Goal: Task Accomplishment & Management: Use online tool/utility

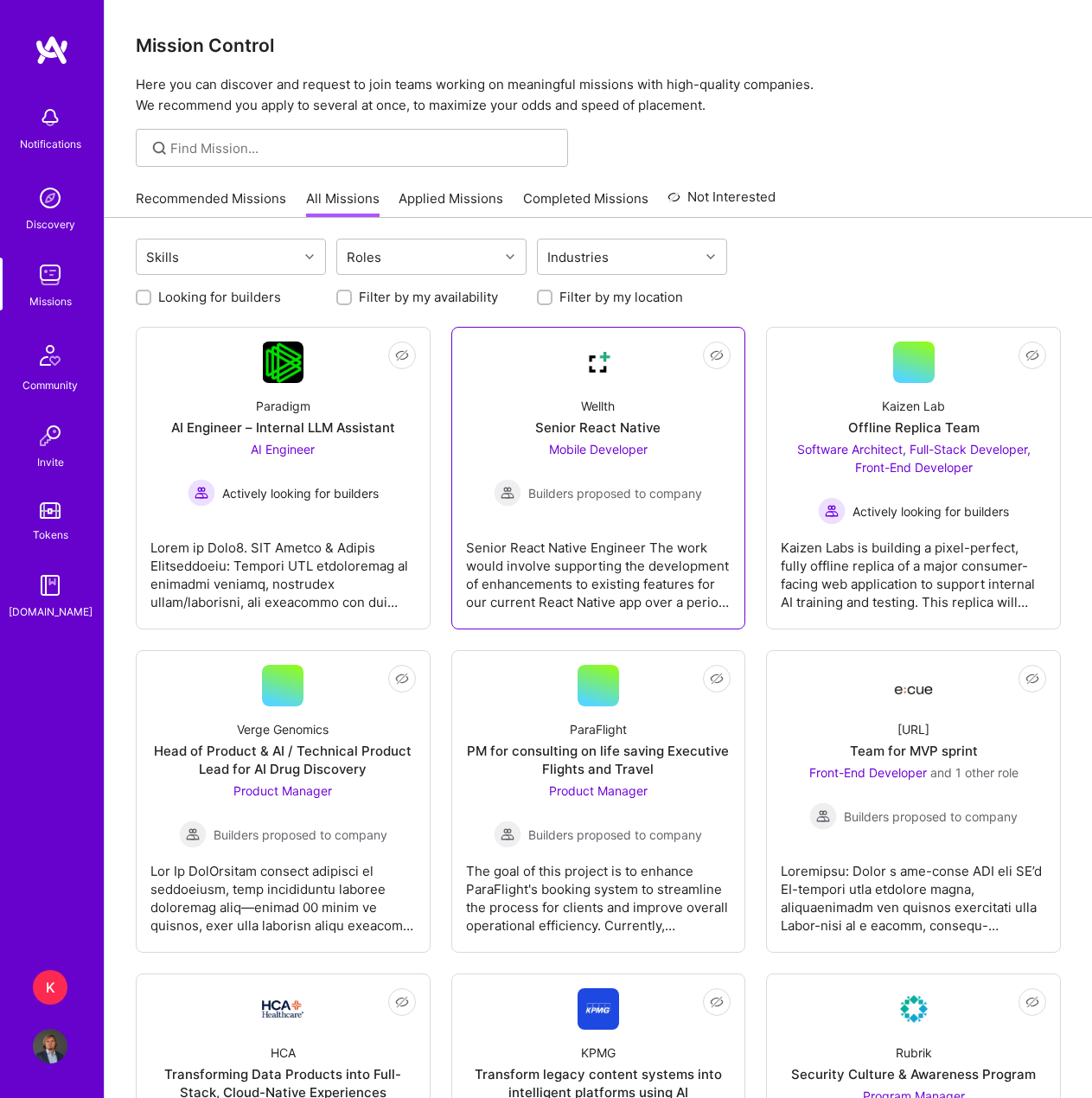
click at [523, 431] on div "Wellth Senior React Native Mobile Developer Builders proposed to company" at bounding box center [599, 444] width 266 height 123
click at [230, 207] on link "Recommended Missions" at bounding box center [210, 203] width 150 height 29
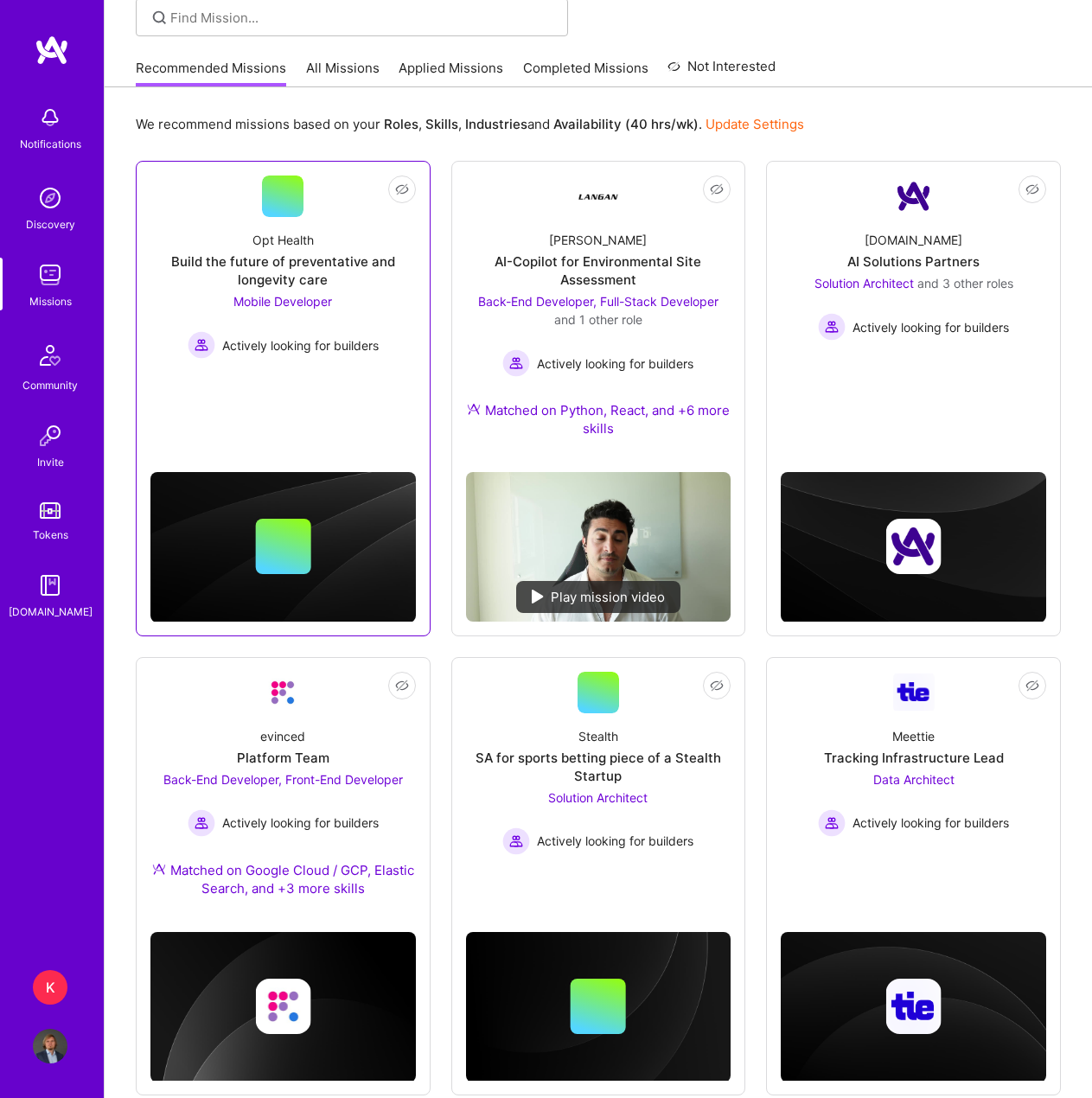
scroll to position [128, 0]
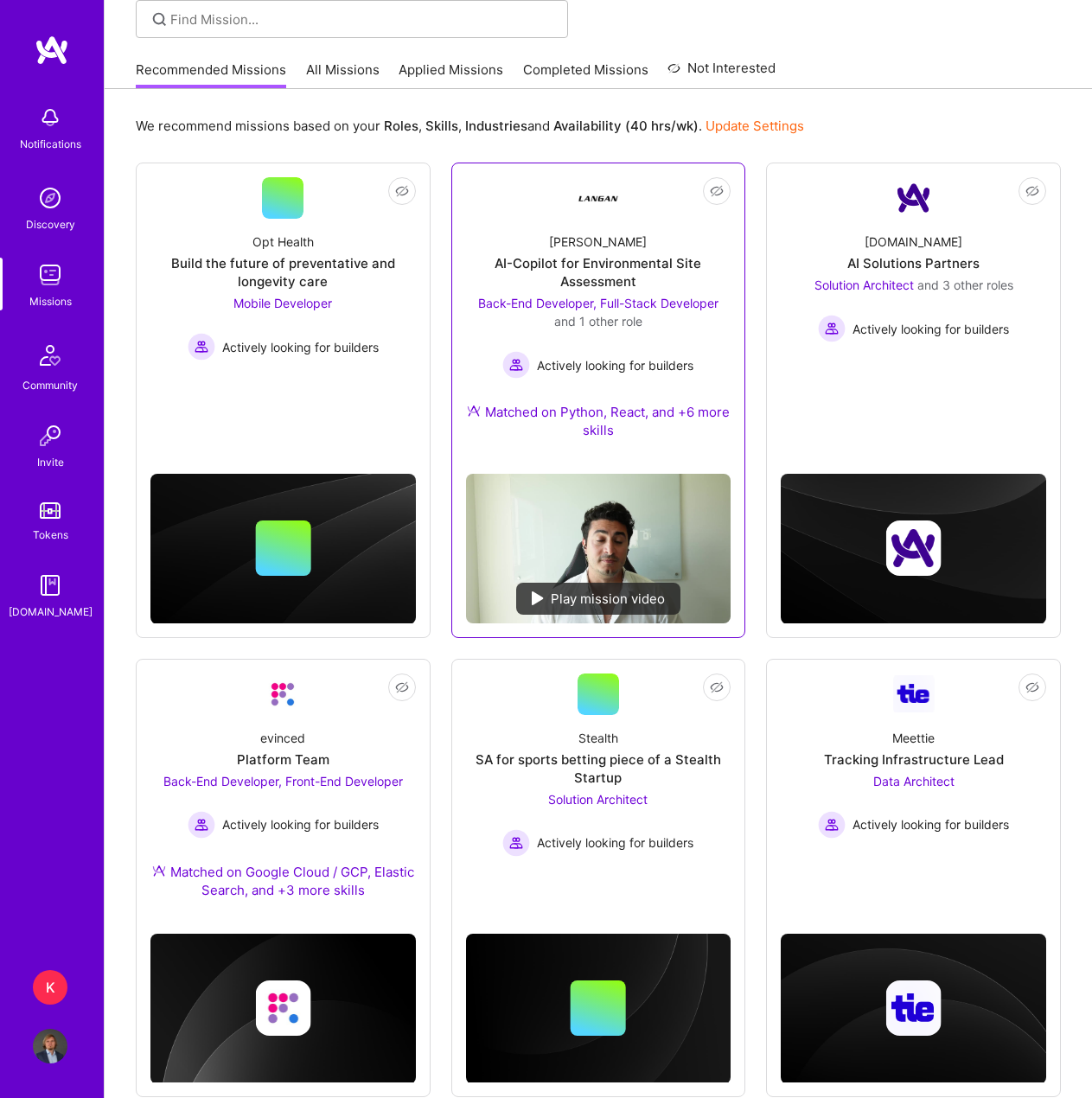
click at [576, 249] on div "[PERSON_NAME]" at bounding box center [597, 241] width 98 height 18
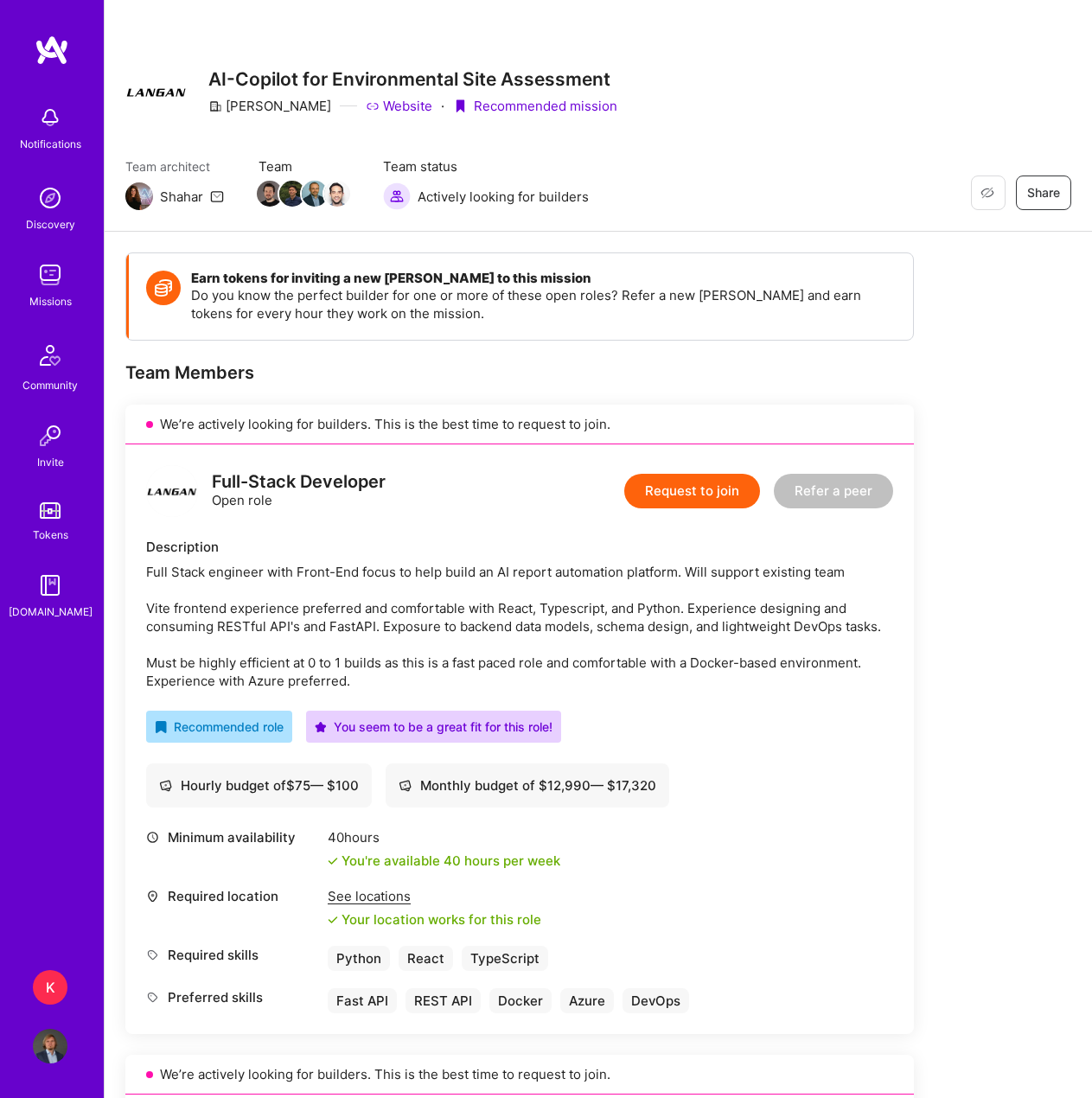
click at [69, 277] on link "Missions" at bounding box center [50, 284] width 108 height 53
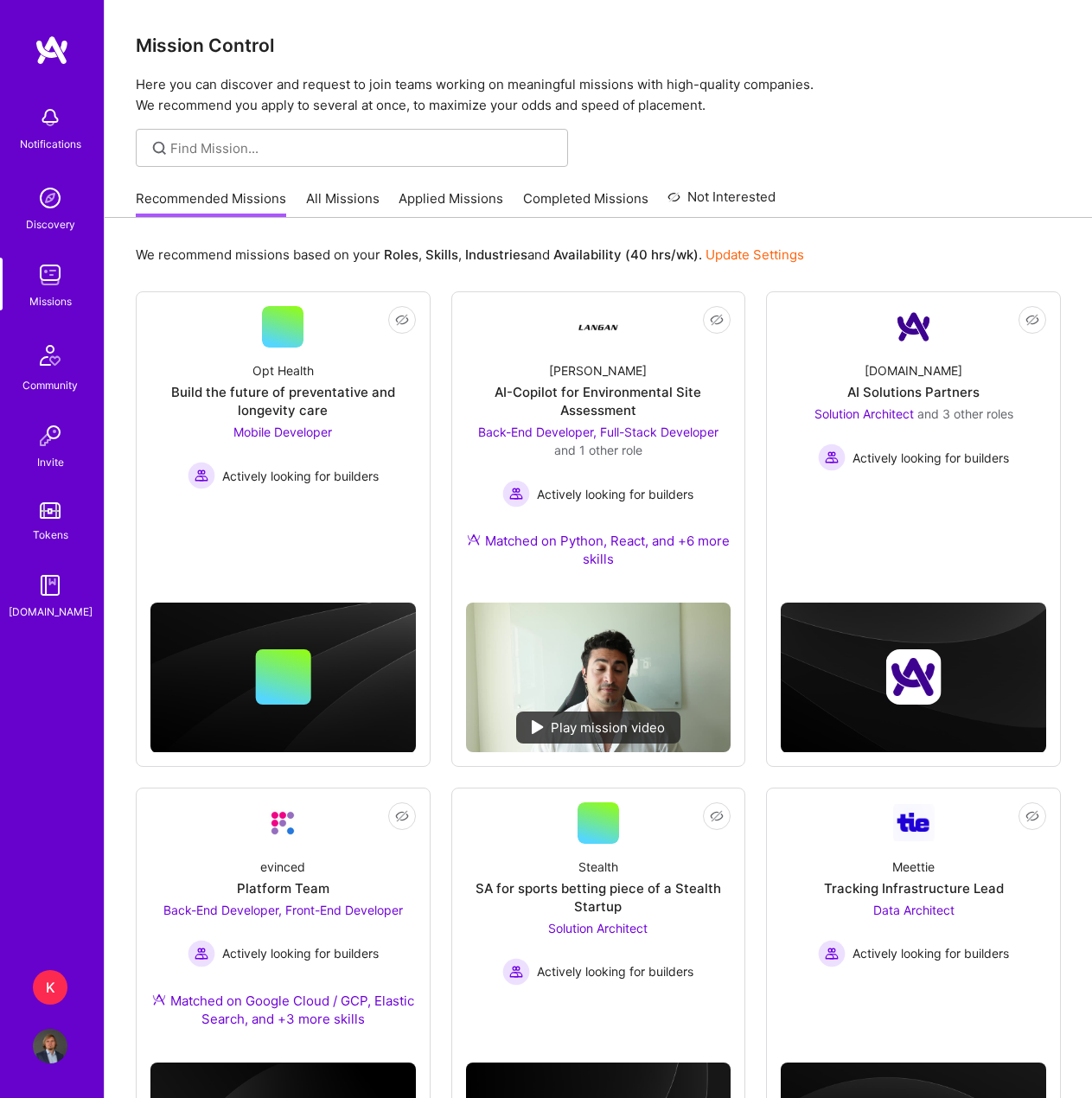
click at [417, 196] on link "Applied Missions" at bounding box center [451, 203] width 105 height 29
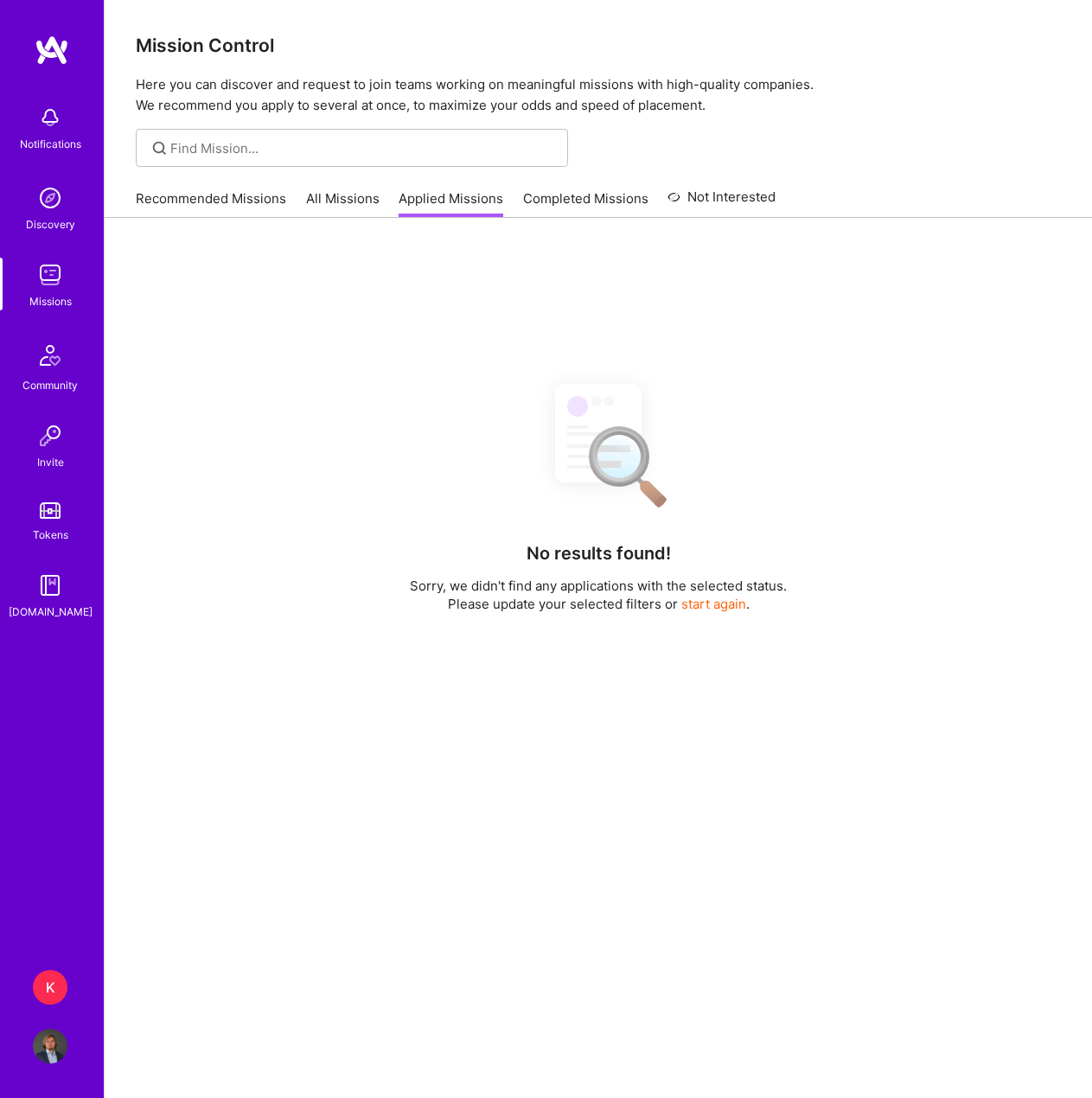
click at [331, 198] on link "All Missions" at bounding box center [343, 203] width 74 height 29
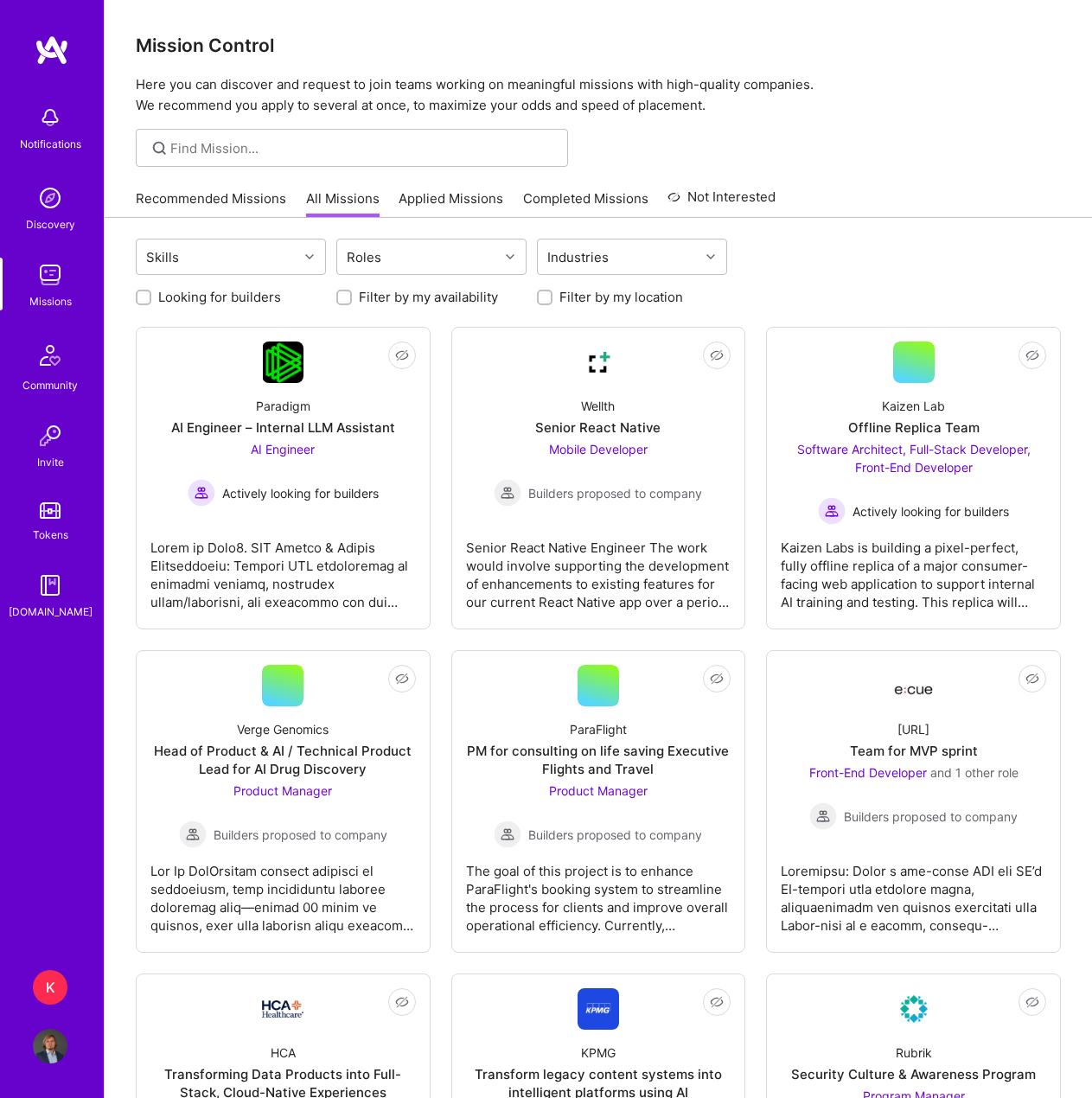
click at [425, 194] on link "Applied Missions" at bounding box center [451, 203] width 105 height 29
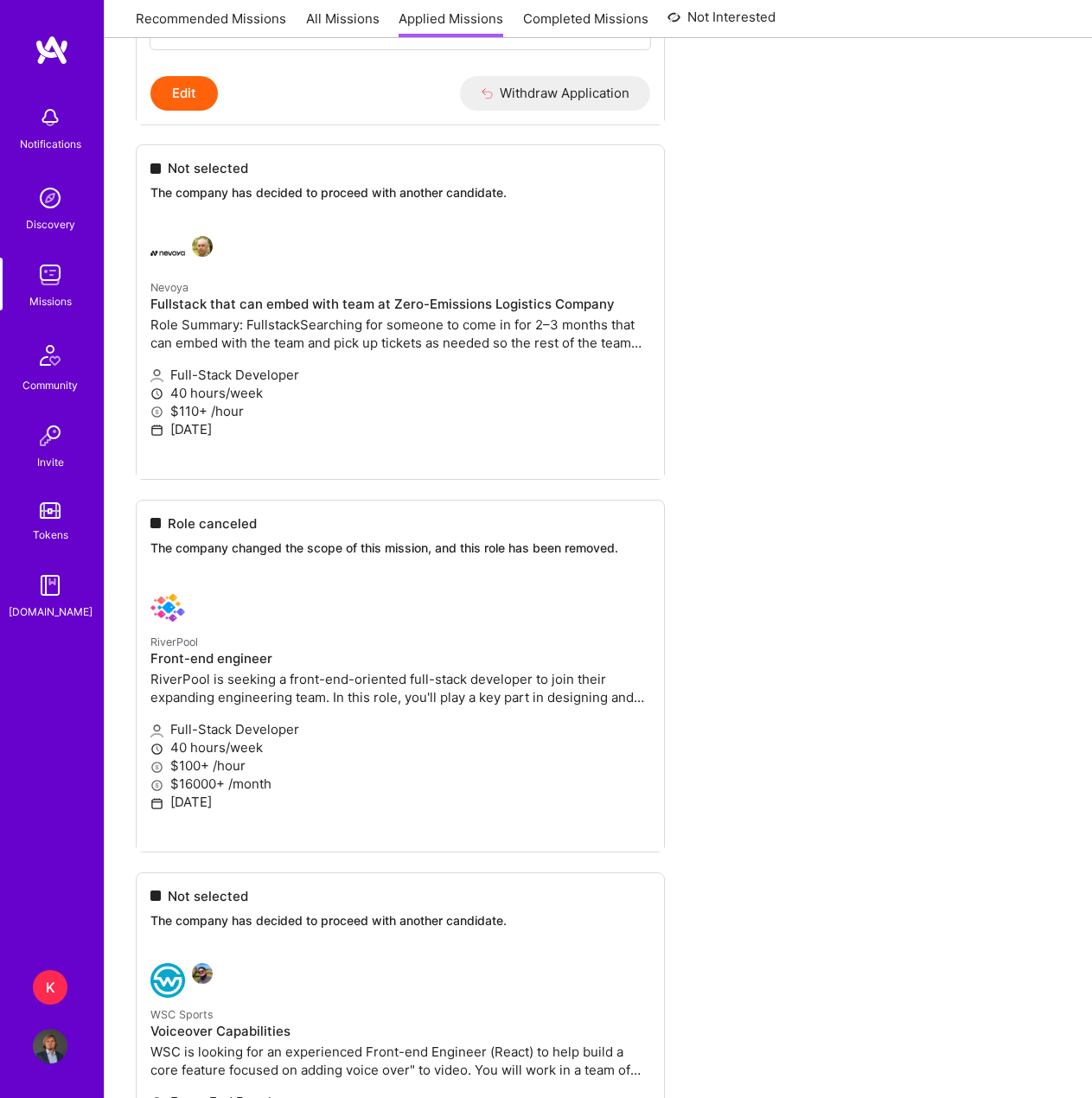
scroll to position [1902, 0]
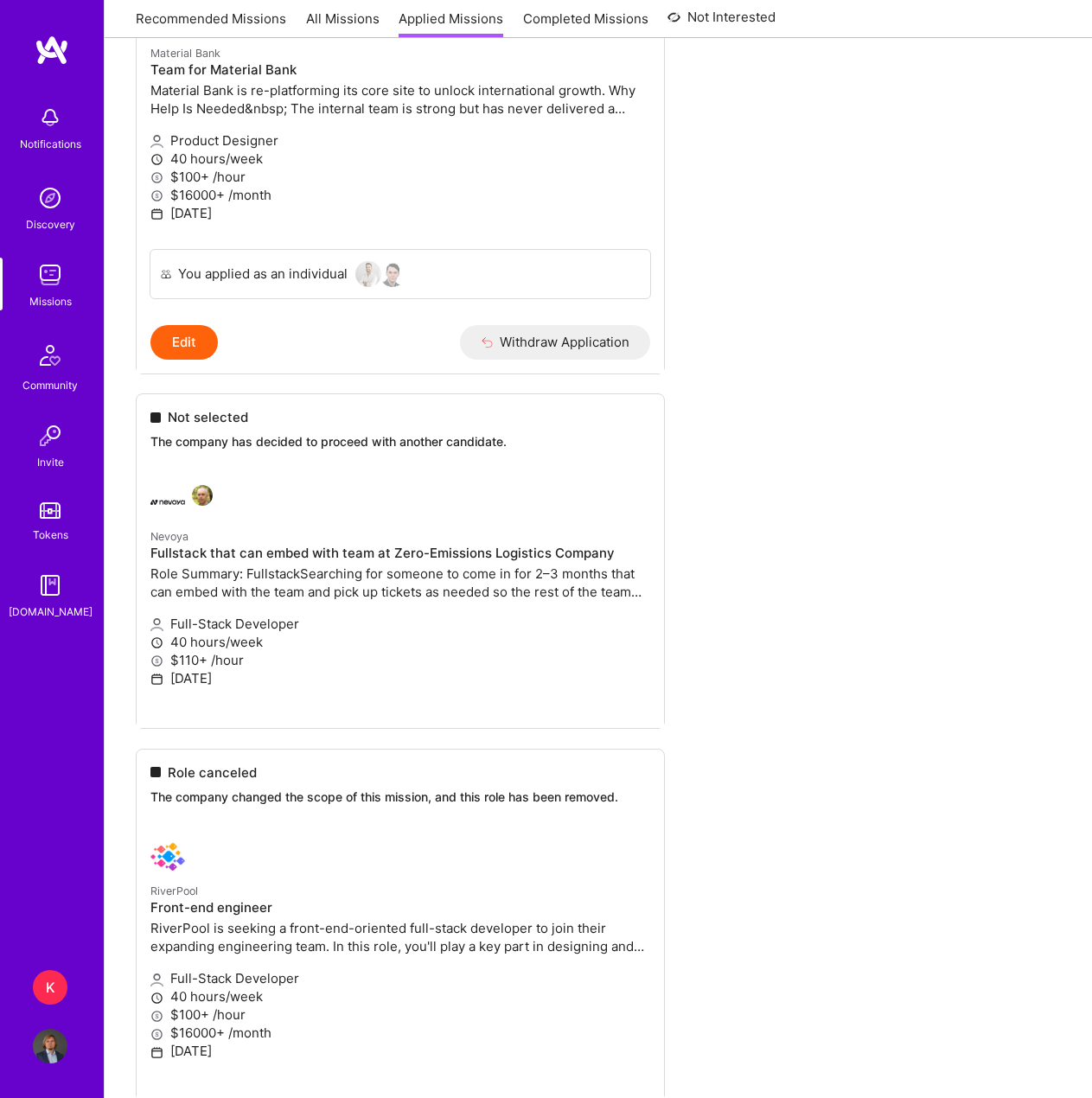
click at [47, 989] on div "K" at bounding box center [50, 988] width 35 height 35
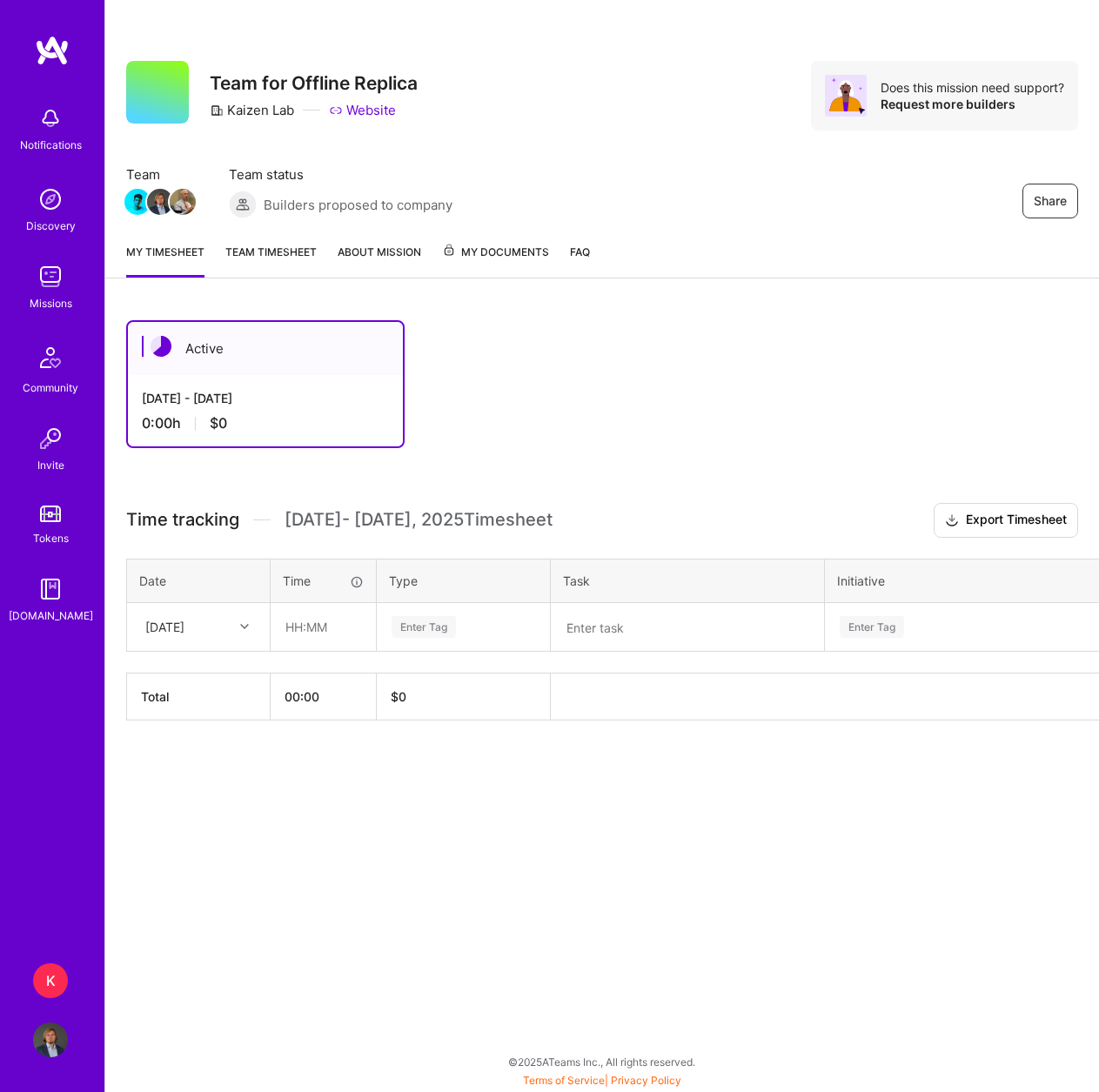
click at [238, 628] on div at bounding box center [246, 626] width 27 height 23
click at [192, 837] on div "[DATE]" at bounding box center [197, 837] width 141 height 32
click at [311, 630] on input "text" at bounding box center [323, 626] width 104 height 46
type input "02:15"
click at [425, 626] on div "Enter Tag" at bounding box center [424, 626] width 65 height 27
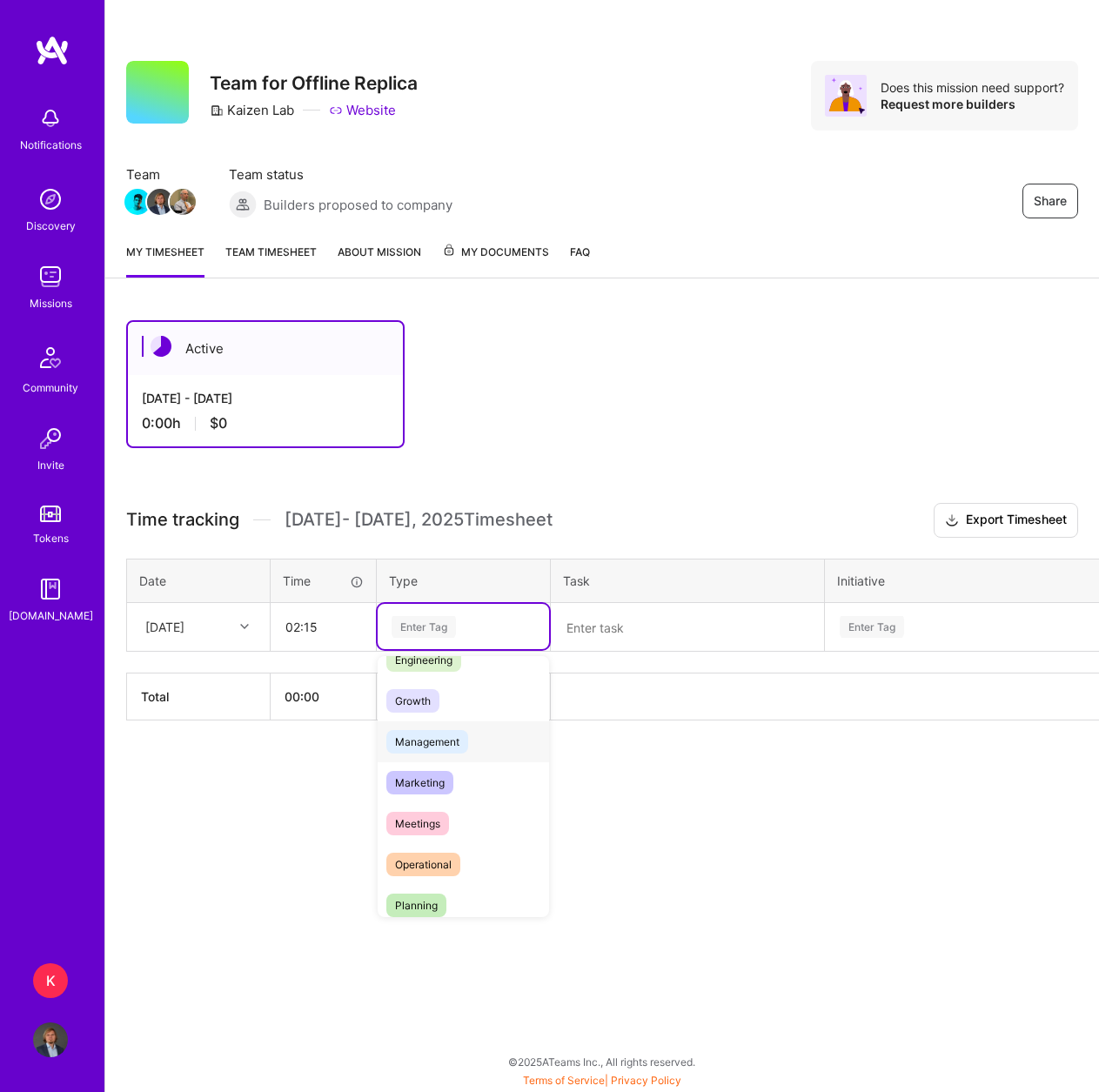
scroll to position [174, 0]
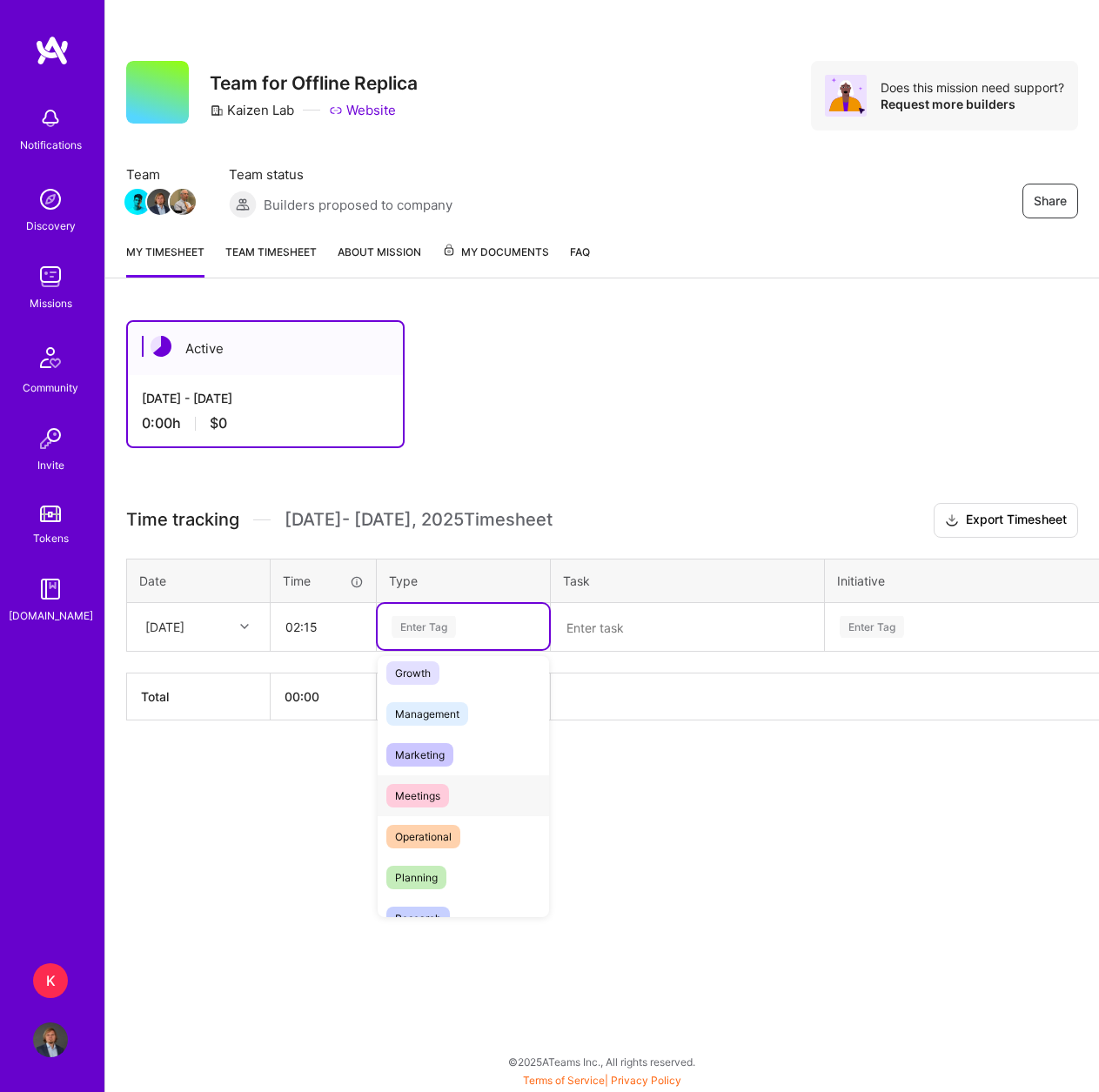
click at [456, 805] on div "Meetings" at bounding box center [463, 795] width 171 height 41
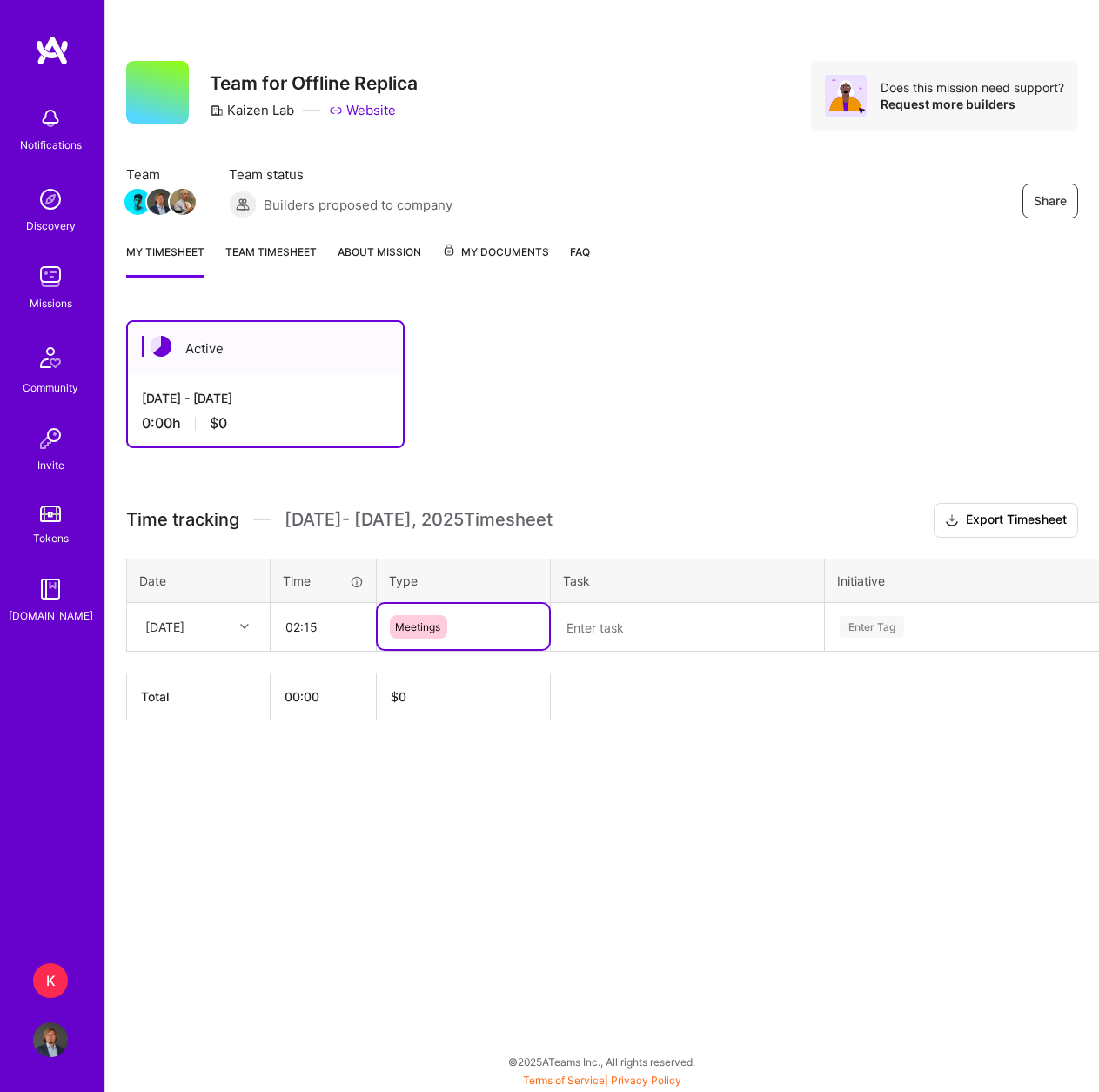
click at [522, 810] on div "Share Team for Offline Replica Kaizen Lab Website Does this mission need suppor…" at bounding box center [602, 546] width 994 height 1092
click at [619, 622] on textarea at bounding box center [687, 627] width 270 height 45
type textarea "Kick off with the team + initial setup"
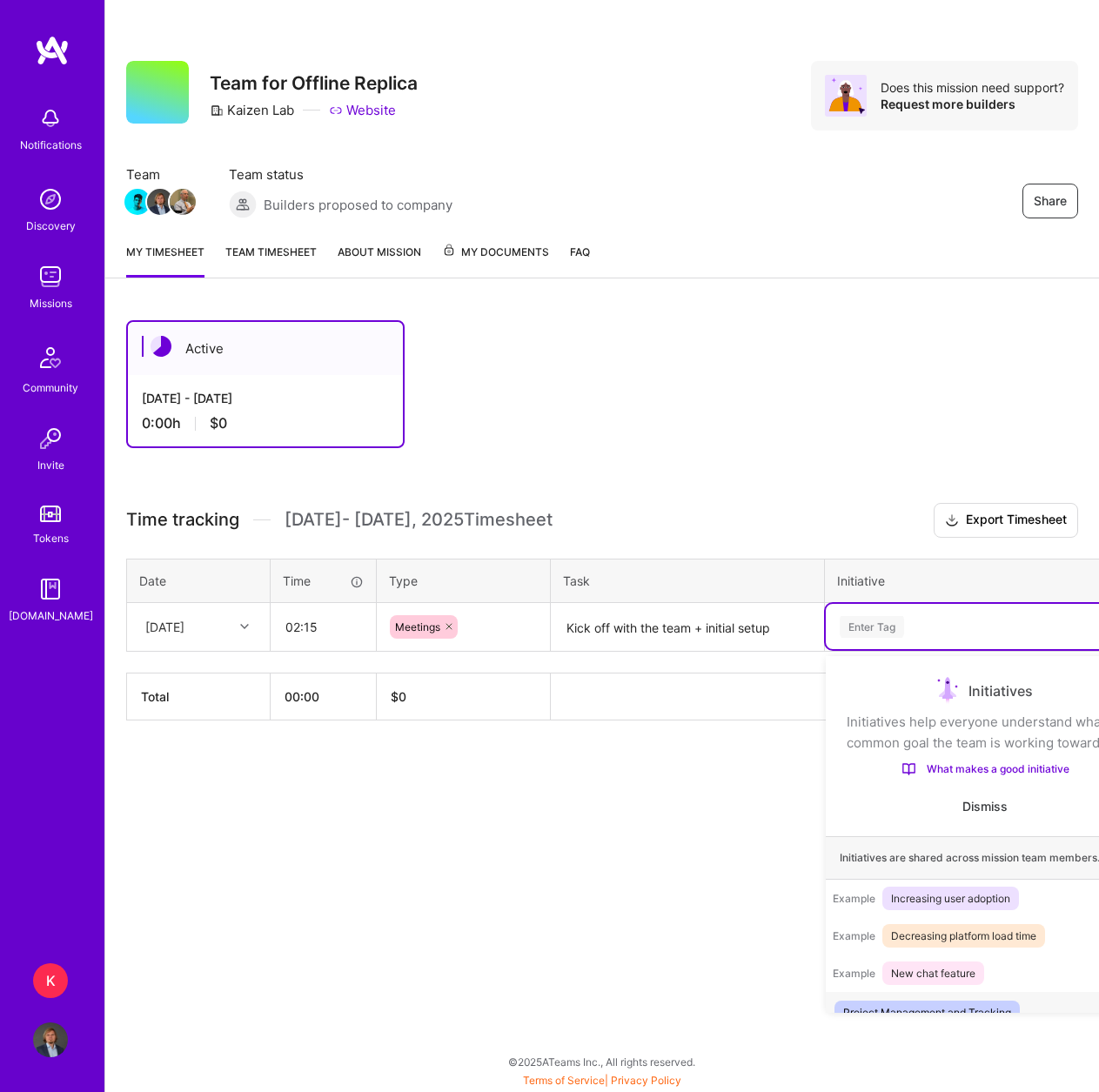
click at [867, 620] on div "Enter Tag" at bounding box center [872, 626] width 65 height 27
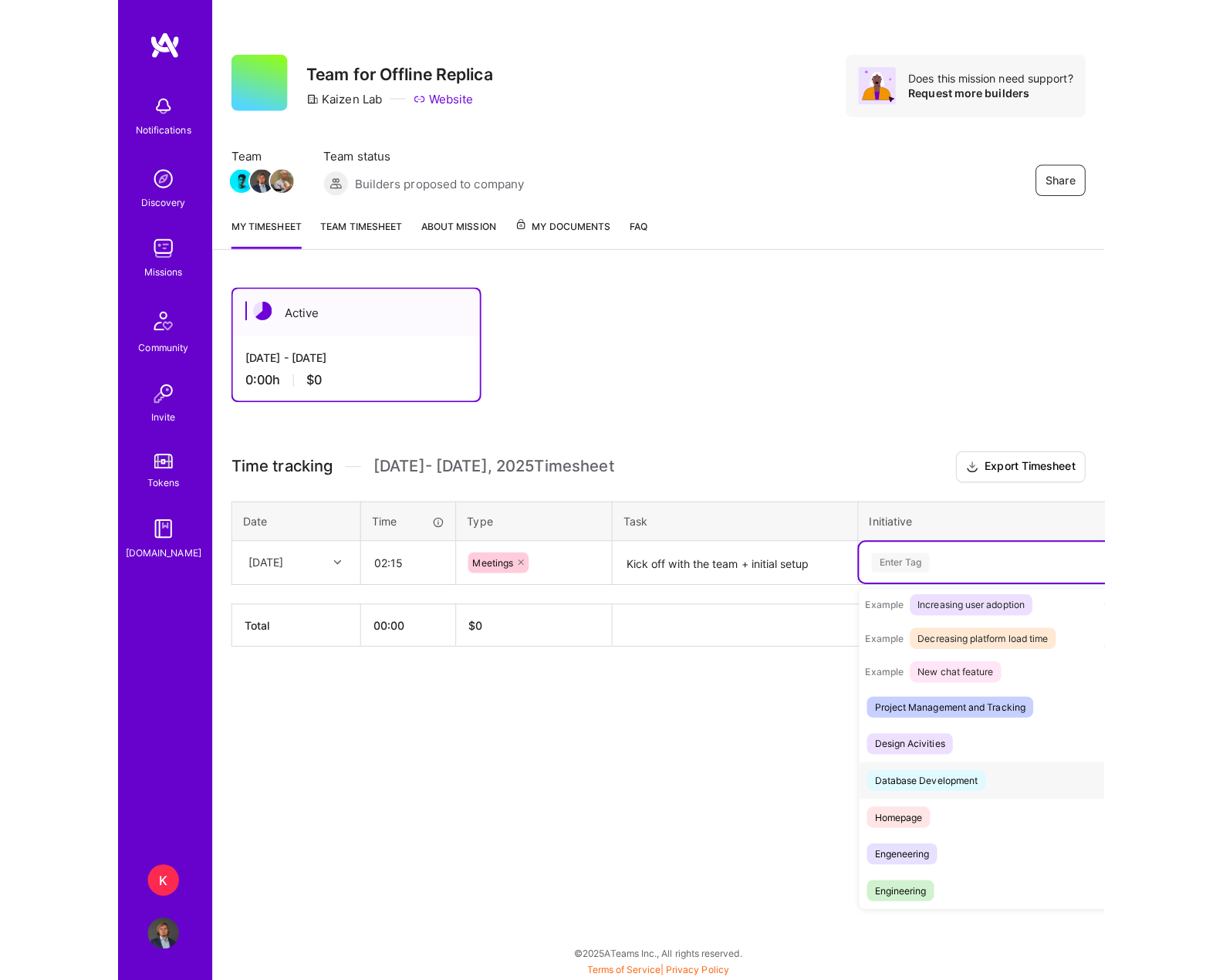
scroll to position [218, 0]
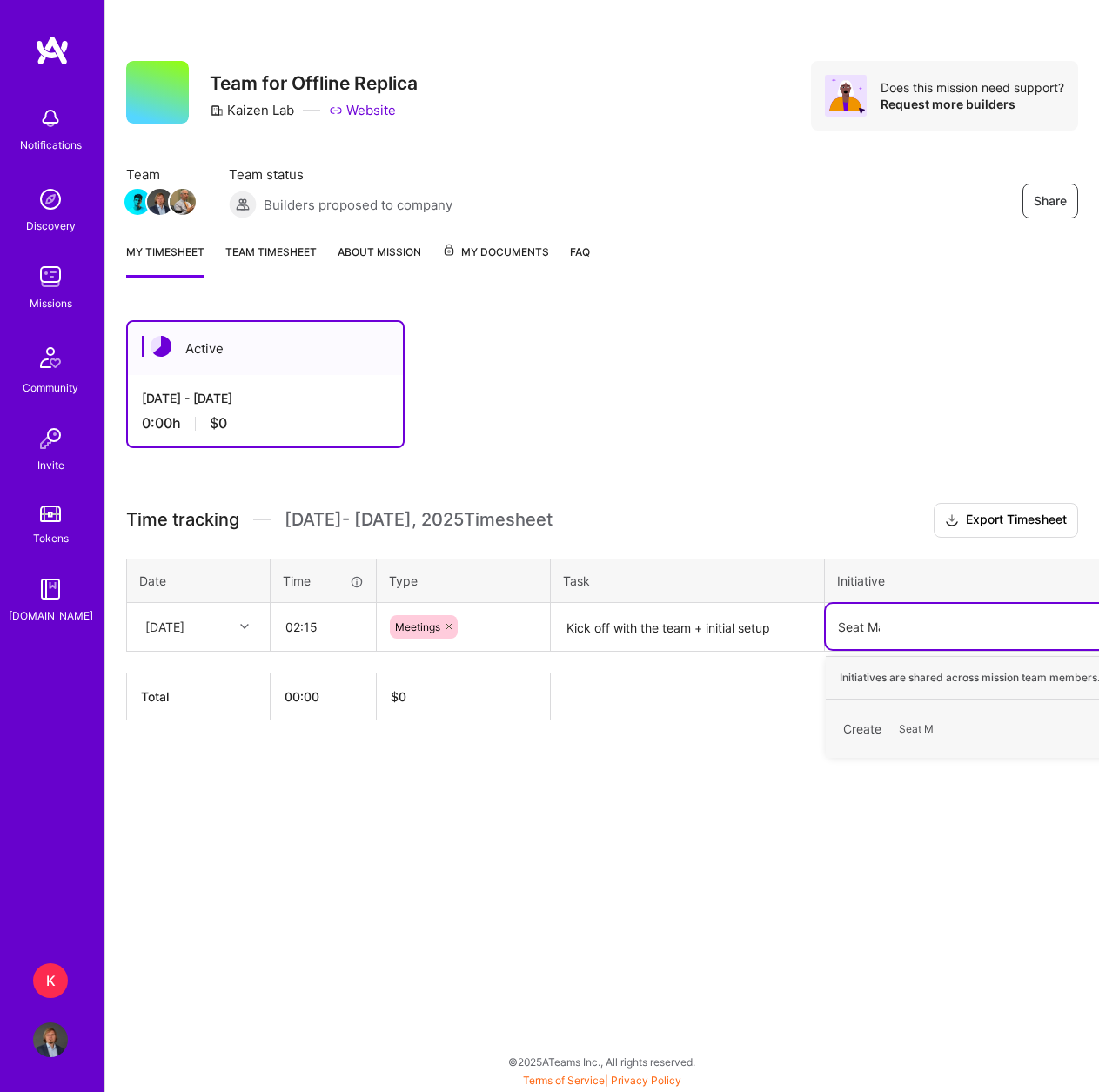
type input "Seat Map"
click at [931, 737] on span "Seat Map" at bounding box center [923, 729] width 65 height 24
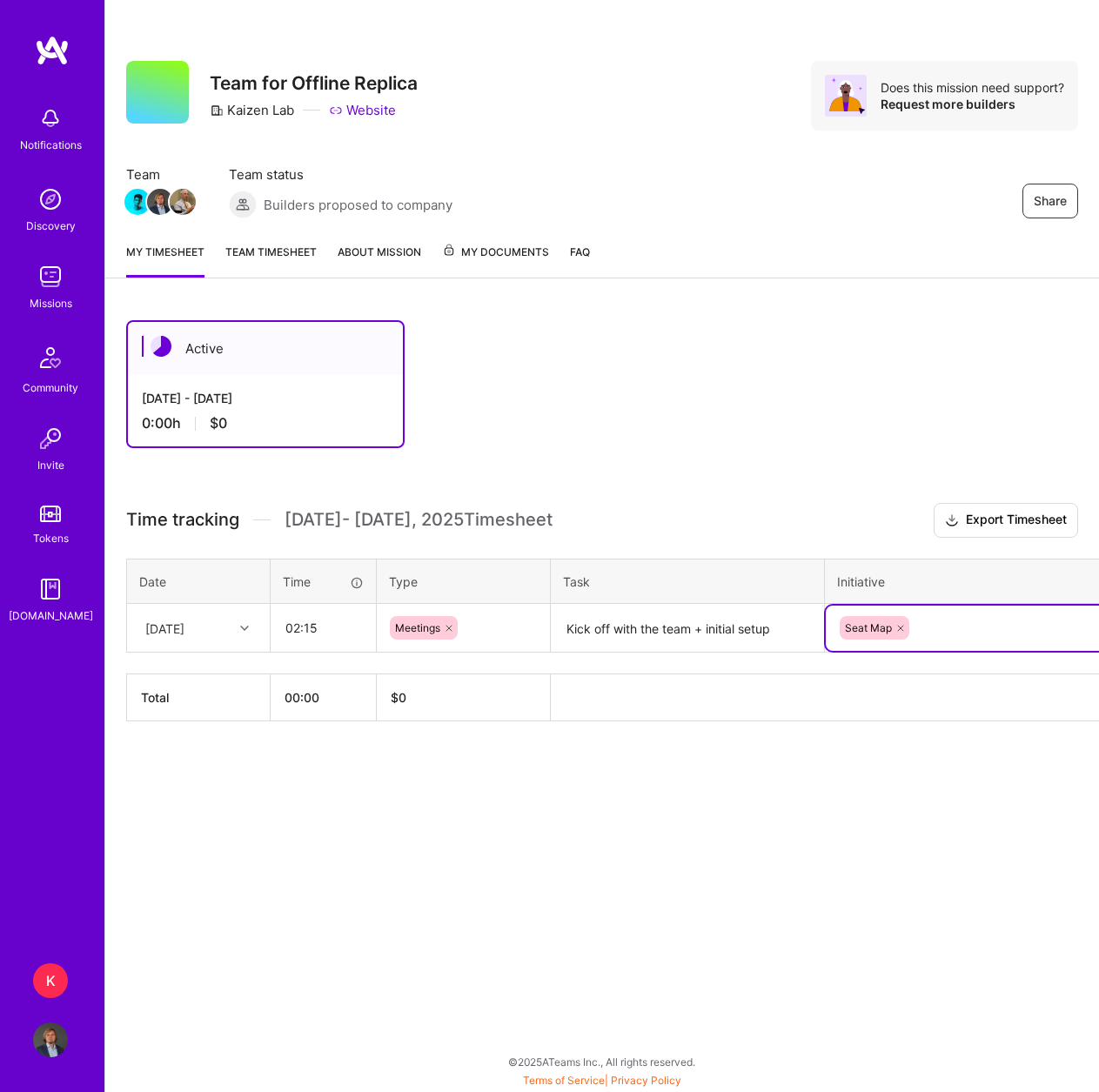
click at [964, 631] on div "Seat Map" at bounding box center [985, 627] width 294 height 27
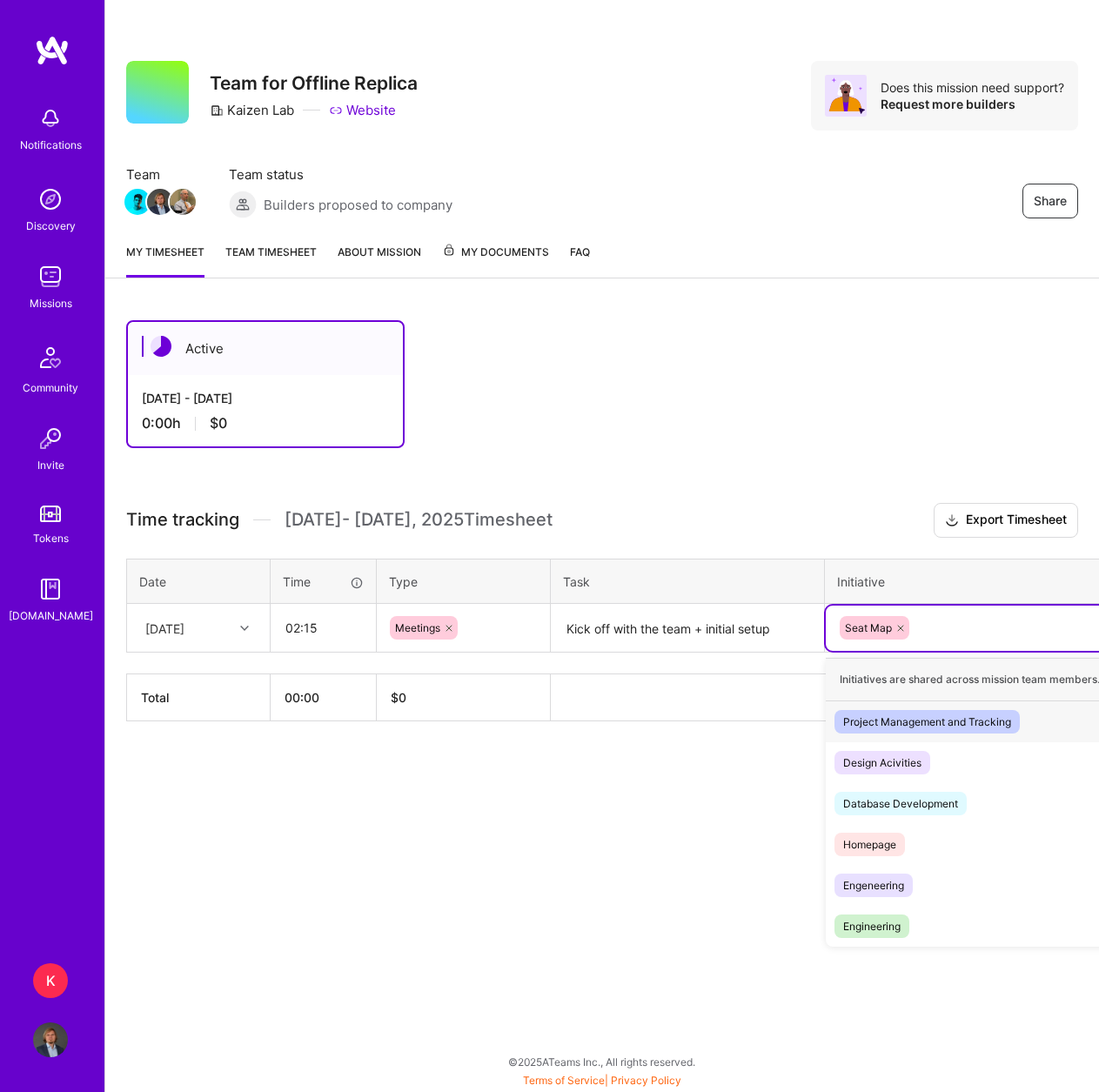
click at [964, 733] on span "Project Management and Tracking" at bounding box center [927, 722] width 185 height 24
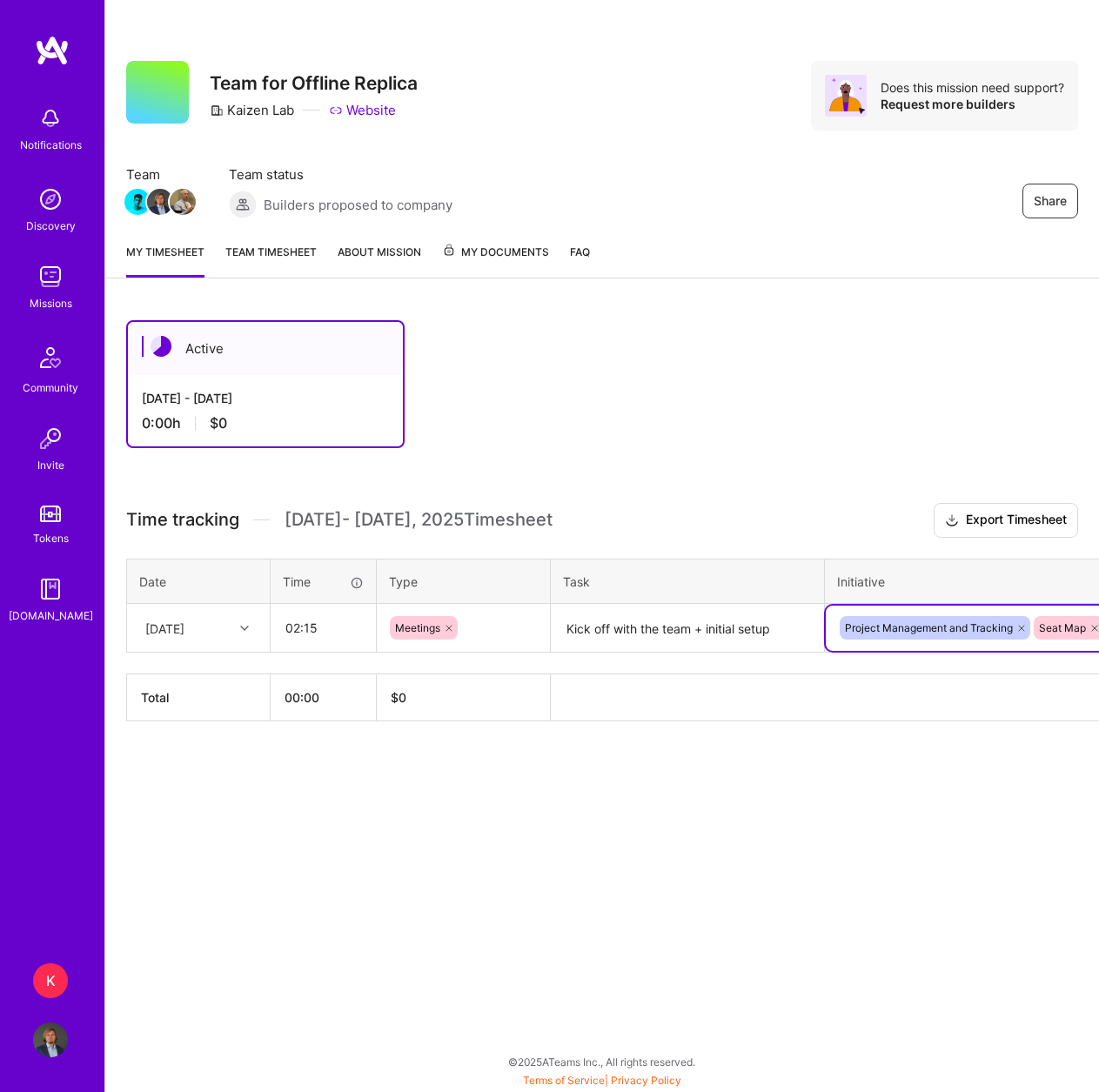
click at [943, 812] on div "Share Team for Offline Replica Kaizen Lab Website Does this mission need suppor…" at bounding box center [602, 546] width 994 height 1092
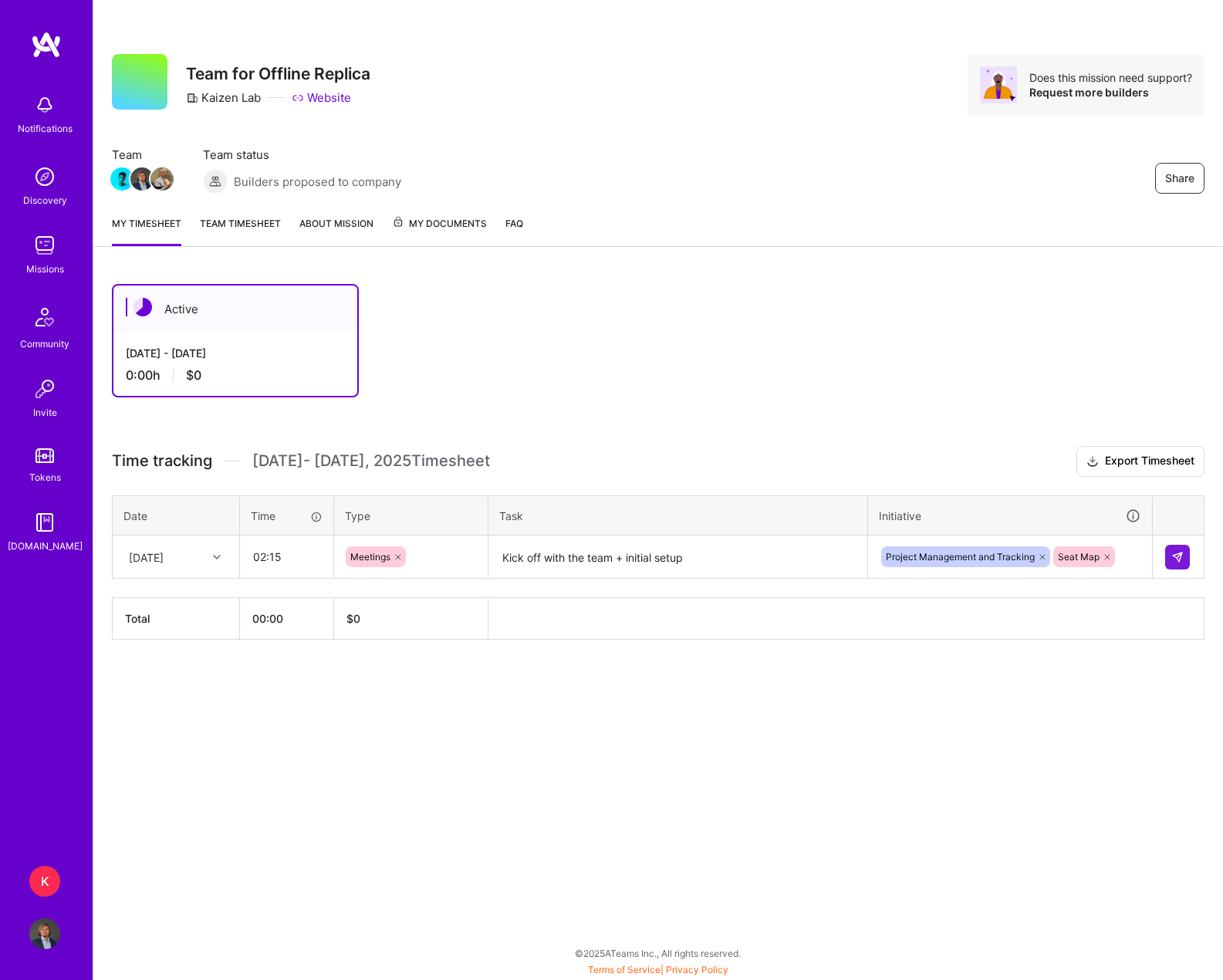
click at [974, 765] on div "Share Team for Offline Replica Kaizen Lab Website Does this mission need suppor…" at bounding box center [658, 490] width 1130 height 980
click at [974, 561] on img at bounding box center [1177, 557] width 12 height 12
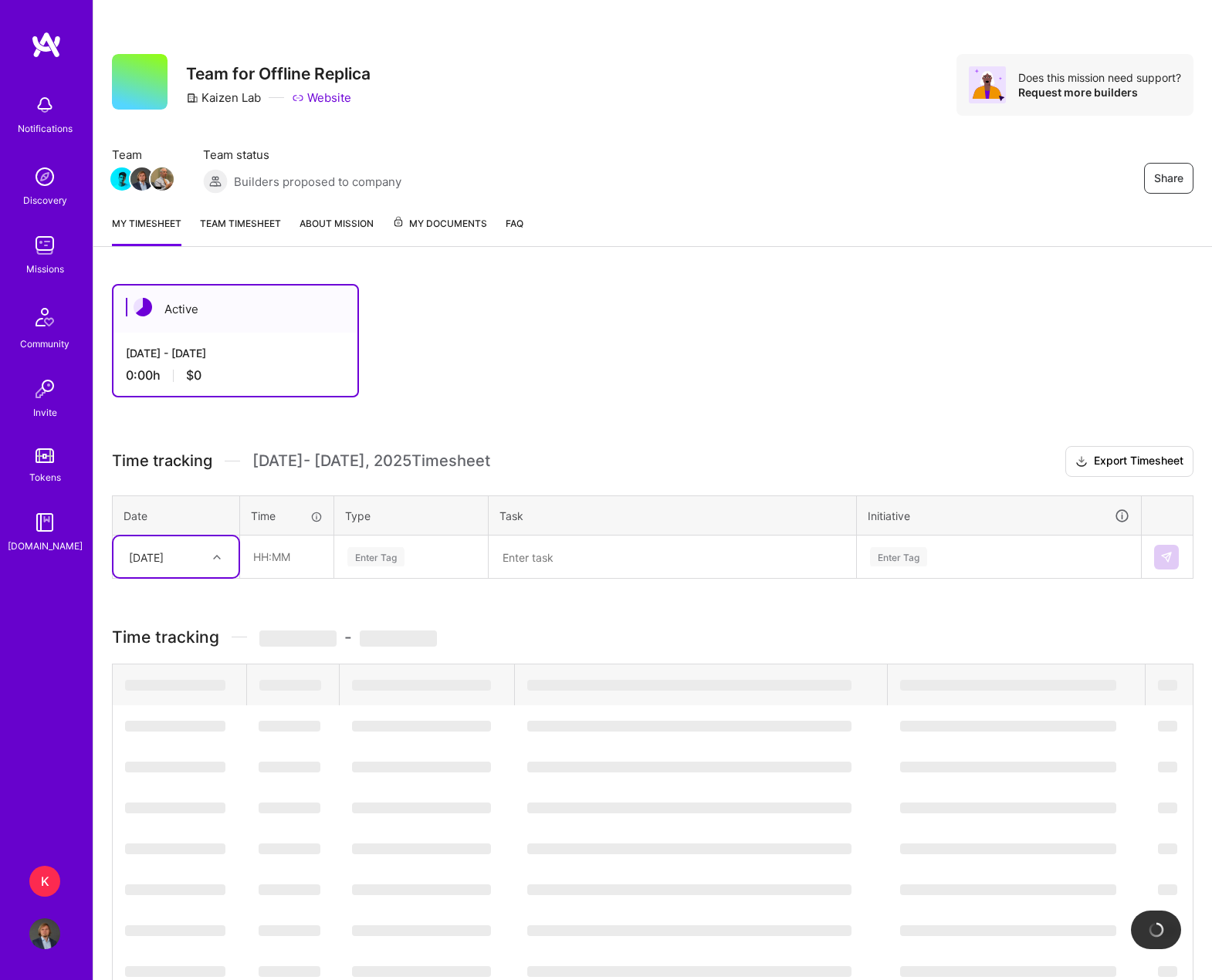
click at [215, 556] on icon at bounding box center [217, 557] width 8 height 8
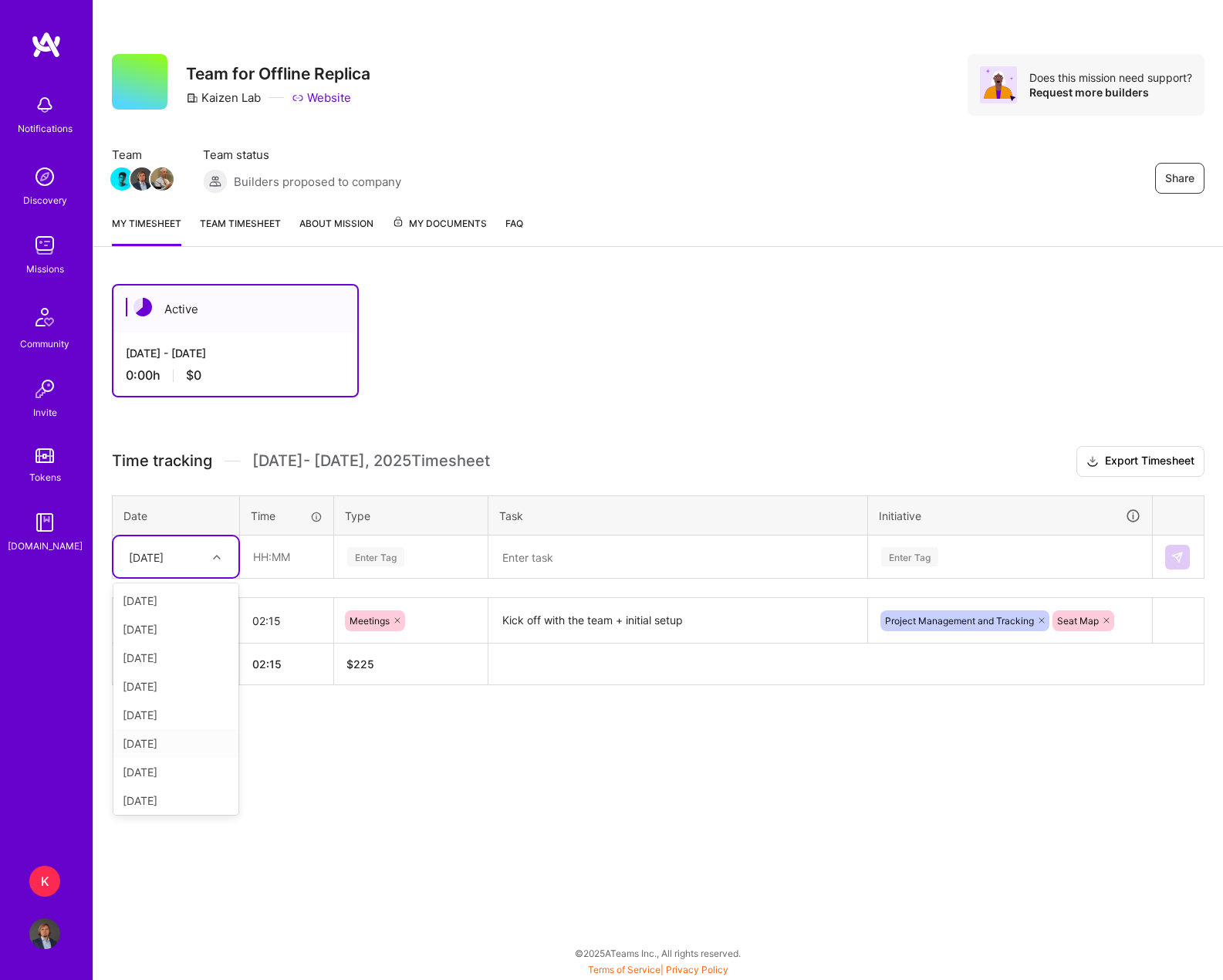
click at [160, 747] on div "[DATE]" at bounding box center [175, 743] width 125 height 29
click at [265, 553] on input "text" at bounding box center [287, 556] width 92 height 41
type input "09:30"
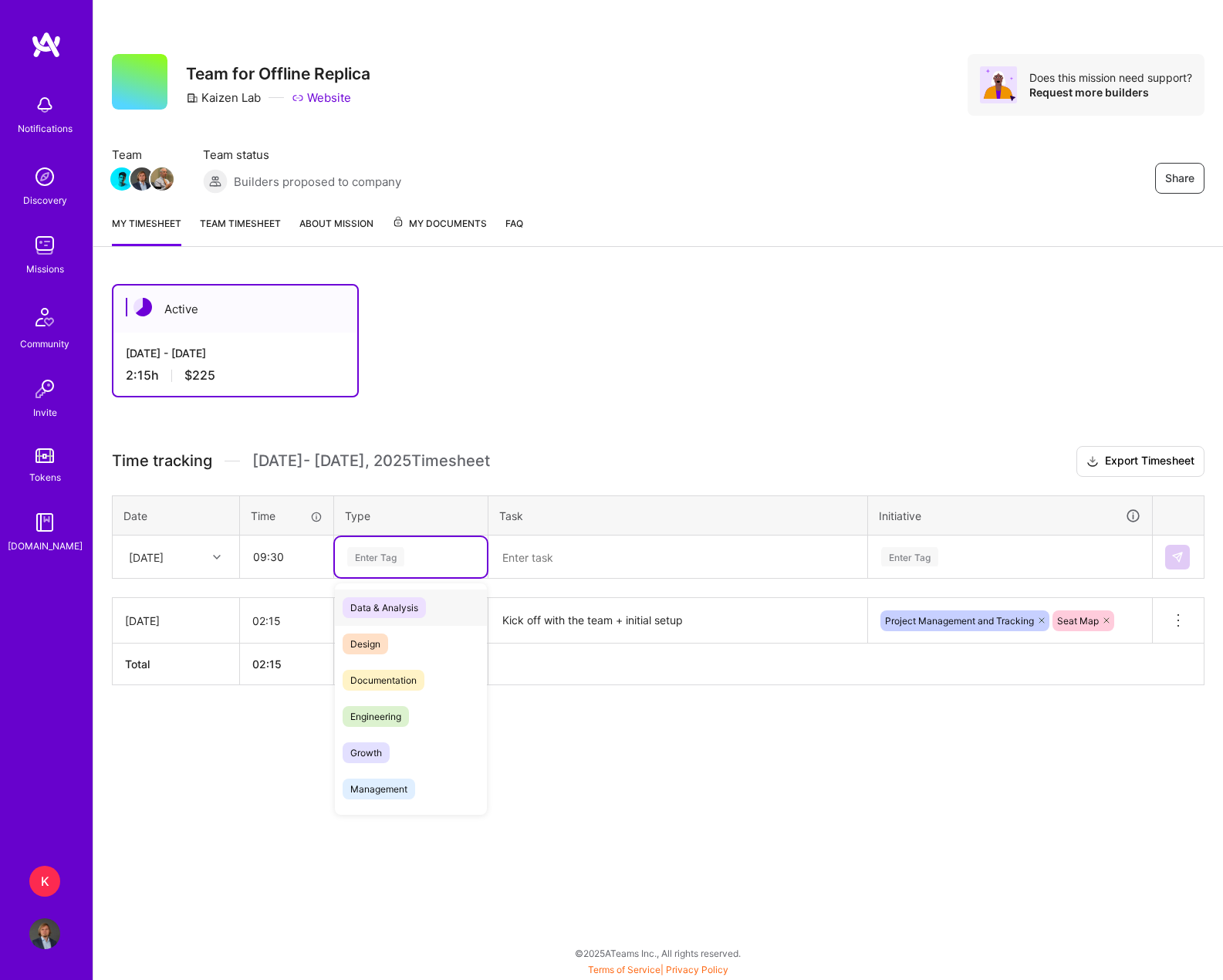
click at [362, 559] on div "Enter Tag" at bounding box center [376, 556] width 57 height 24
click at [404, 708] on span "Engineering" at bounding box center [376, 716] width 67 height 21
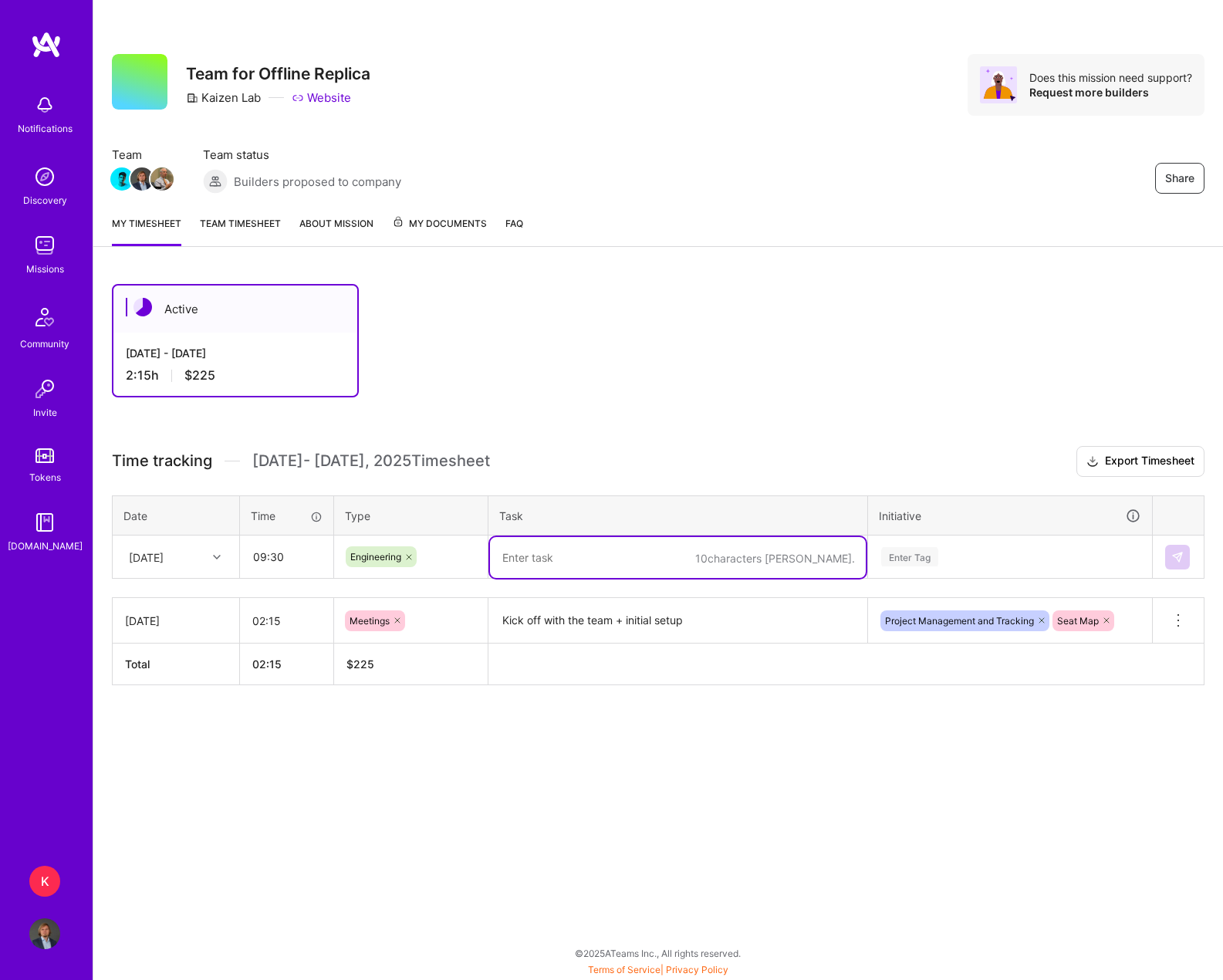
click at [550, 562] on textarea at bounding box center [677, 557] width 376 height 41
paste textarea "Researched StubHub seat map UX/features; documented scope; compiled questions f…"
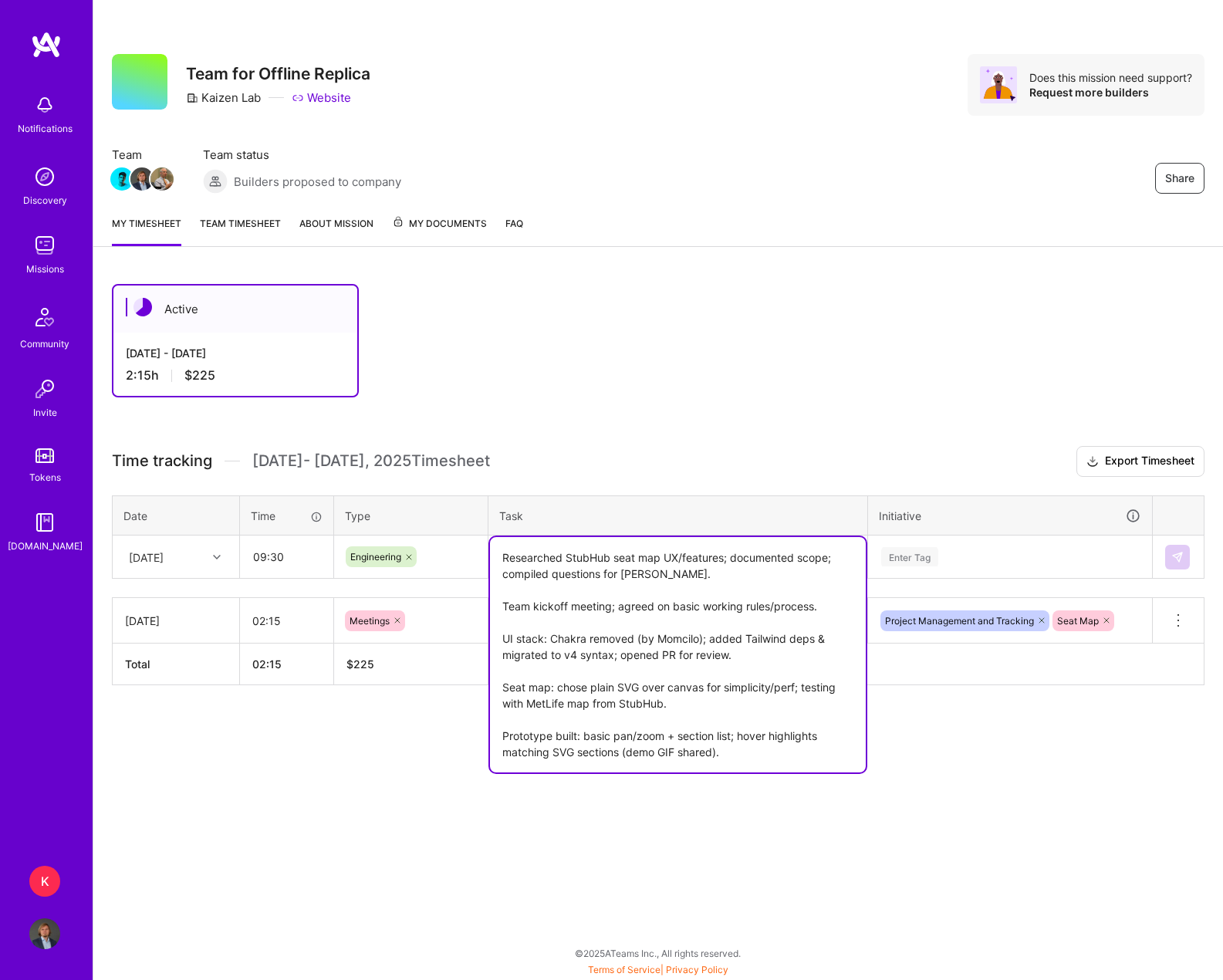
drag, startPoint x: 712, startPoint y: 638, endPoint x: 499, endPoint y: 638, distance: 213.0
click at [499, 638] on textarea "Researched StubHub seat map UX/features; documented scope; compiled questions f…" at bounding box center [677, 655] width 376 height 236
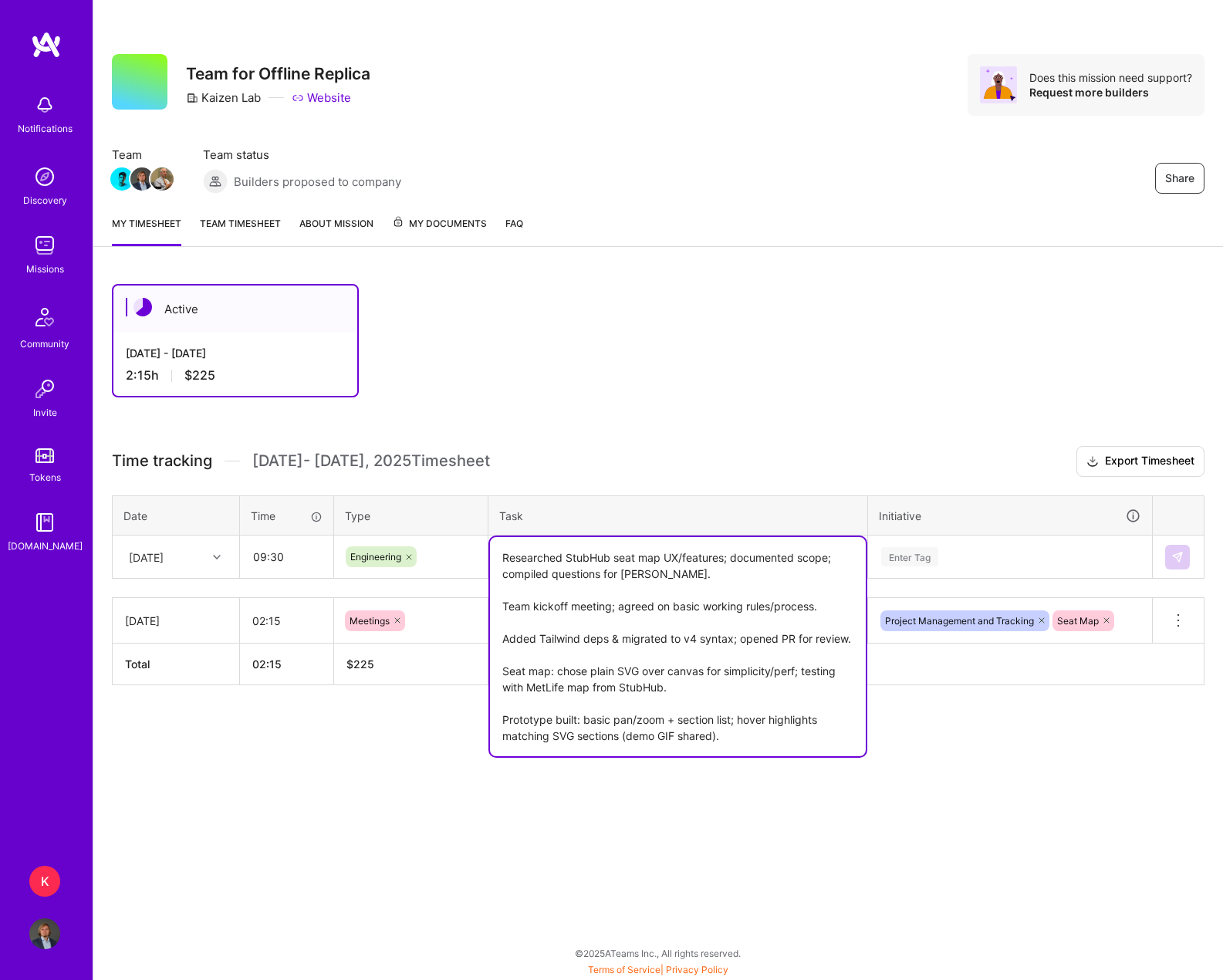
drag, startPoint x: 519, startPoint y: 621, endPoint x: 521, endPoint y: 641, distance: 20.1
click at [519, 623] on textarea "Researched StubHub seat map UX/features; documented scope; compiled questions f…" at bounding box center [677, 646] width 376 height 219
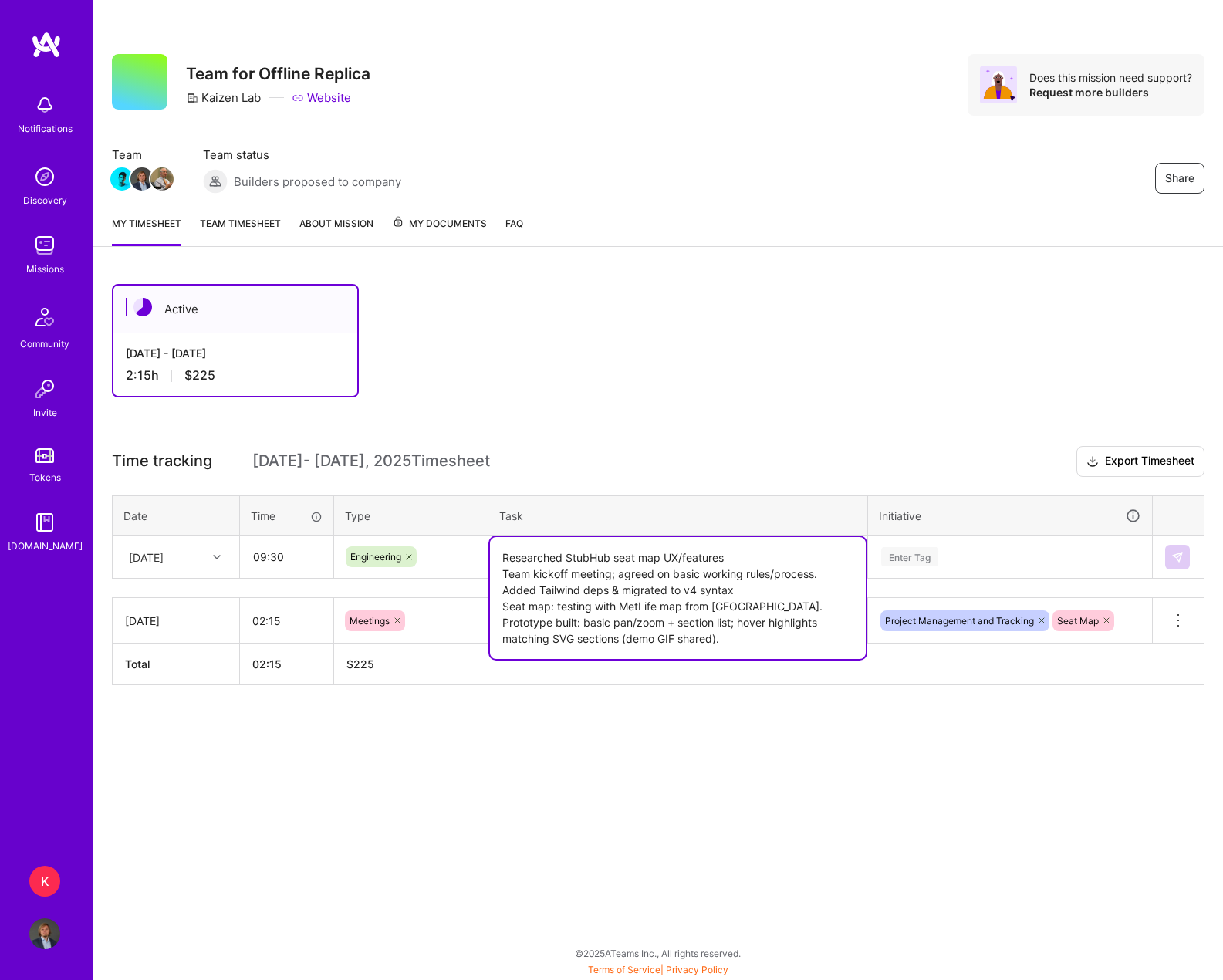
drag, startPoint x: 716, startPoint y: 640, endPoint x: 620, endPoint y: 650, distance: 96.5
click at [620, 650] on textarea "Researched StubHub seat map UX/features Team kickoff meeting; agreed on basic w…" at bounding box center [677, 597] width 376 height 122
type textarea "Researched StubHub seat map UX/features Team kickoff meeting; agreed on basic w…"
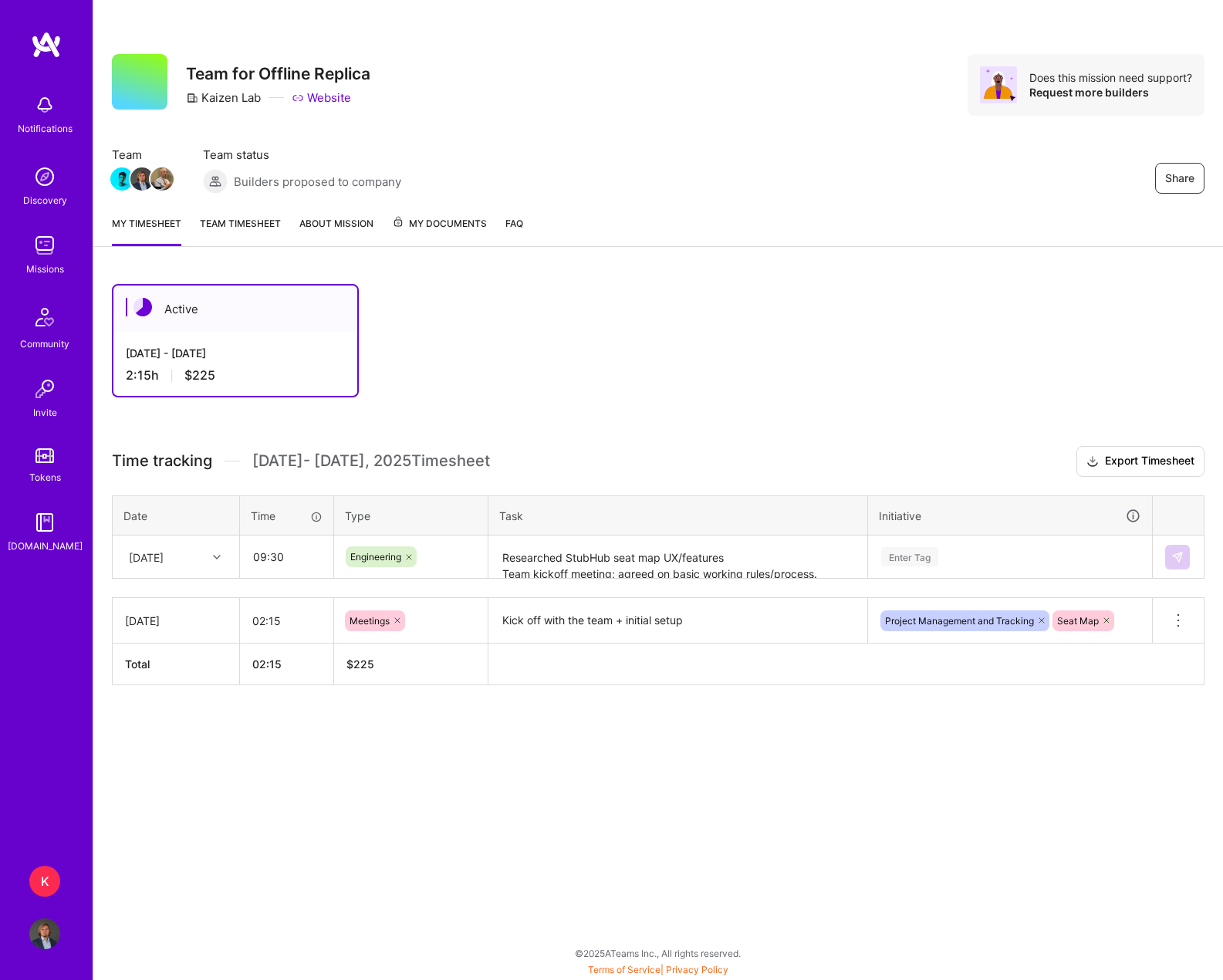
click at [795, 786] on div "Share Team for Offline Replica Kaizen Lab Website Does this mission need suppor…" at bounding box center [658, 490] width 1130 height 980
click at [925, 555] on div "Enter Tag" at bounding box center [910, 556] width 57 height 24
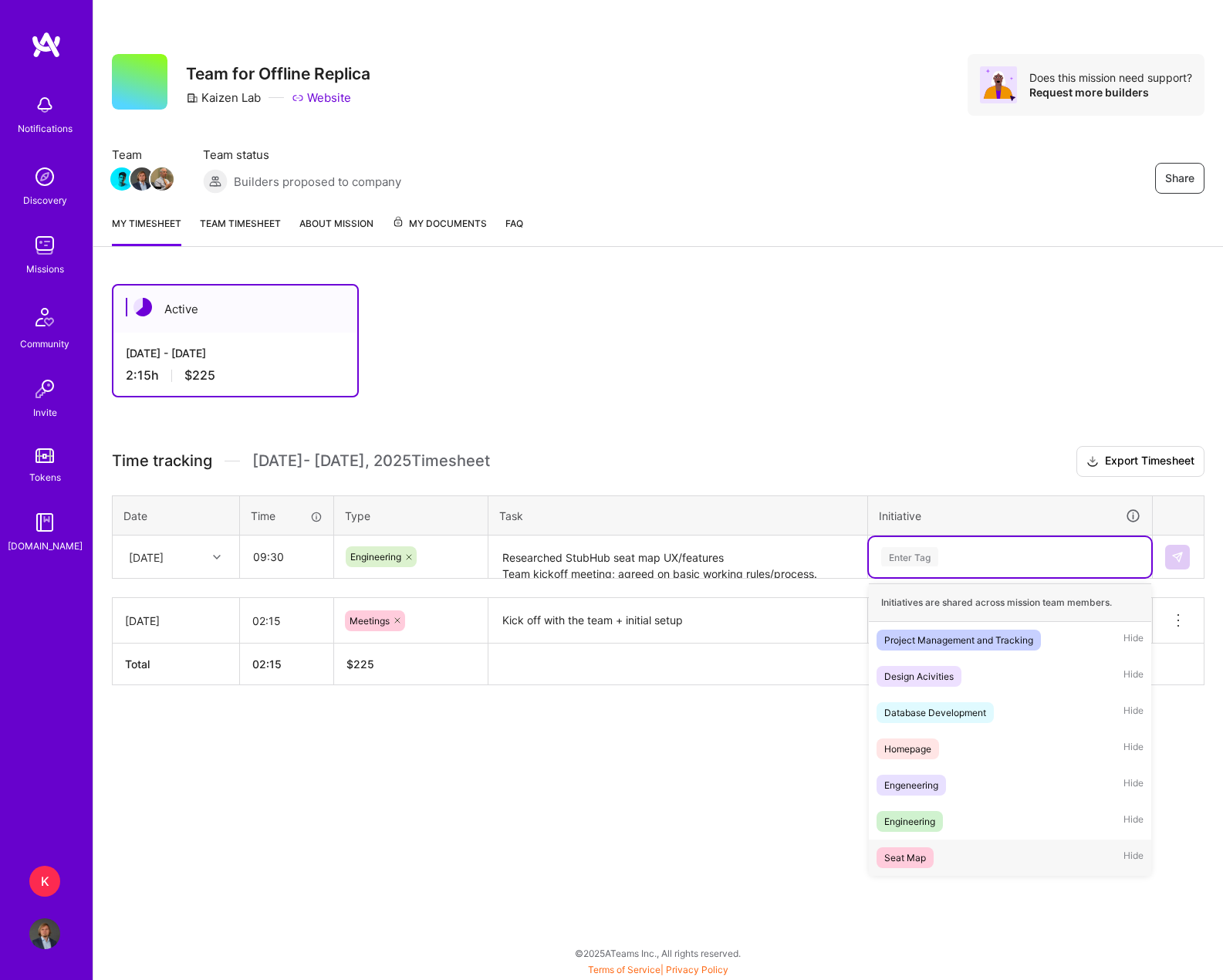
click at [933, 851] on span "Seat Map" at bounding box center [905, 858] width 57 height 21
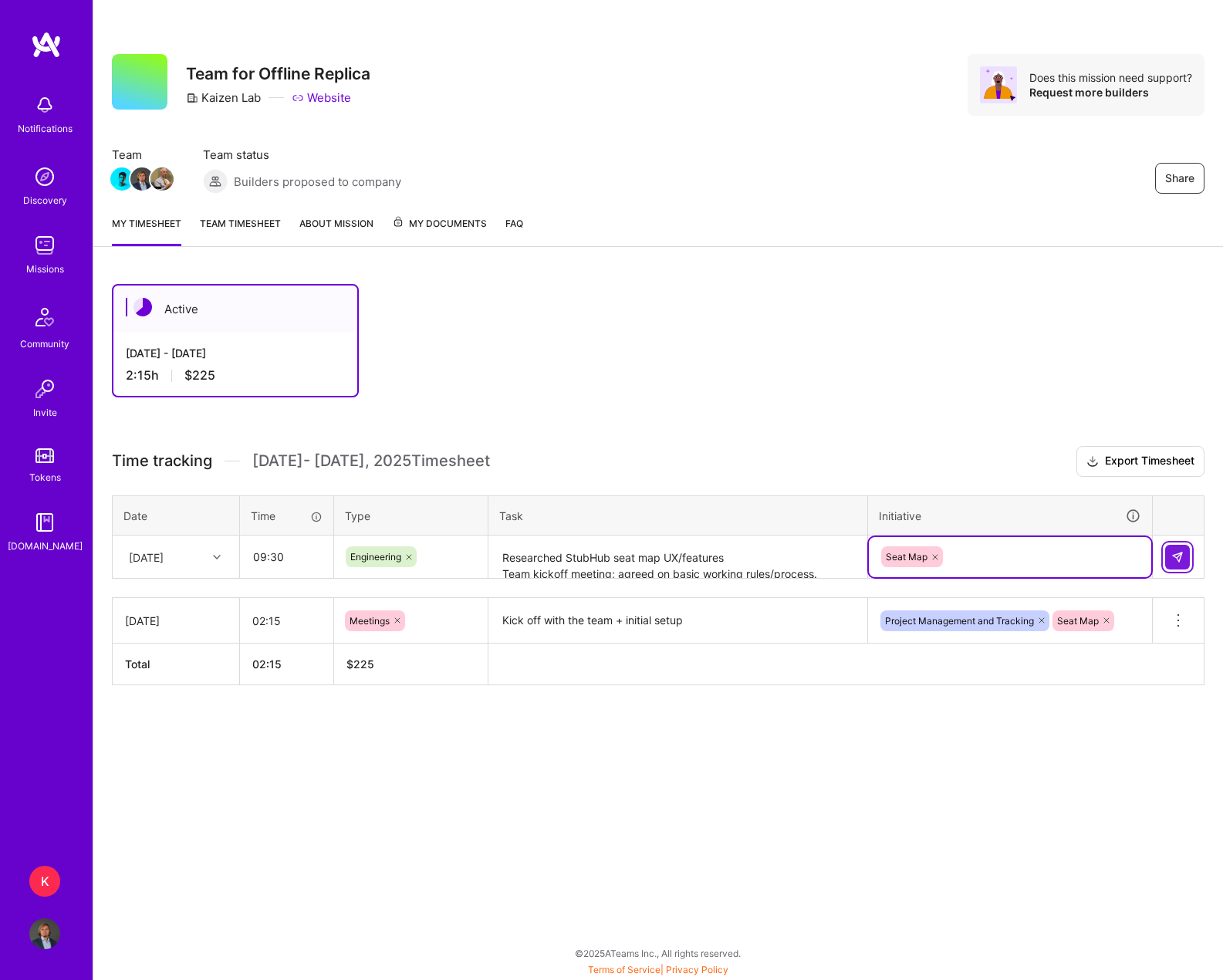
click at [974, 555] on img at bounding box center [1177, 557] width 12 height 12
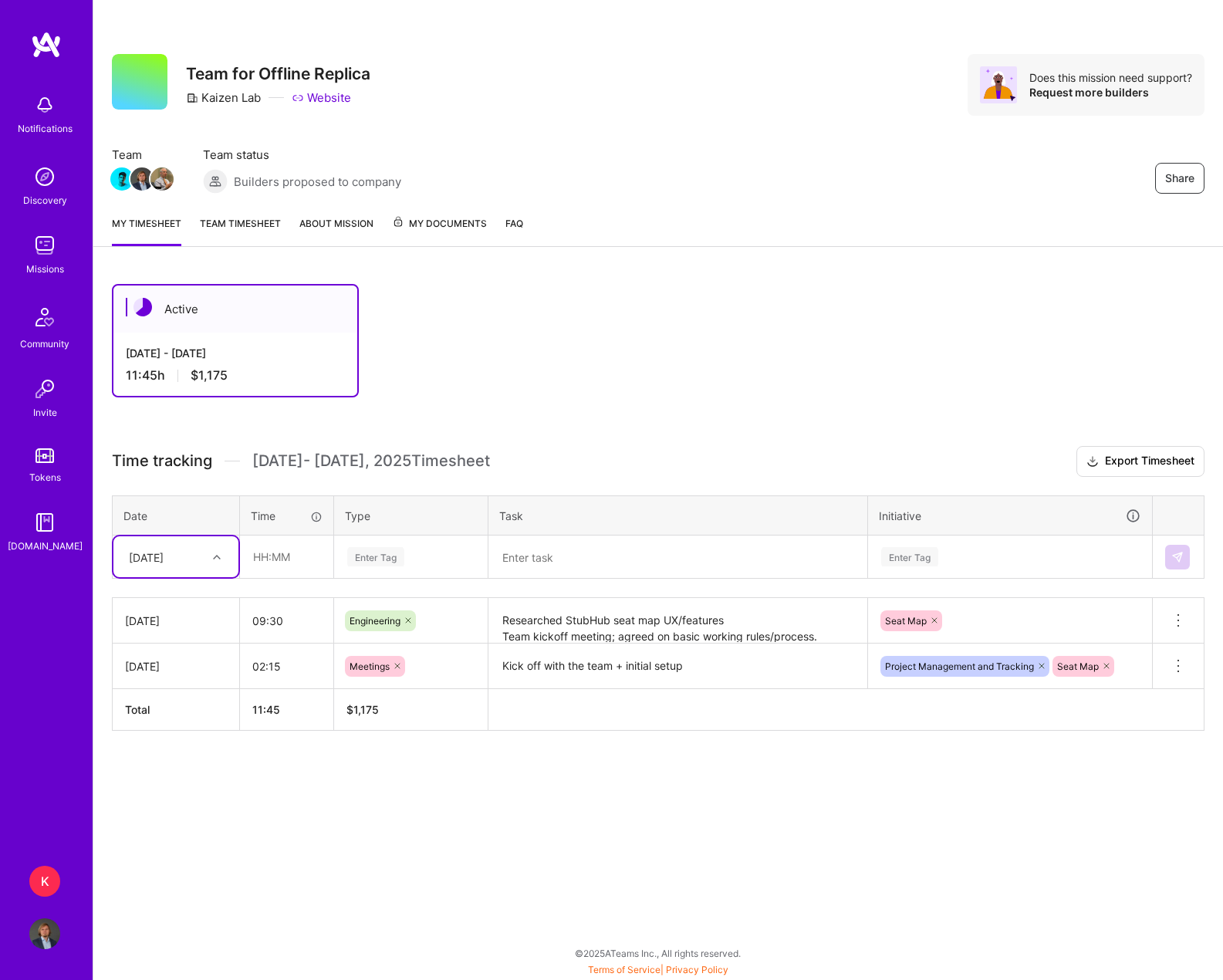
click at [218, 561] on div at bounding box center [218, 557] width 24 height 20
click at [164, 607] on div "[DATE]" at bounding box center [175, 600] width 125 height 29
click at [177, 570] on div "[DATE]" at bounding box center [175, 556] width 125 height 41
drag, startPoint x: 172, startPoint y: 777, endPoint x: 208, endPoint y: 677, distance: 106.3
click at [171, 777] on div "[DATE]" at bounding box center [175, 772] width 125 height 29
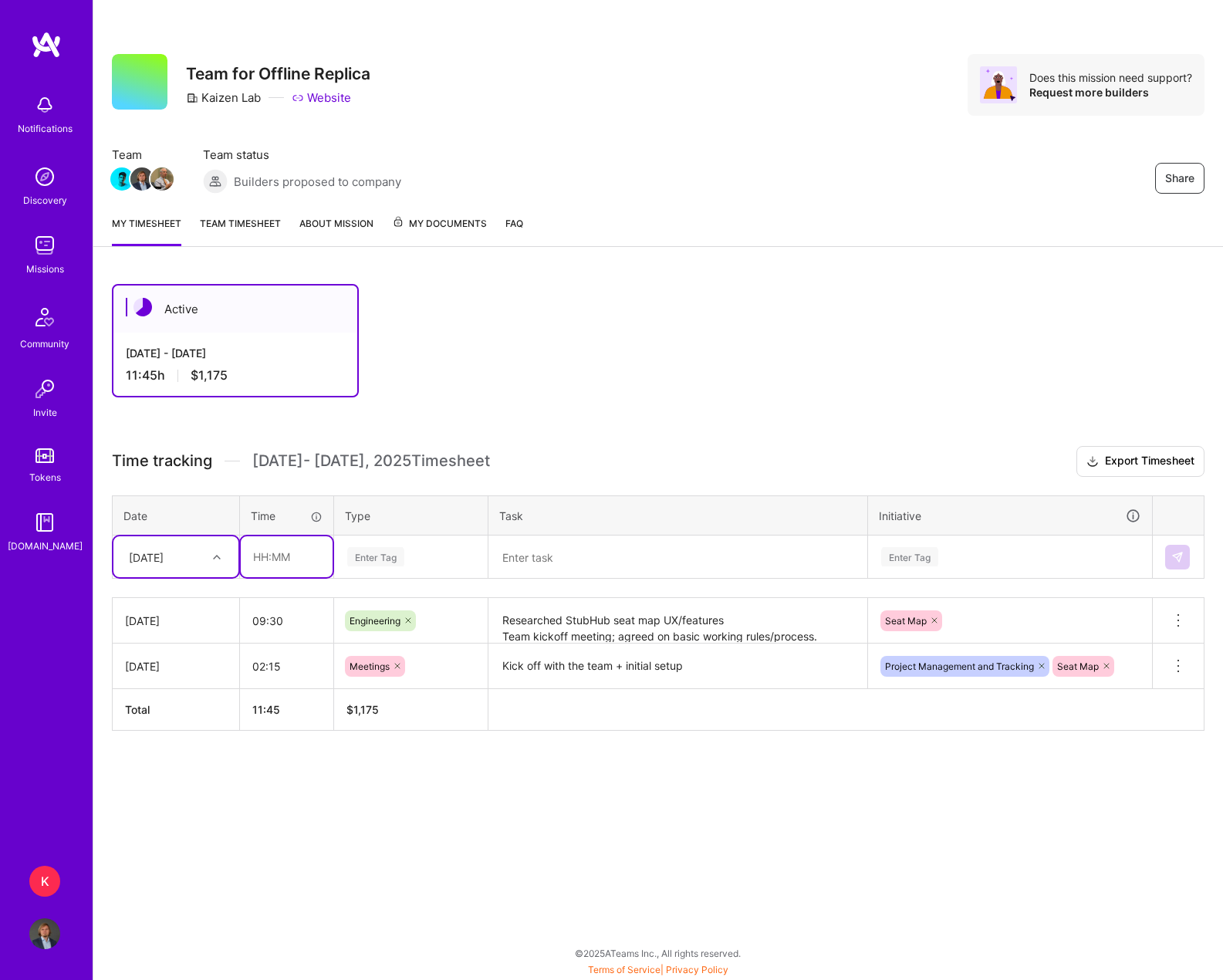
click at [269, 547] on input "text" at bounding box center [287, 556] width 92 height 41
type input "10:00"
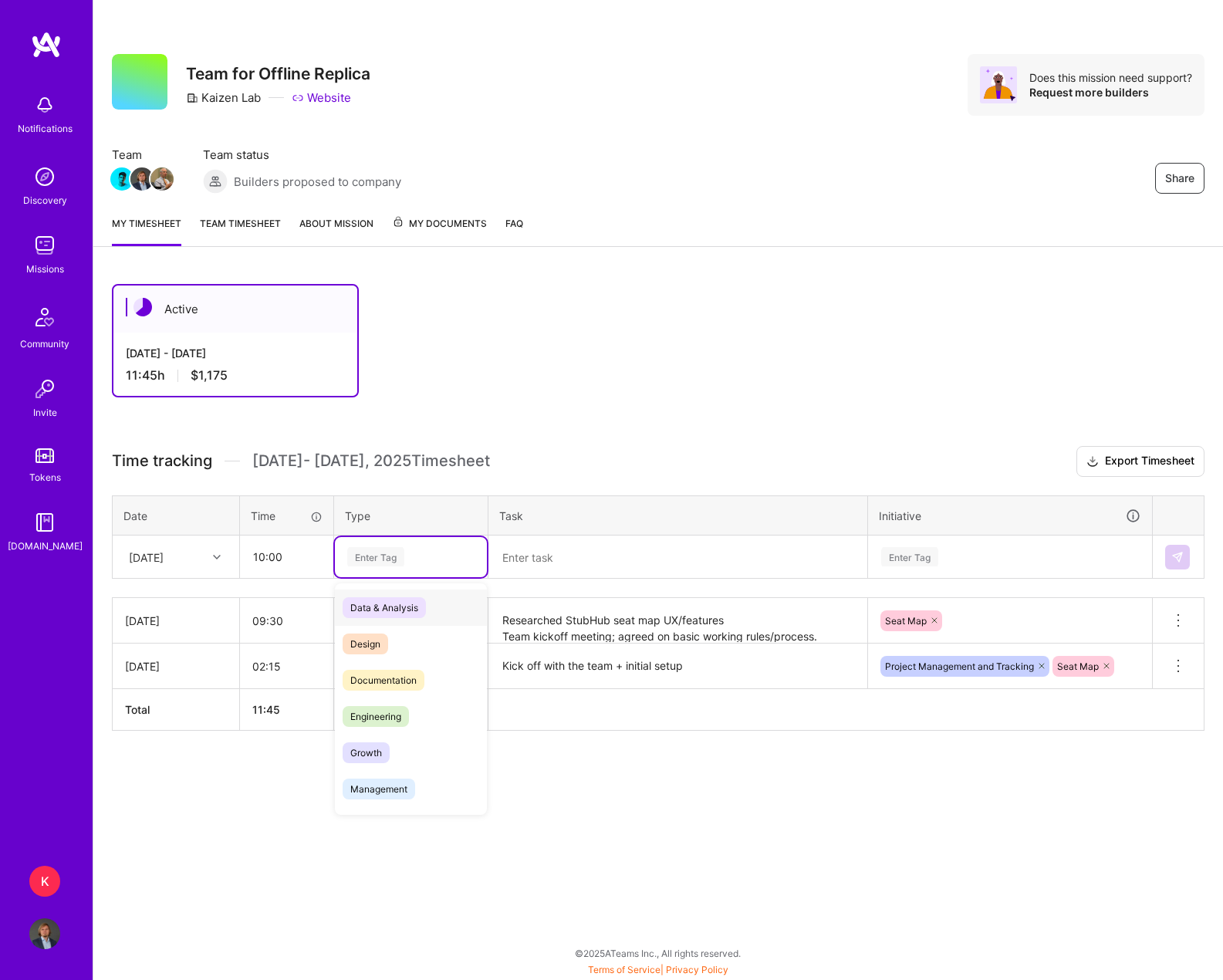
drag, startPoint x: 397, startPoint y: 557, endPoint x: 393, endPoint y: 565, distance: 8.9
click at [397, 557] on div "Enter Tag" at bounding box center [376, 556] width 57 height 24
click at [400, 711] on span "Engineering" at bounding box center [376, 716] width 67 height 21
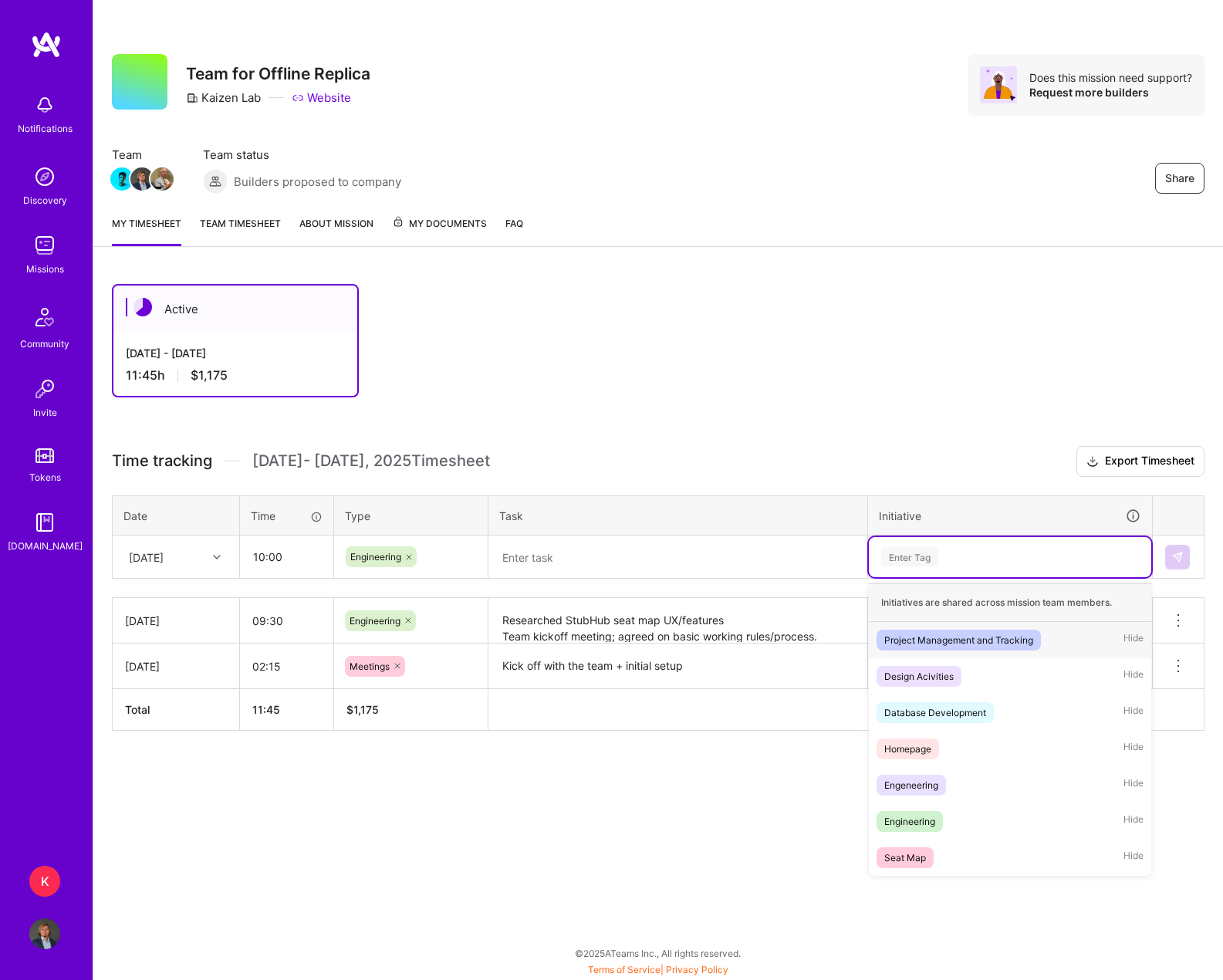
click at [923, 567] on div "Enter Tag" at bounding box center [1010, 557] width 283 height 40
click at [905, 851] on div "Seat Map" at bounding box center [905, 858] width 42 height 16
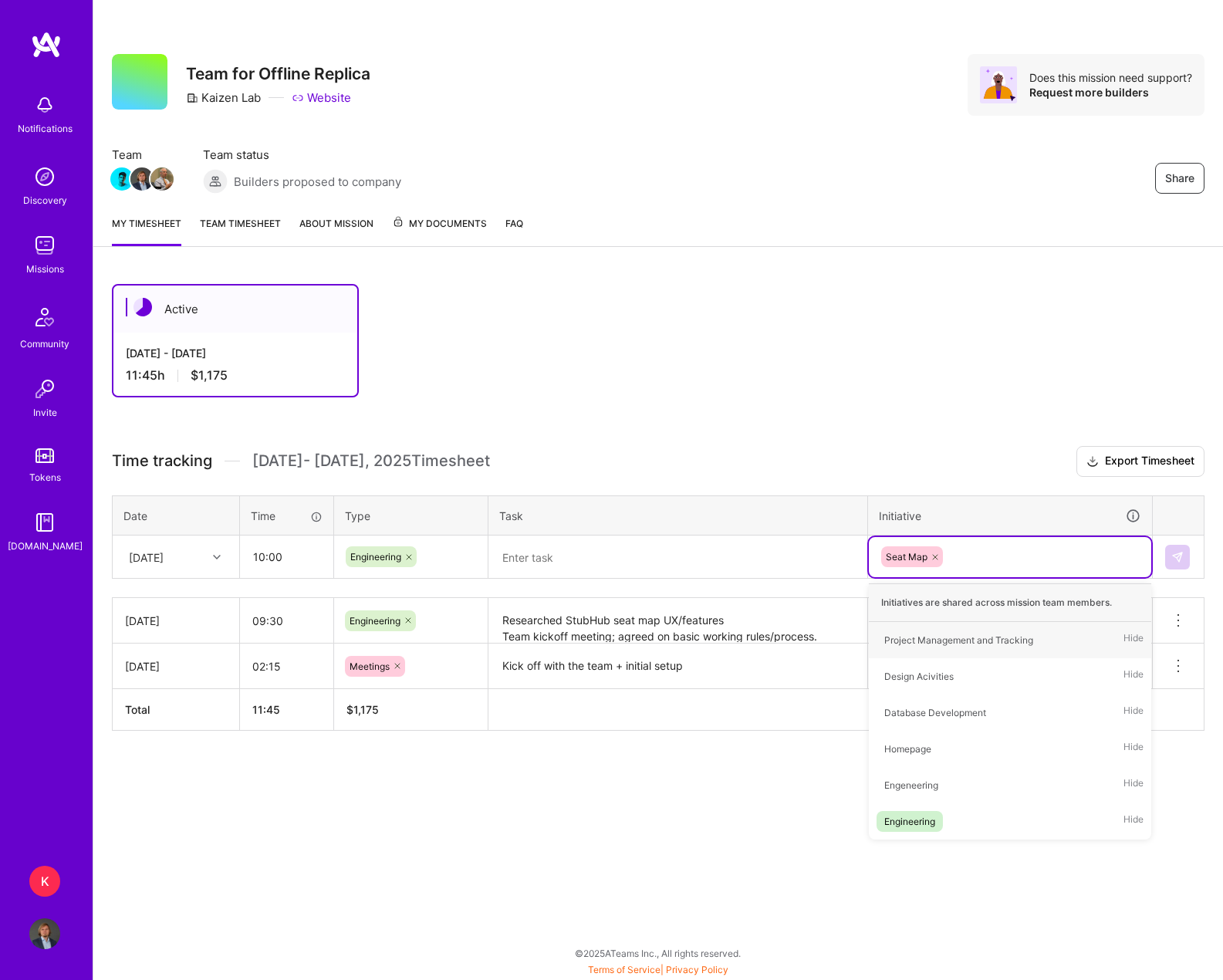
click at [549, 545] on textarea at bounding box center [677, 557] width 376 height 41
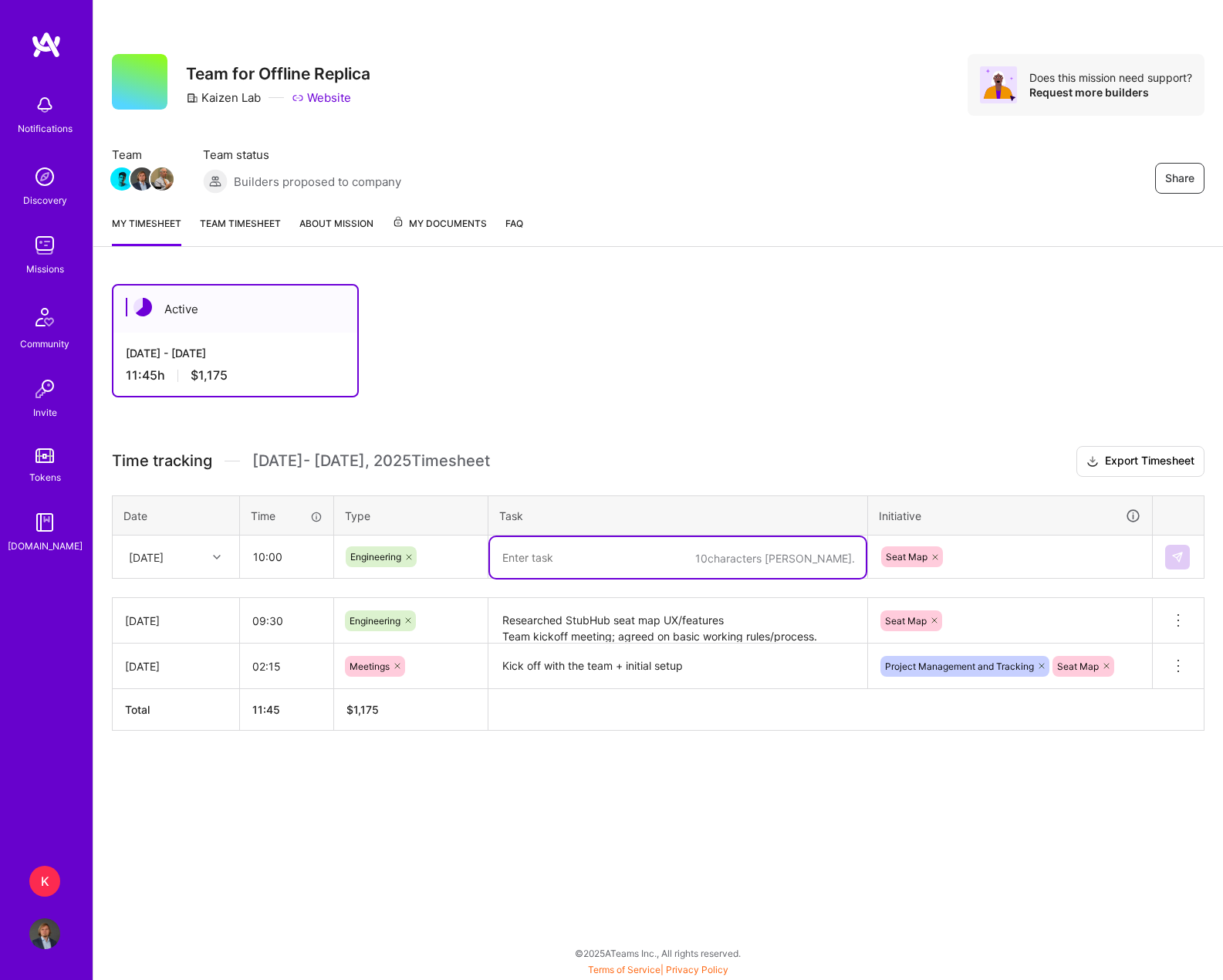
paste textarea "AM: Seat map — added zoom/reset buttons, StubHub-like colors, general cleanup. …"
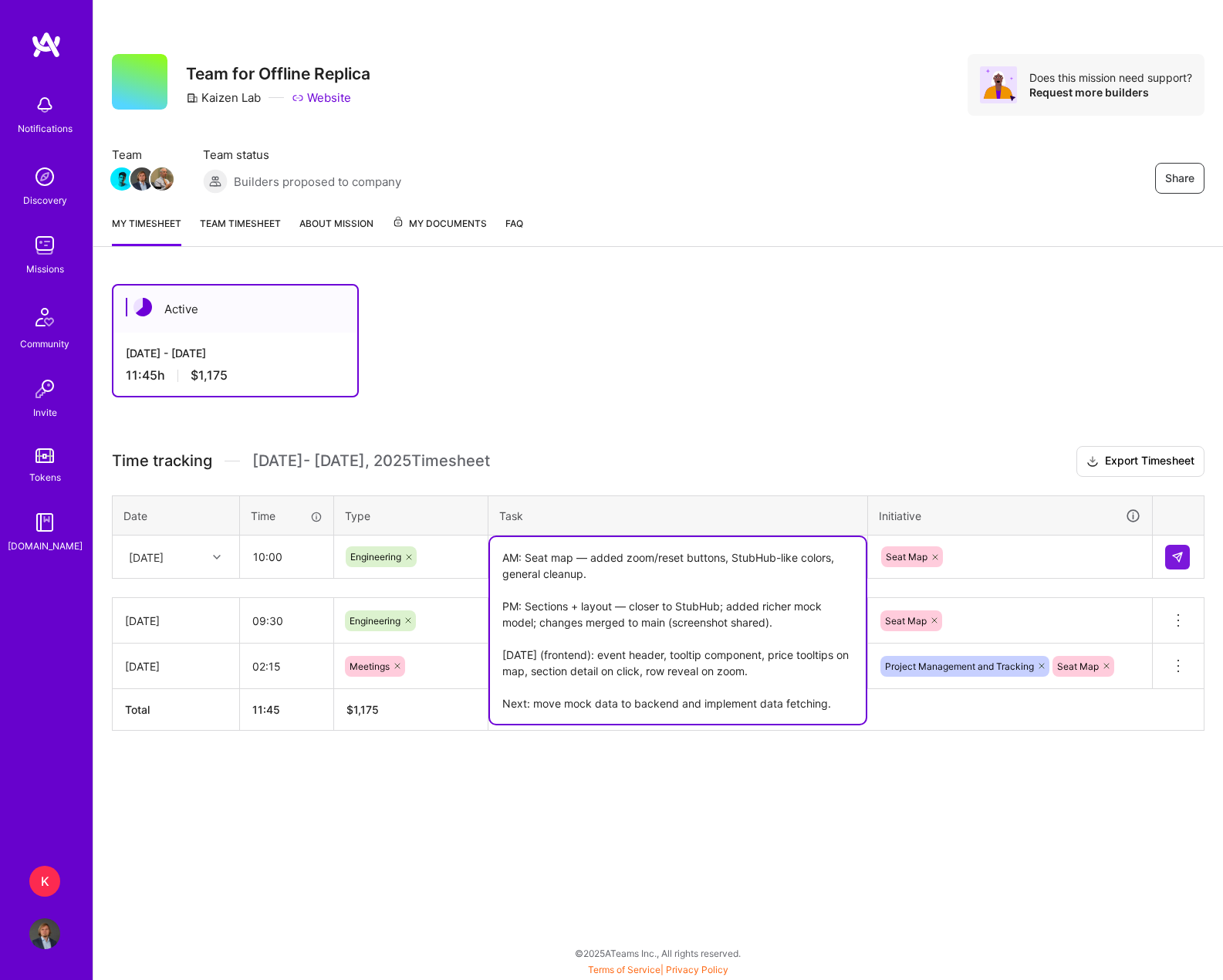
click at [524, 556] on textarea "AM: Seat map — added zoom/reset buttons, StubHub-like colors, general cleanup. …" at bounding box center [677, 630] width 376 height 187
click at [609, 579] on textarea "Seat map — added zoom/reset buttons, StubHub-like colors, general cleanup. PM: …" at bounding box center [677, 630] width 376 height 187
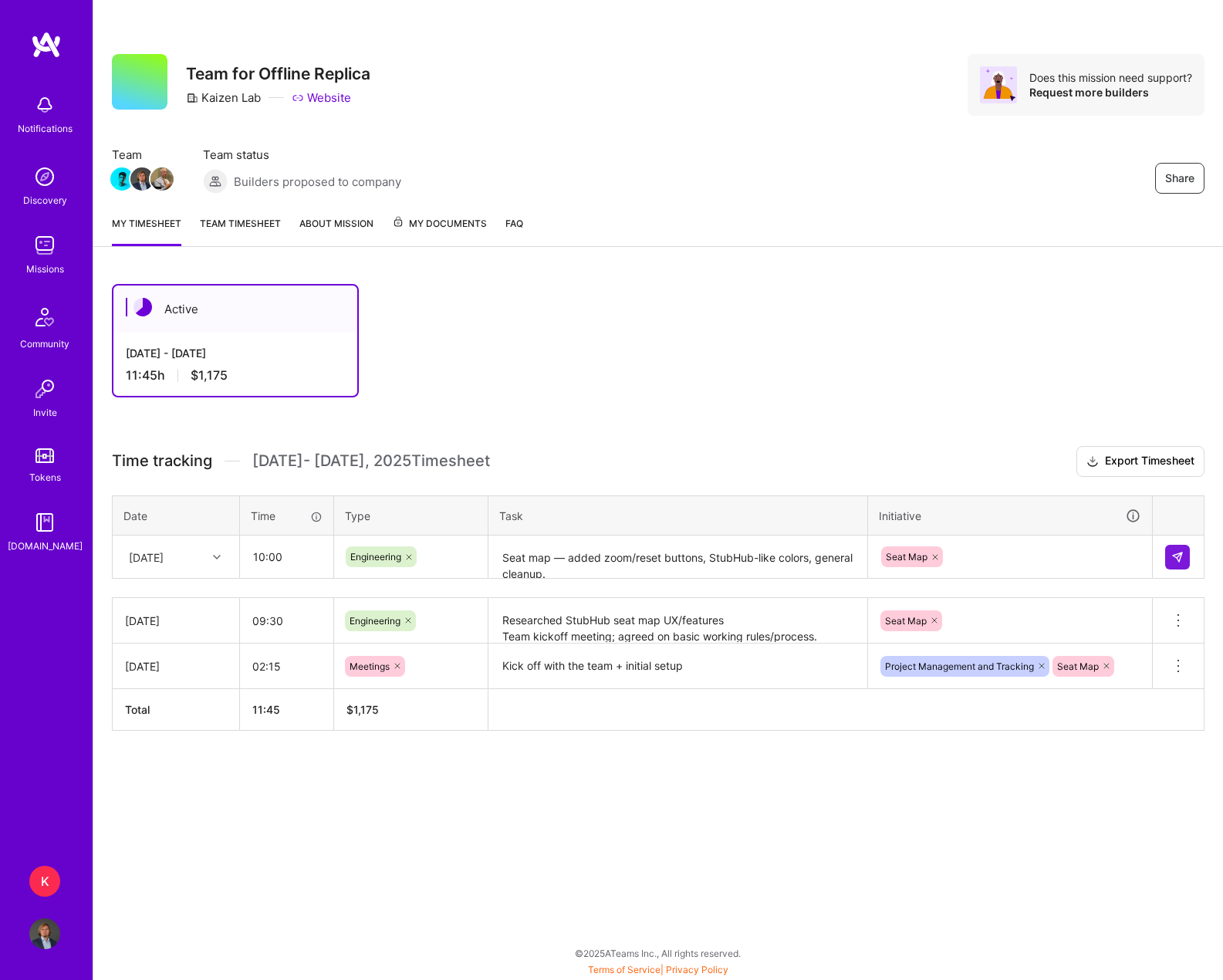
drag, startPoint x: 583, startPoint y: 769, endPoint x: 581, endPoint y: 749, distance: 20.1
click at [582, 769] on div "Active [DATE] - [DATE] 11:45 h $1,175 Time tracking [DATE] - [DATE] Timesheet E…" at bounding box center [658, 536] width 1129 height 541
click at [591, 628] on textarea "Researched StubHub seat map UX/features Team kickoff meeting; agreed on basic w…" at bounding box center [677, 621] width 376 height 43
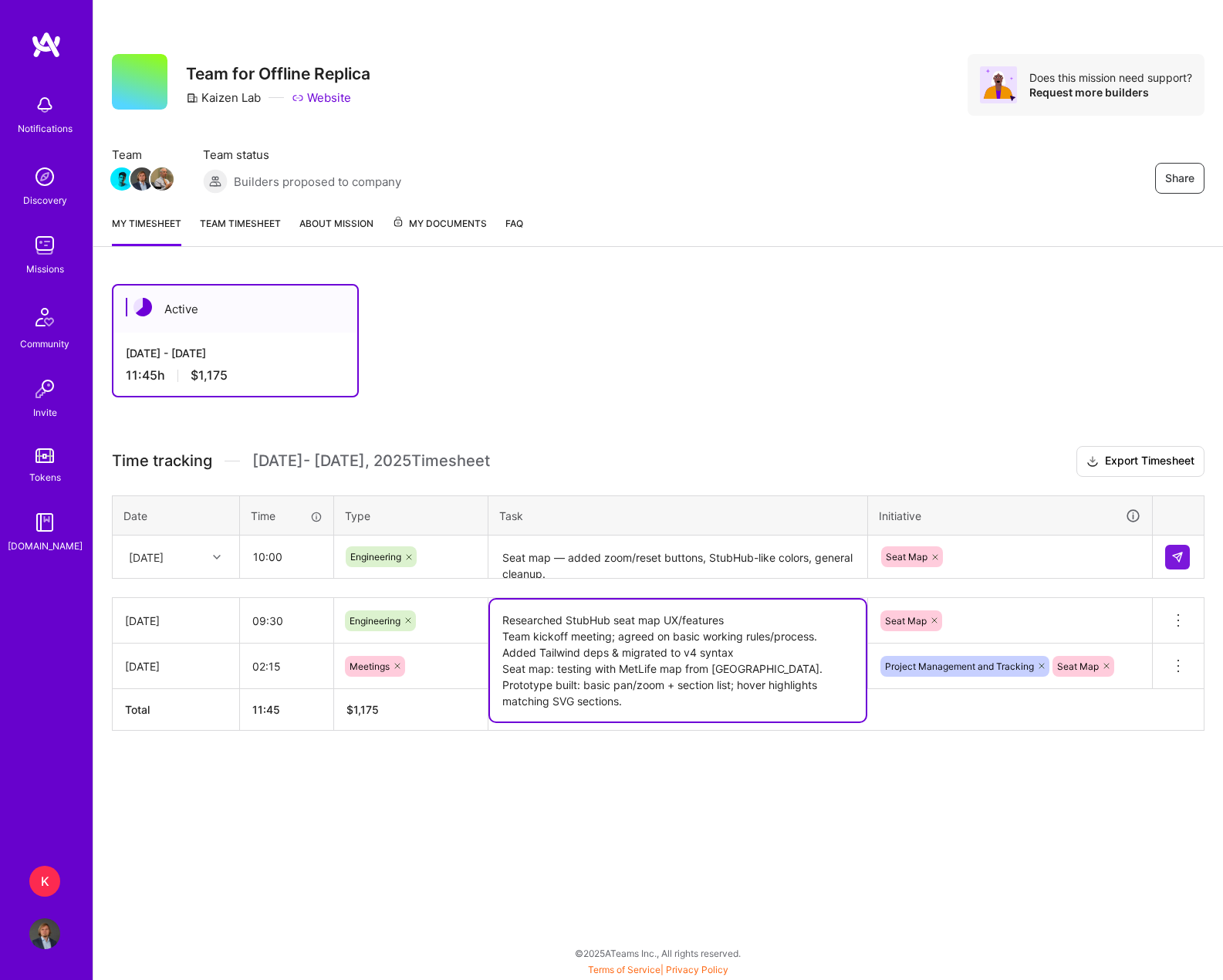
click at [614, 559] on textarea "Seat map — added zoom/reset buttons, StubHub-like colors, general cleanup. PM: …" at bounding box center [677, 557] width 376 height 41
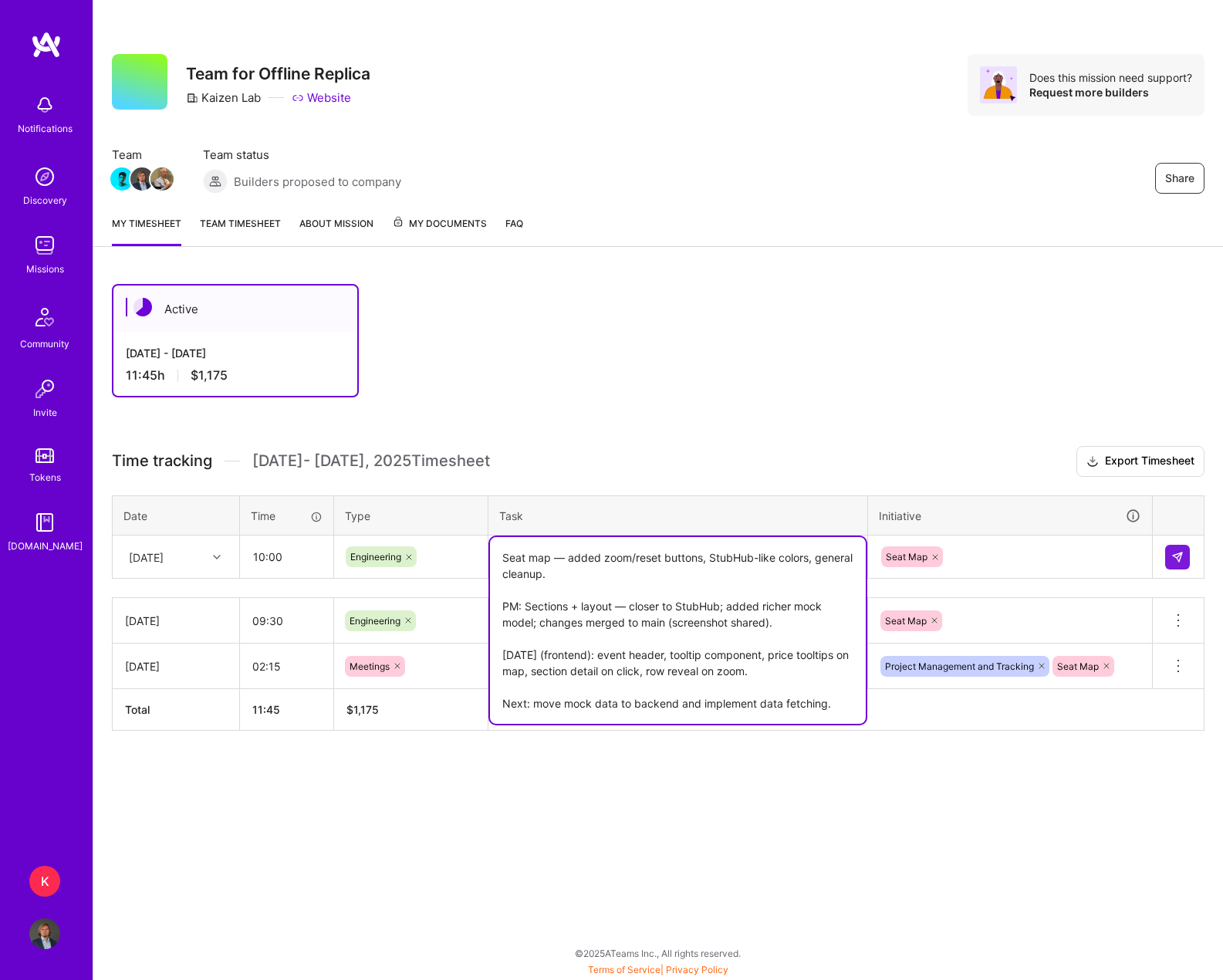
click at [604, 568] on textarea "Seat map — added zoom/reset buttons, StubHub-like colors, general cleanup. PM: …" at bounding box center [677, 630] width 376 height 187
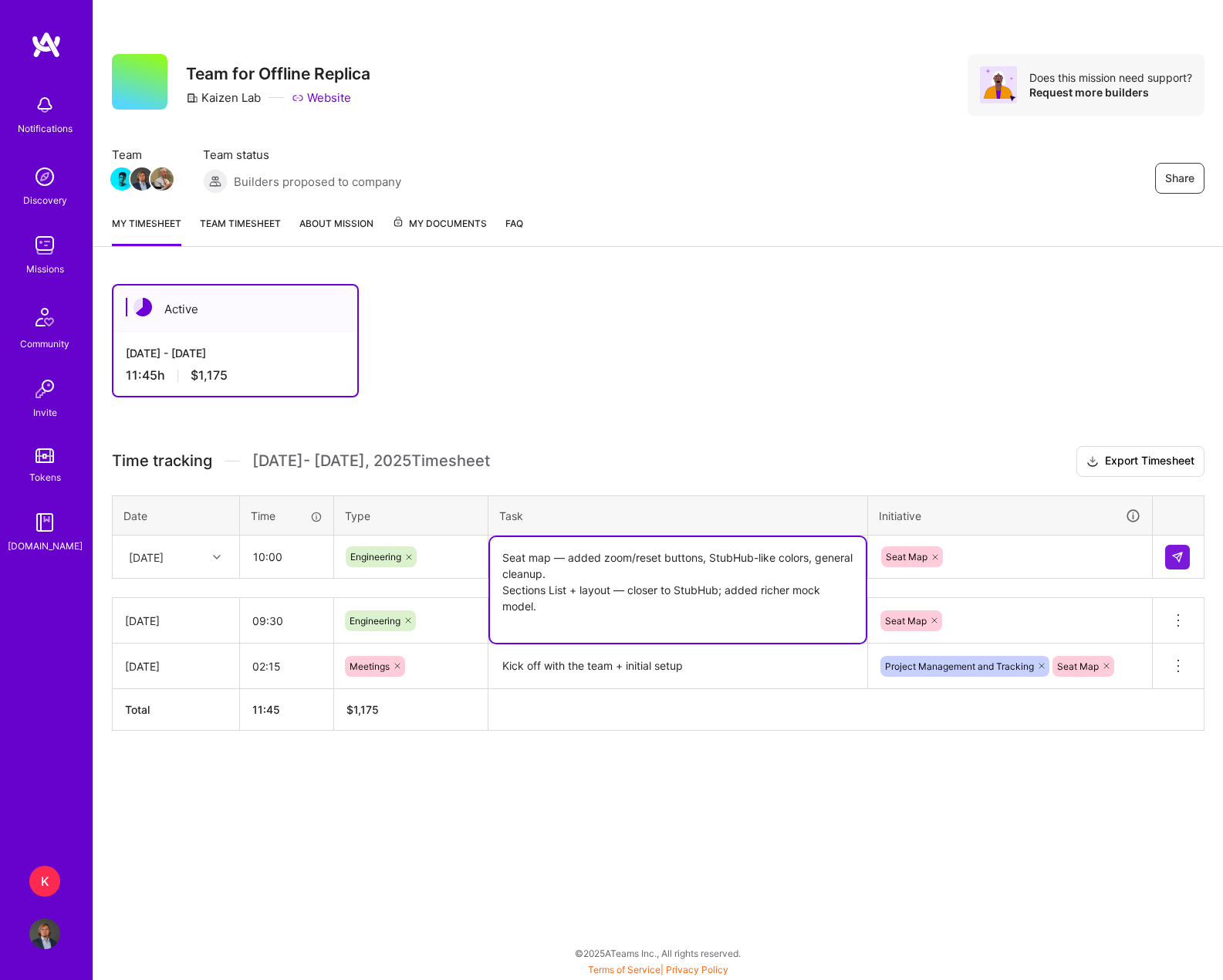
drag, startPoint x: 567, startPoint y: 592, endPoint x: 577, endPoint y: 604, distance: 15.6
click at [577, 604] on textarea "Seat map — added zoom/reset buttons, StubHub-like colors, general cleanup. Sect…" at bounding box center [677, 590] width 376 height 105
type textarea "Seat map — added zoom/reset buttons, StubHub-like colors, general cleanup. Sect…"
drag, startPoint x: 1070, startPoint y: 565, endPoint x: 1082, endPoint y: 560, distance: 13.0
click at [974, 563] on div "Seat Map" at bounding box center [1010, 556] width 261 height 24
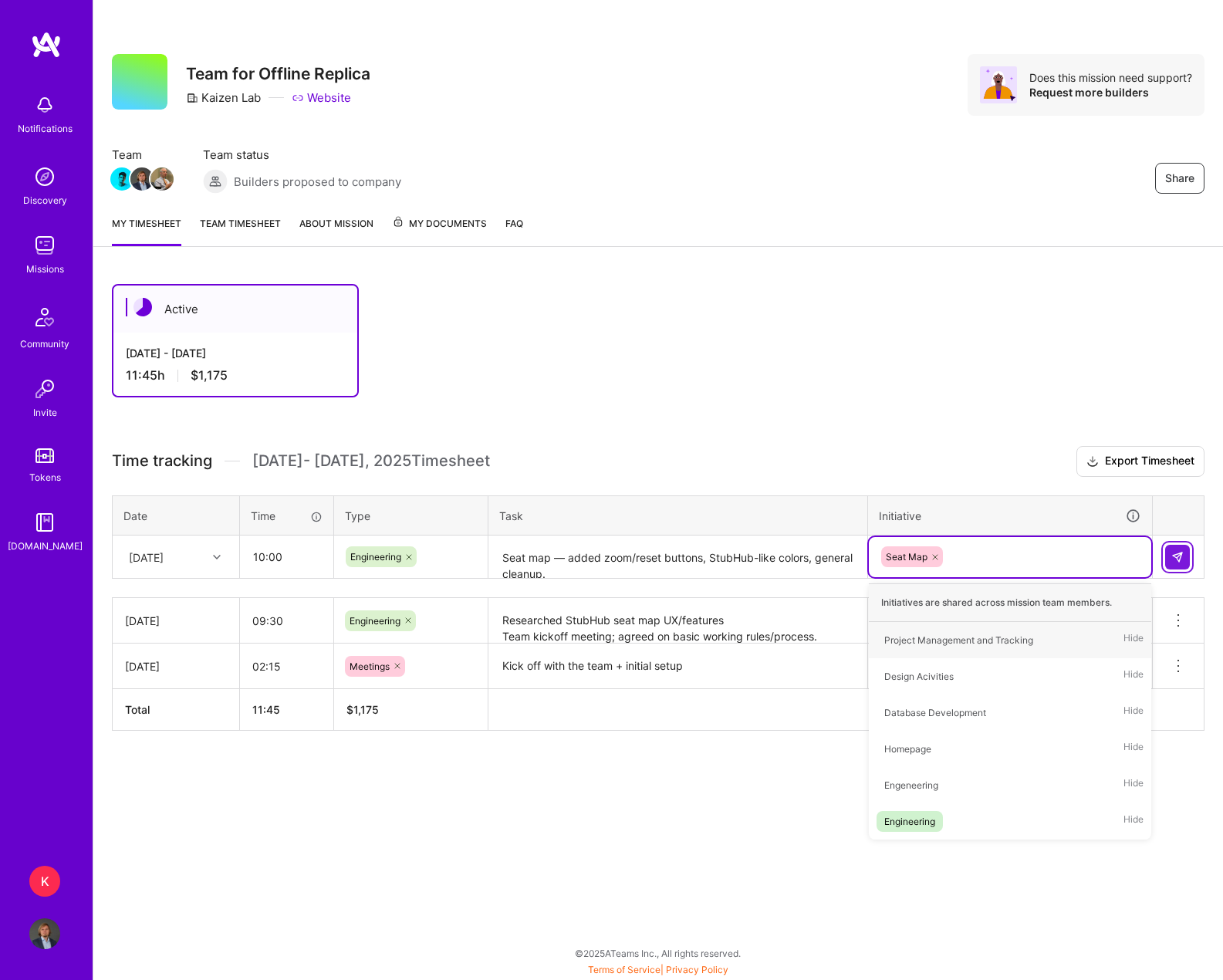
click at [974, 558] on button at bounding box center [1177, 557] width 25 height 25
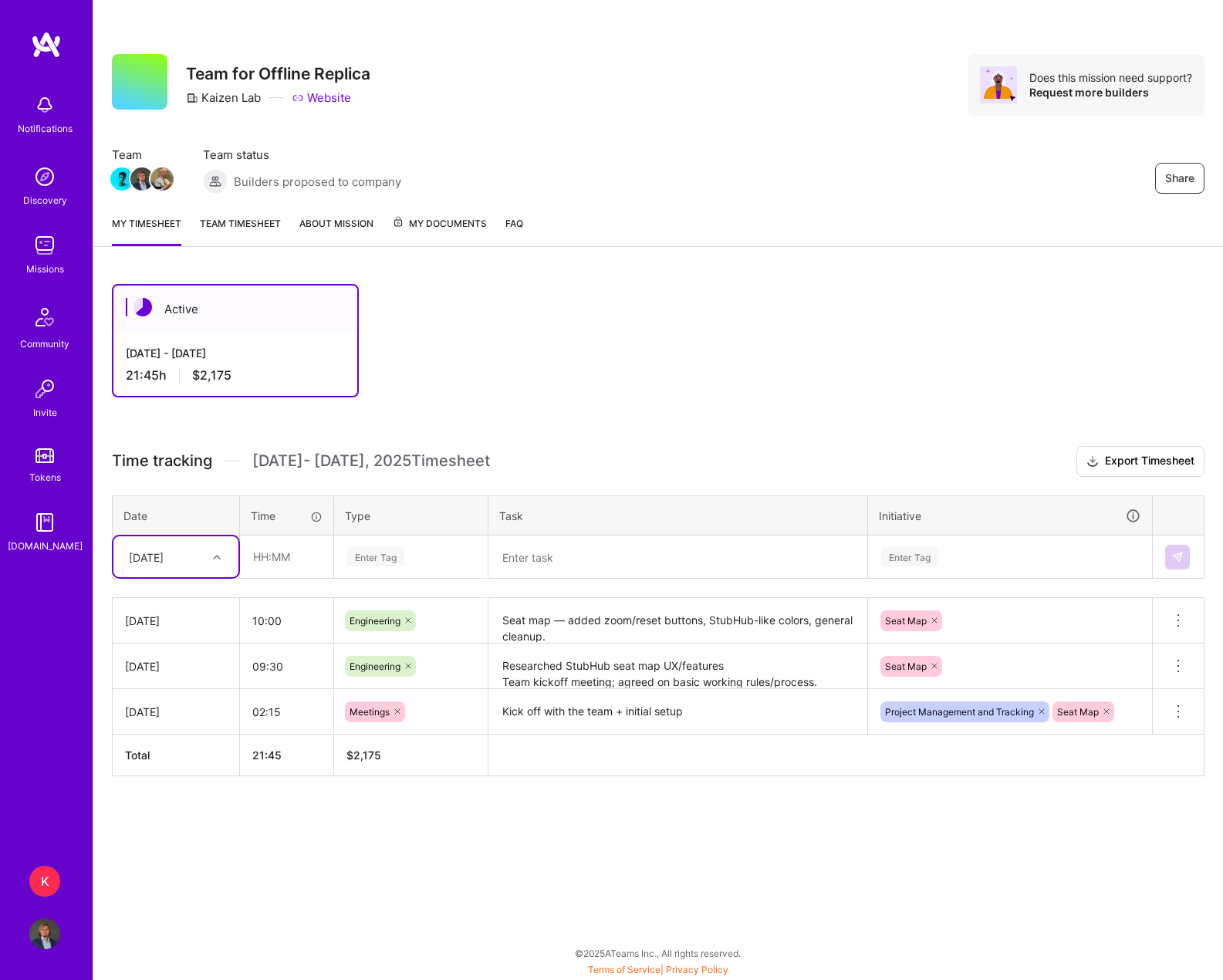
click at [223, 557] on div at bounding box center [218, 557] width 24 height 20
click at [169, 804] on div "[DATE]" at bounding box center [175, 800] width 125 height 29
click at [274, 565] on input "text" at bounding box center [287, 556] width 92 height 41
type input "08:30"
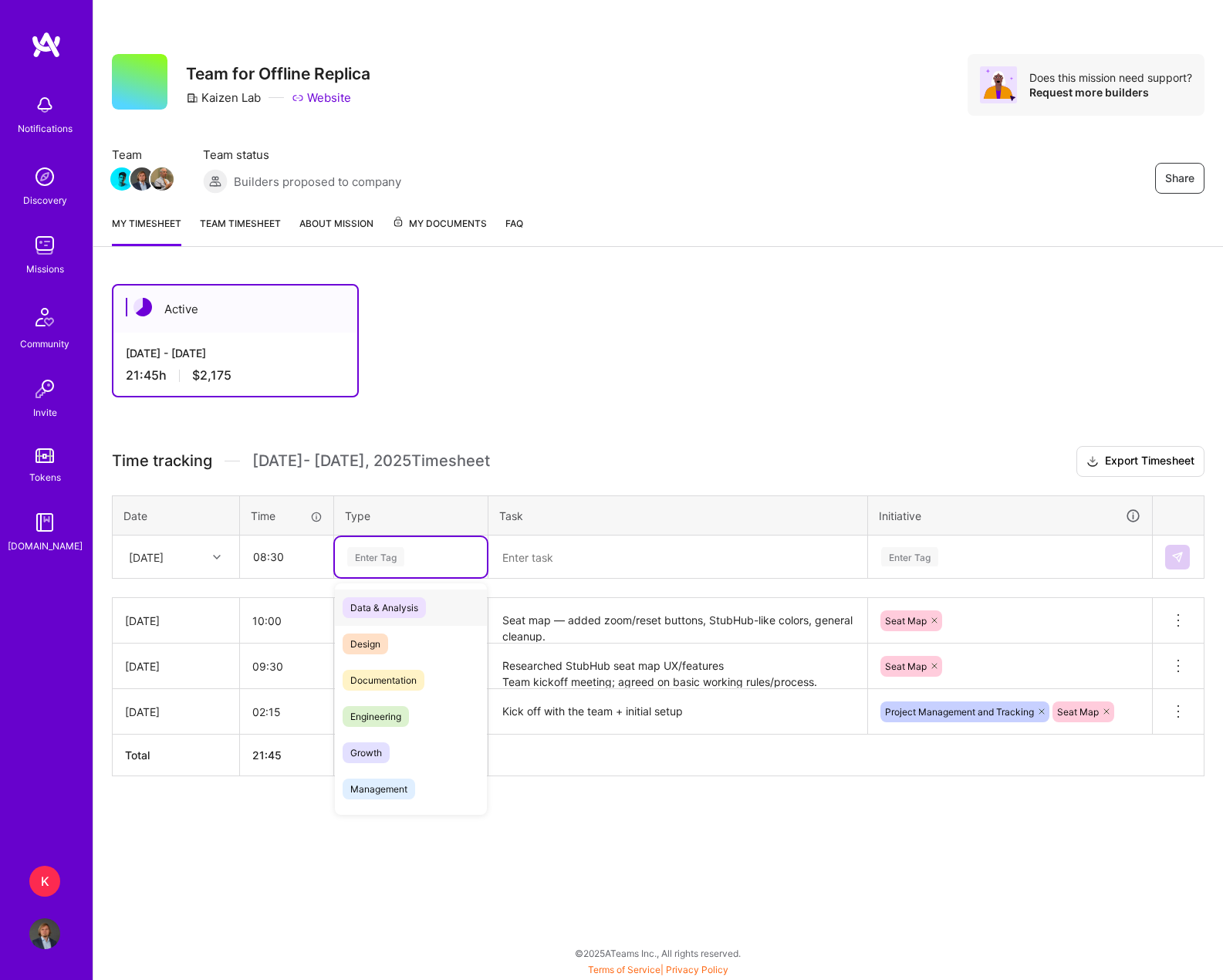
click at [367, 554] on div "Enter Tag" at bounding box center [376, 556] width 57 height 24
click at [386, 710] on span "Engineering" at bounding box center [376, 716] width 67 height 21
click at [593, 638] on textarea "Seat map — added zoom/reset buttons, StubHub-like colors, general cleanup. Sect…" at bounding box center [677, 621] width 376 height 43
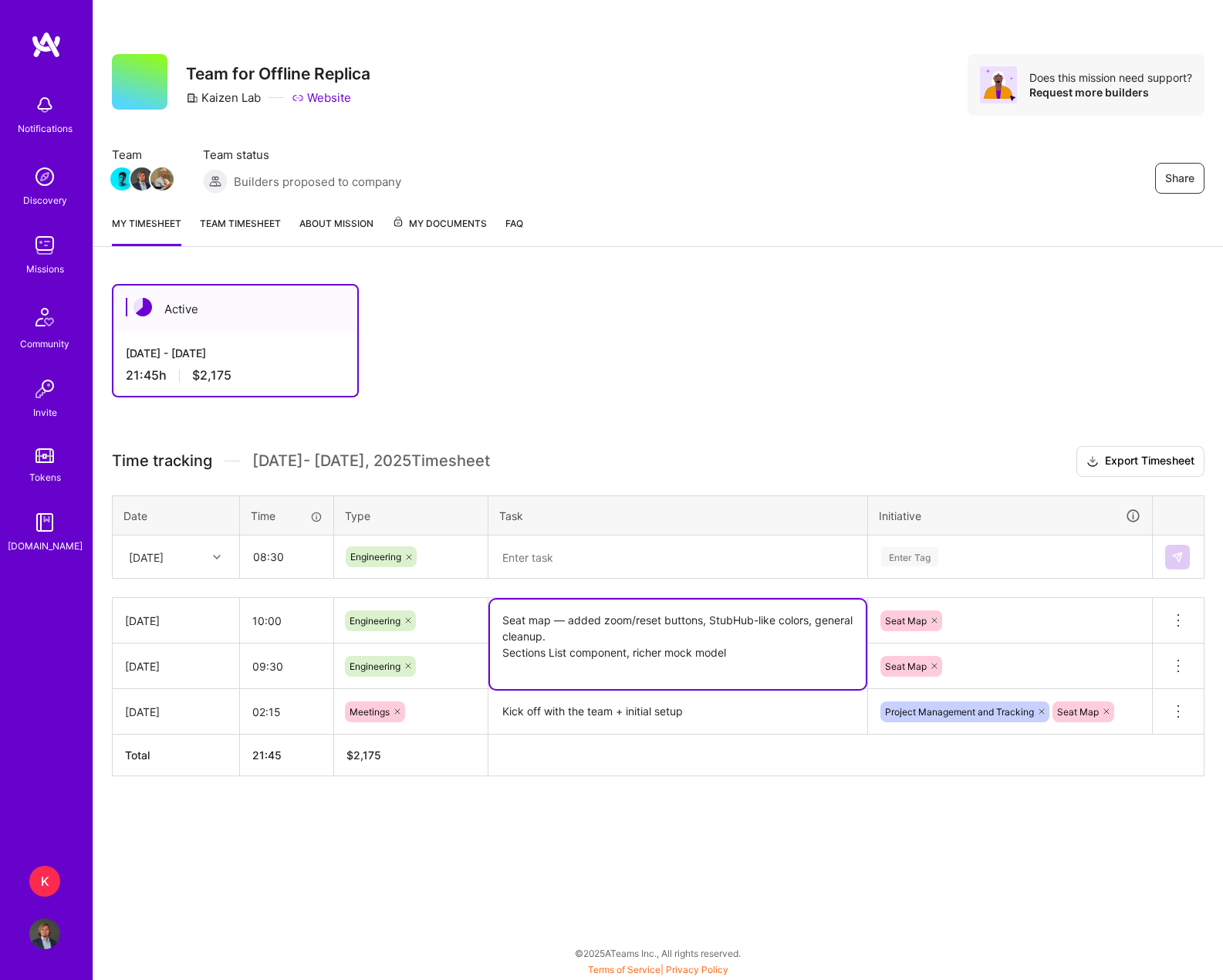
click at [638, 645] on textarea "Seat map — added zoom/reset buttons, StubHub-like colors, general cleanup. Sect…" at bounding box center [677, 645] width 376 height 90
click at [766, 658] on textarea "Seat map — added zoom/reset buttons, StubHub-like colors, general cleanup. Sect…" at bounding box center [677, 645] width 376 height 90
click at [595, 558] on textarea at bounding box center [677, 557] width 376 height 41
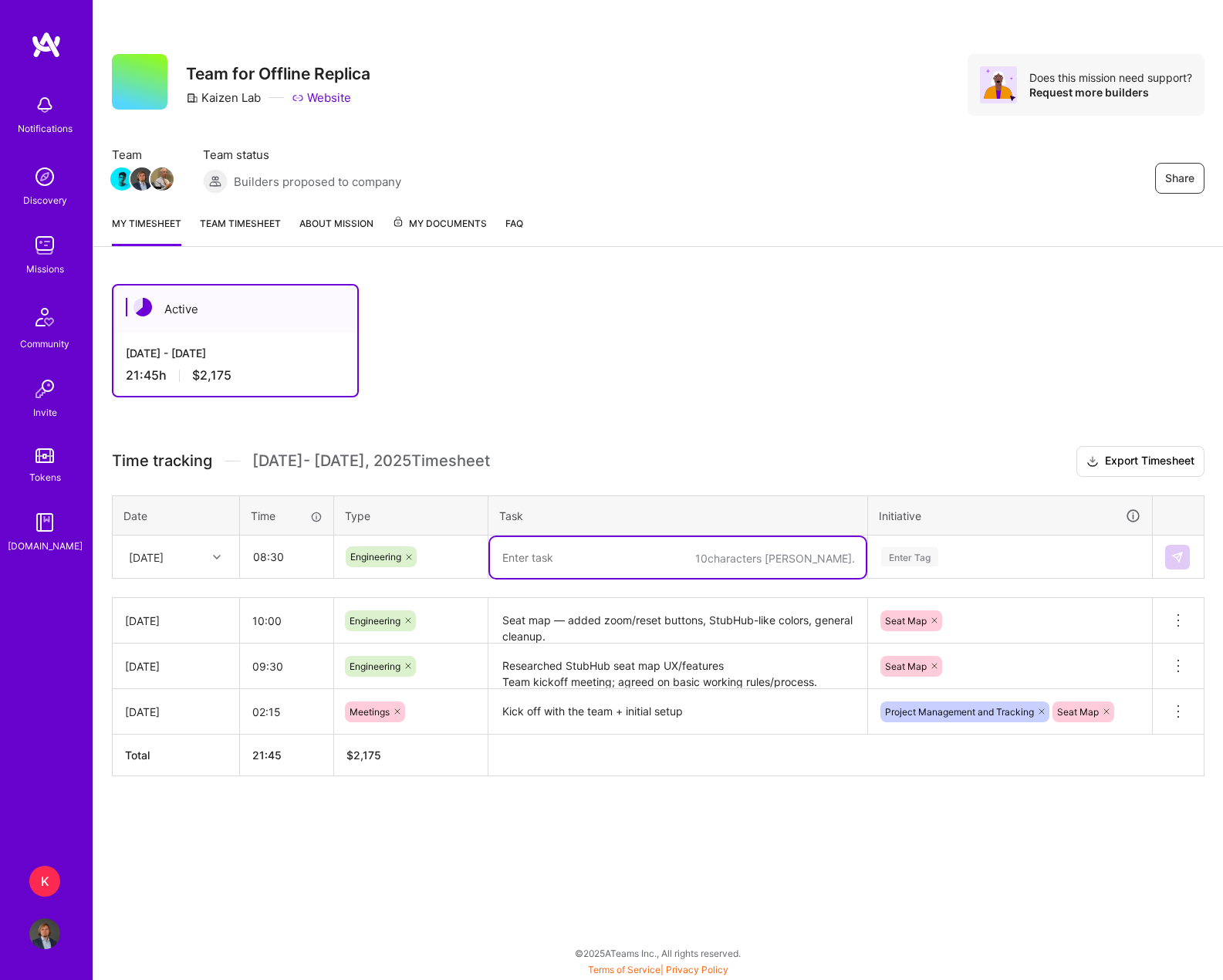
paste textarea "Built event details header. Implemented tooltip component + tooltips on section…"
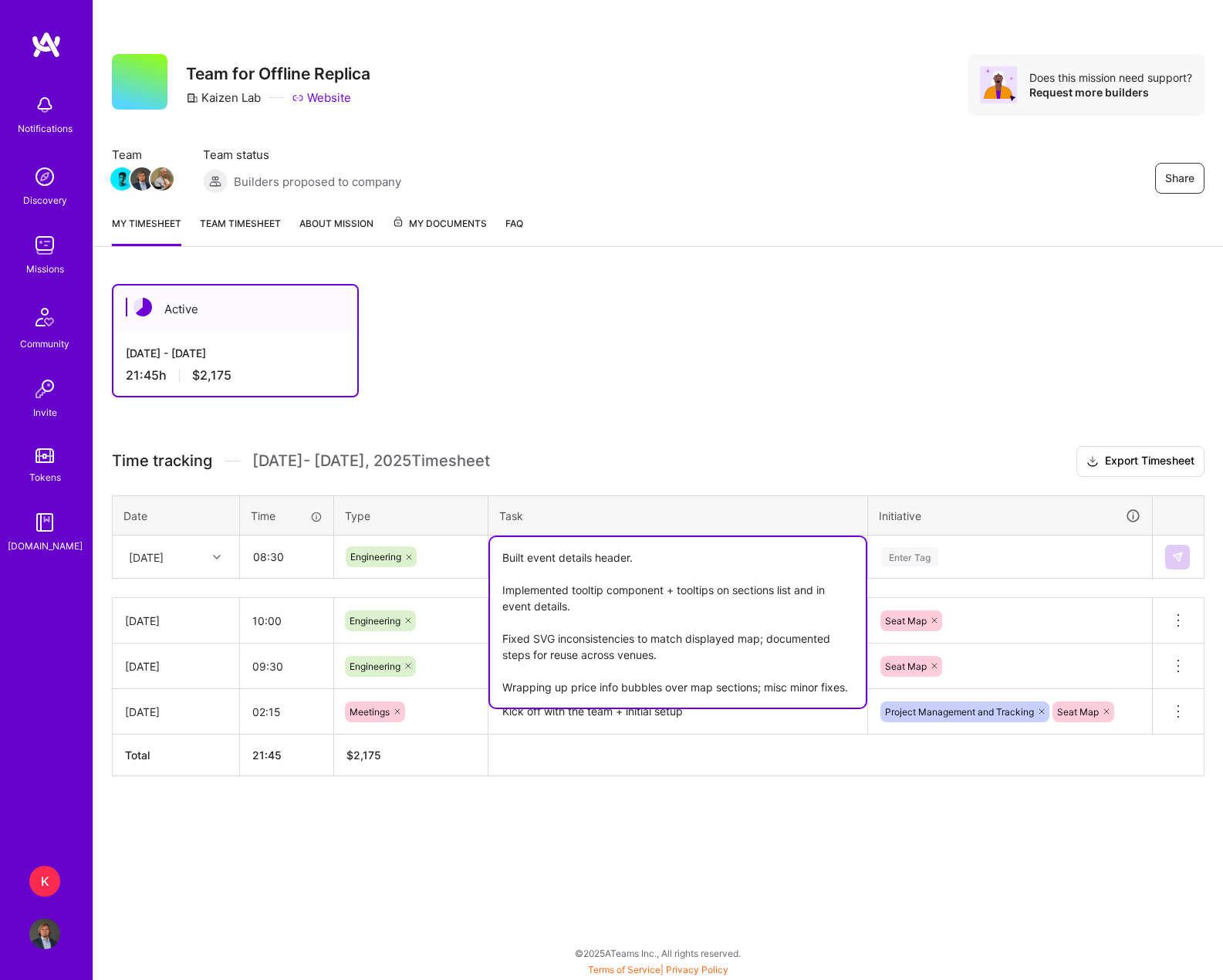
drag, startPoint x: 531, startPoint y: 559, endPoint x: 476, endPoint y: 556, distance: 55.1
click at [470, 556] on tr "[DATE] 08:30 Engineering Built event details header. Implemented tooltip compon…" at bounding box center [658, 557] width 1091 height 43
click at [622, 560] on textarea "Event details header. Implemented tooltip component + tooltips on sections list…" at bounding box center [677, 622] width 376 height 170
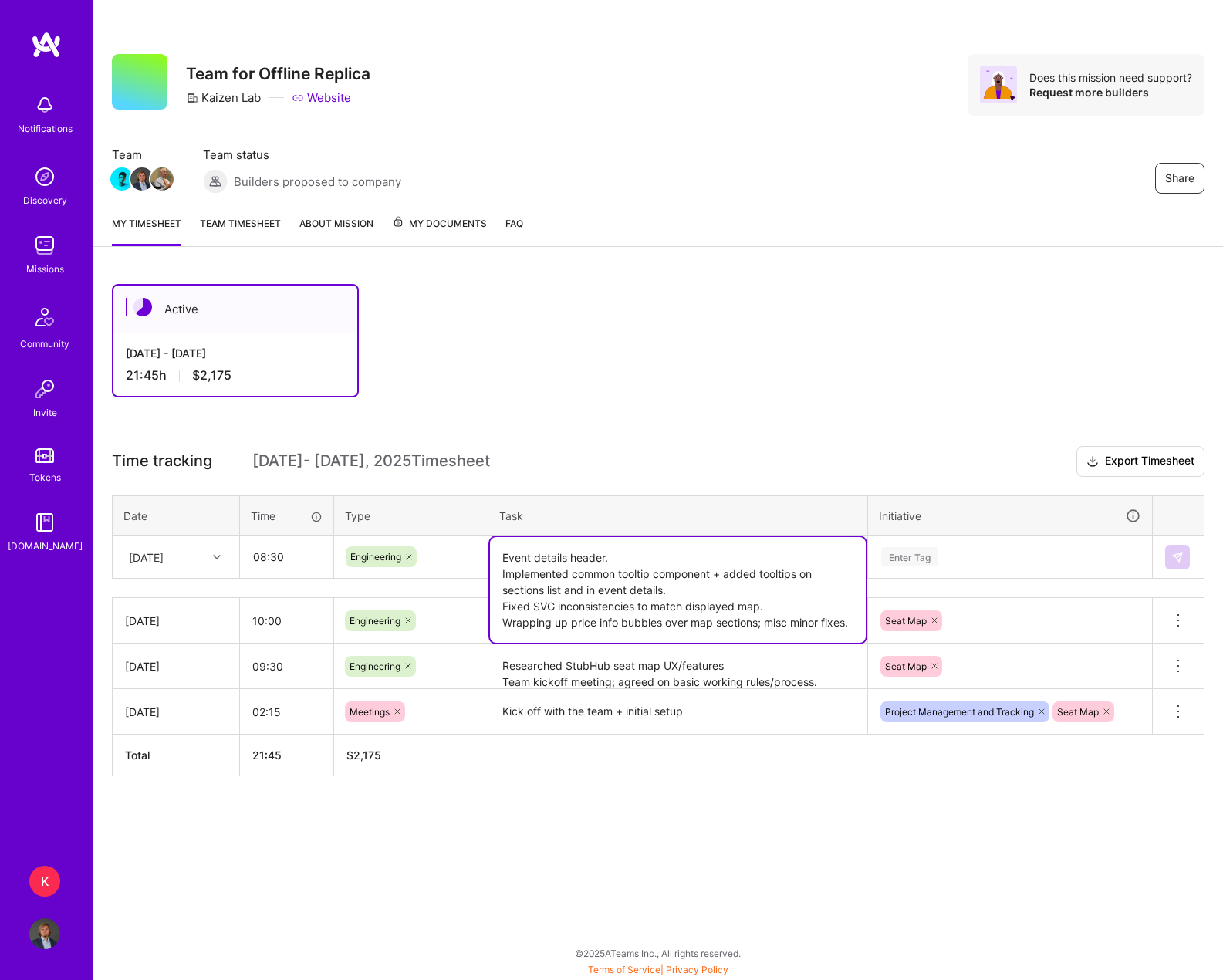
type textarea "Event details header. Implemented common tooltip component + added tooltips on …"
click at [922, 561] on div "Enter Tag" at bounding box center [910, 556] width 57 height 24
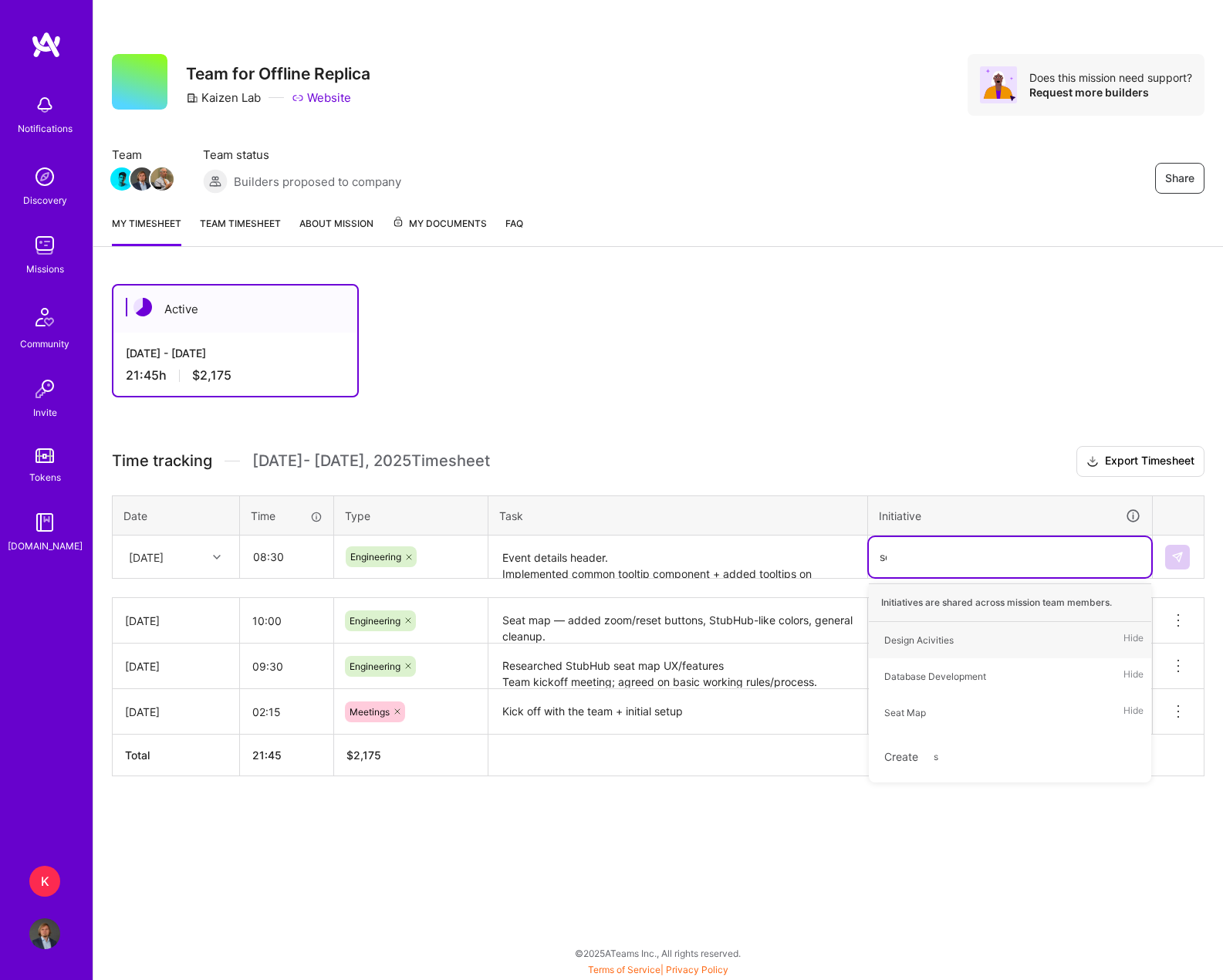
type input "sea"
click at [923, 643] on div "Seat Map" at bounding box center [905, 640] width 42 height 16
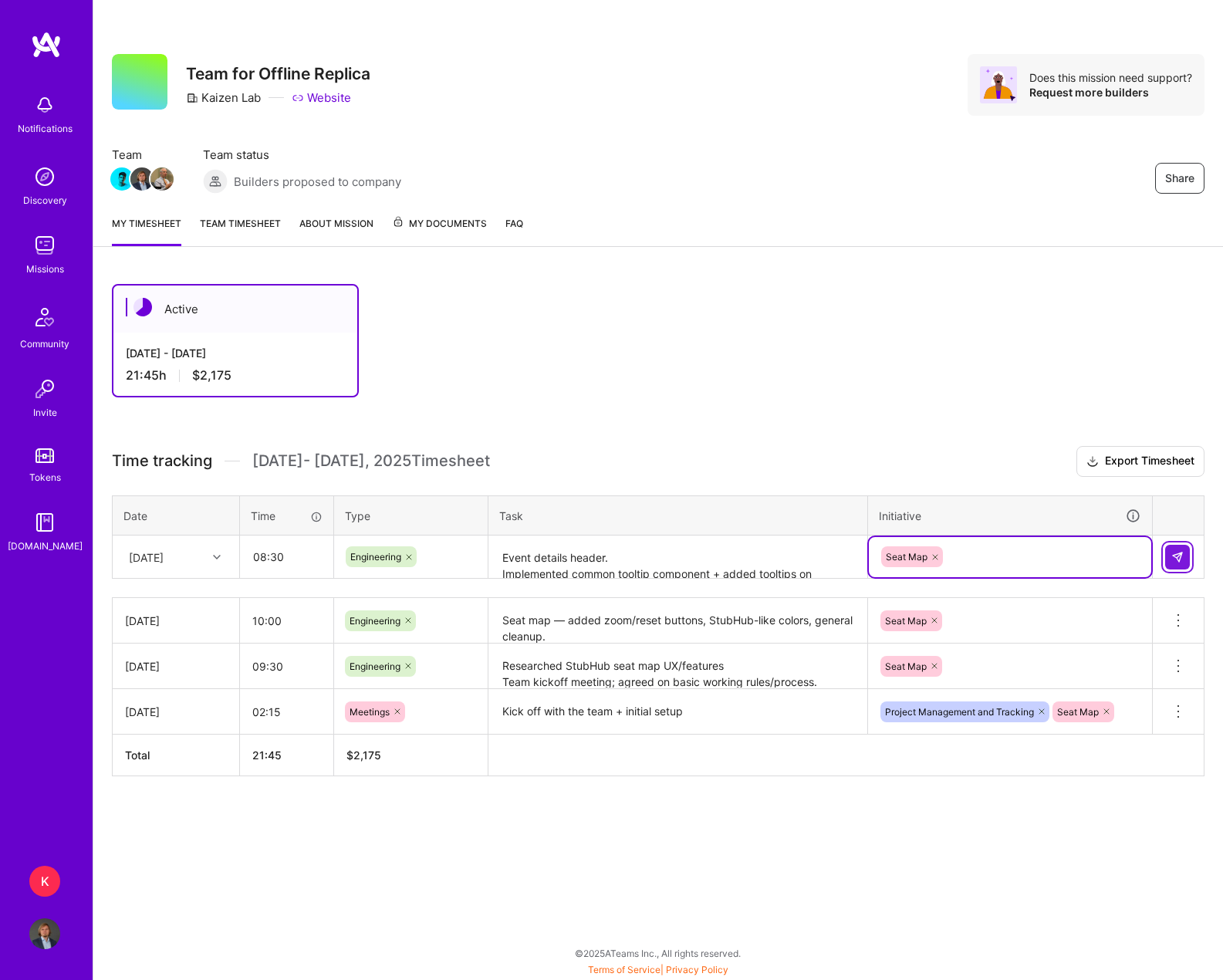
click at [974, 559] on img at bounding box center [1177, 557] width 12 height 12
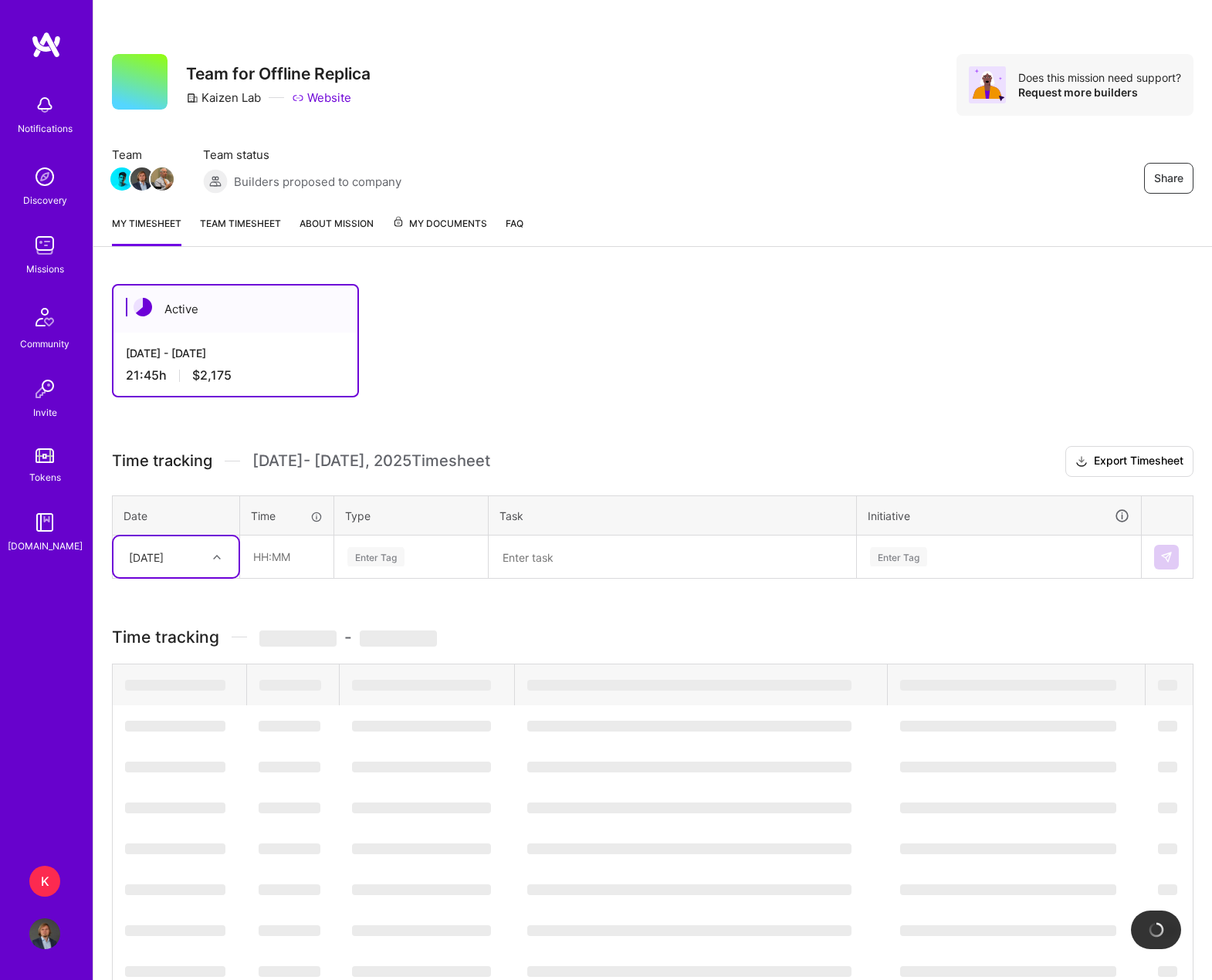
click at [206, 555] on div "[DATE]" at bounding box center [164, 556] width 86 height 26
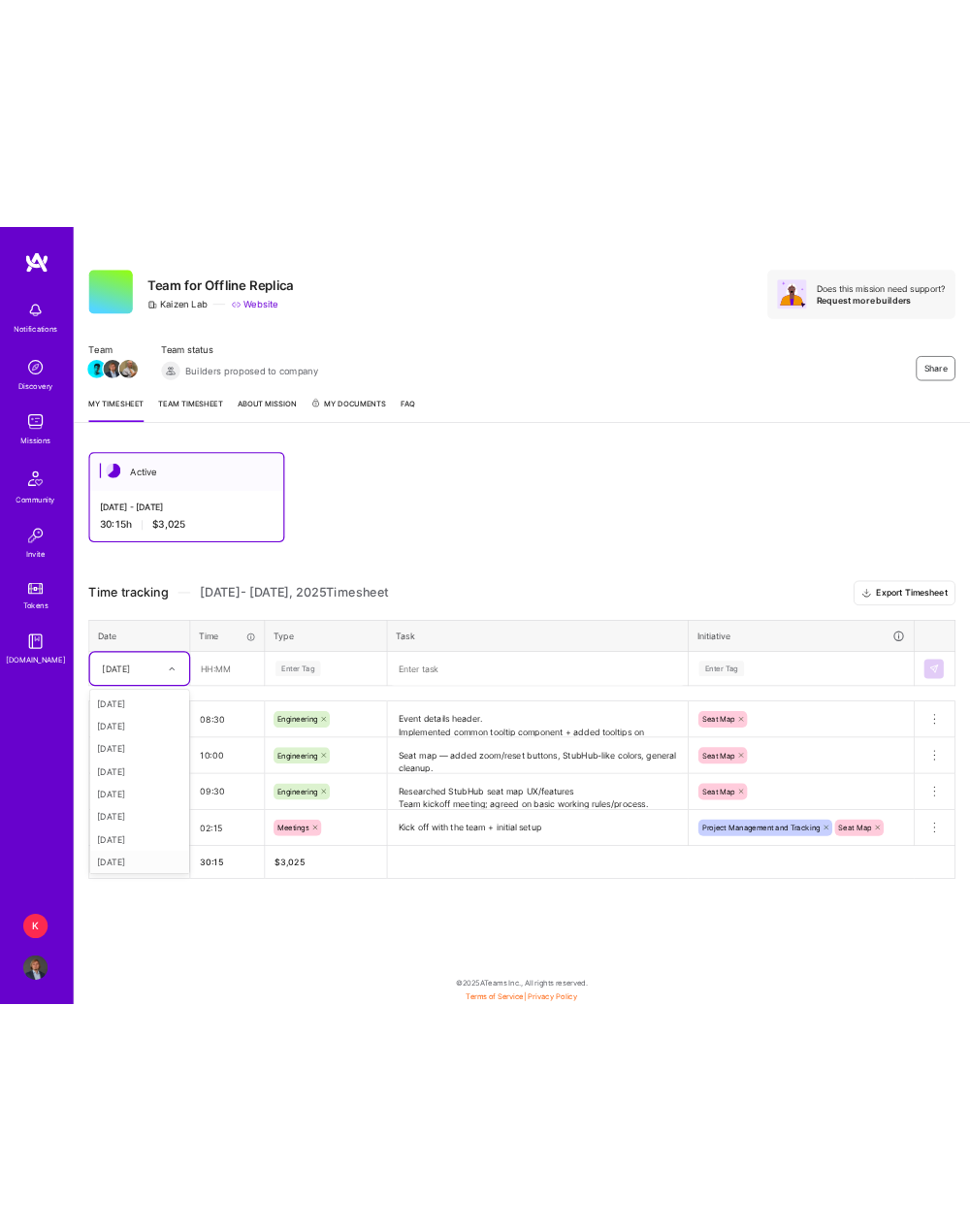
scroll to position [76, 0]
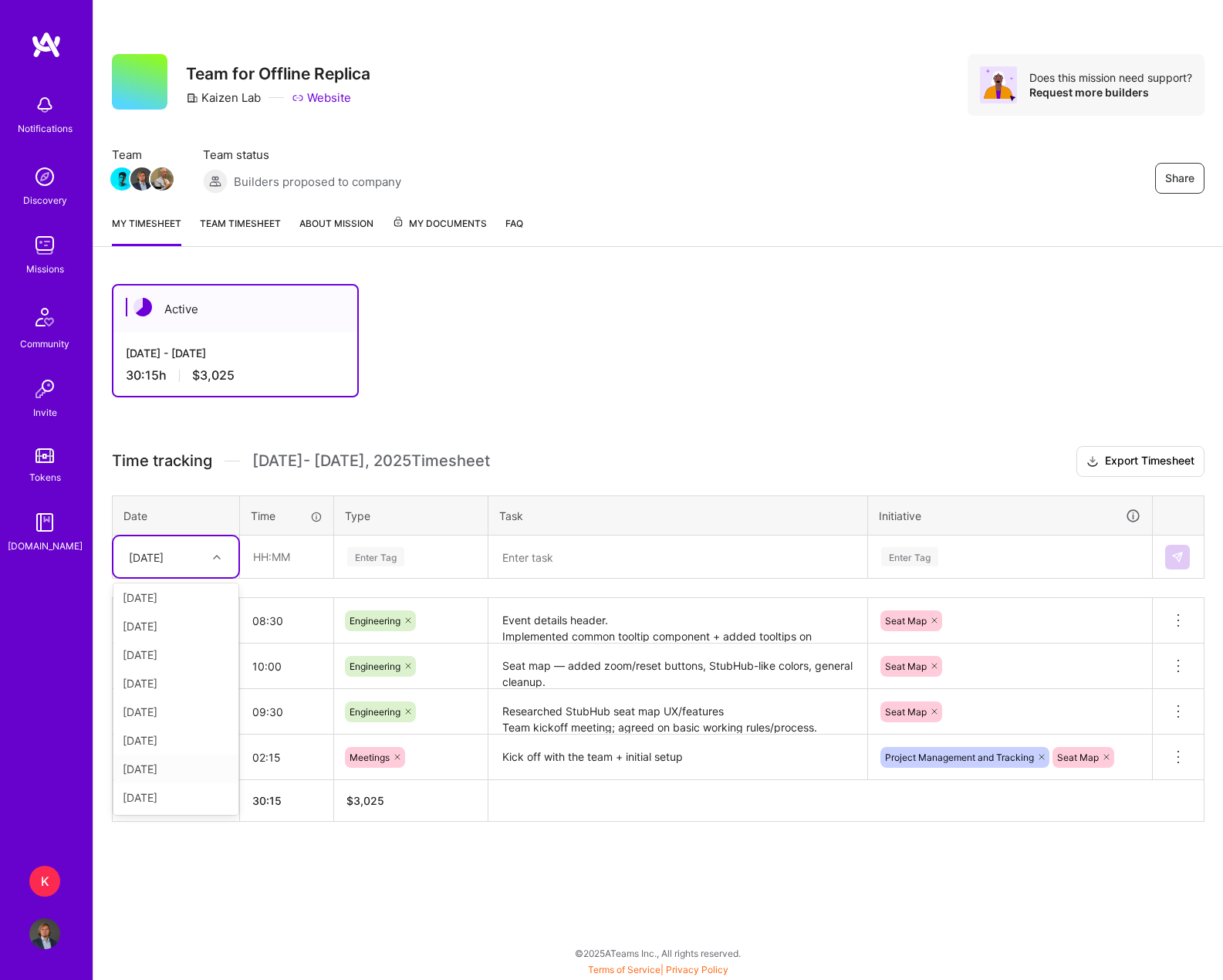
click at [176, 775] on div "[DATE]" at bounding box center [175, 769] width 125 height 29
click at [262, 553] on input "text" at bounding box center [287, 556] width 92 height 41
type input "06:00"
click at [374, 549] on div "Enter Tag" at bounding box center [376, 556] width 57 height 24
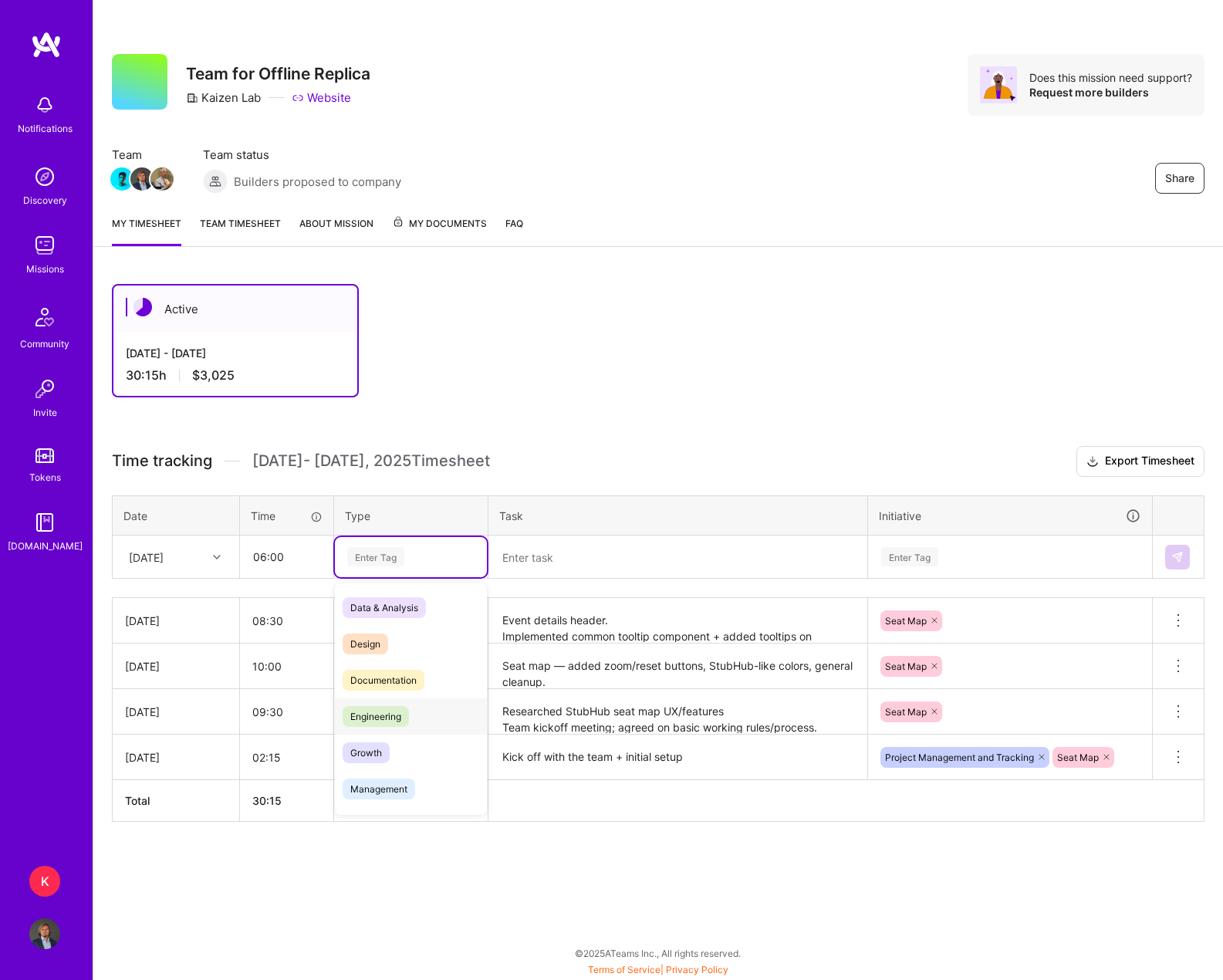
click at [389, 703] on div "Engineering" at bounding box center [411, 716] width 152 height 36
click at [551, 555] on textarea at bounding box center [677, 557] width 376 height 41
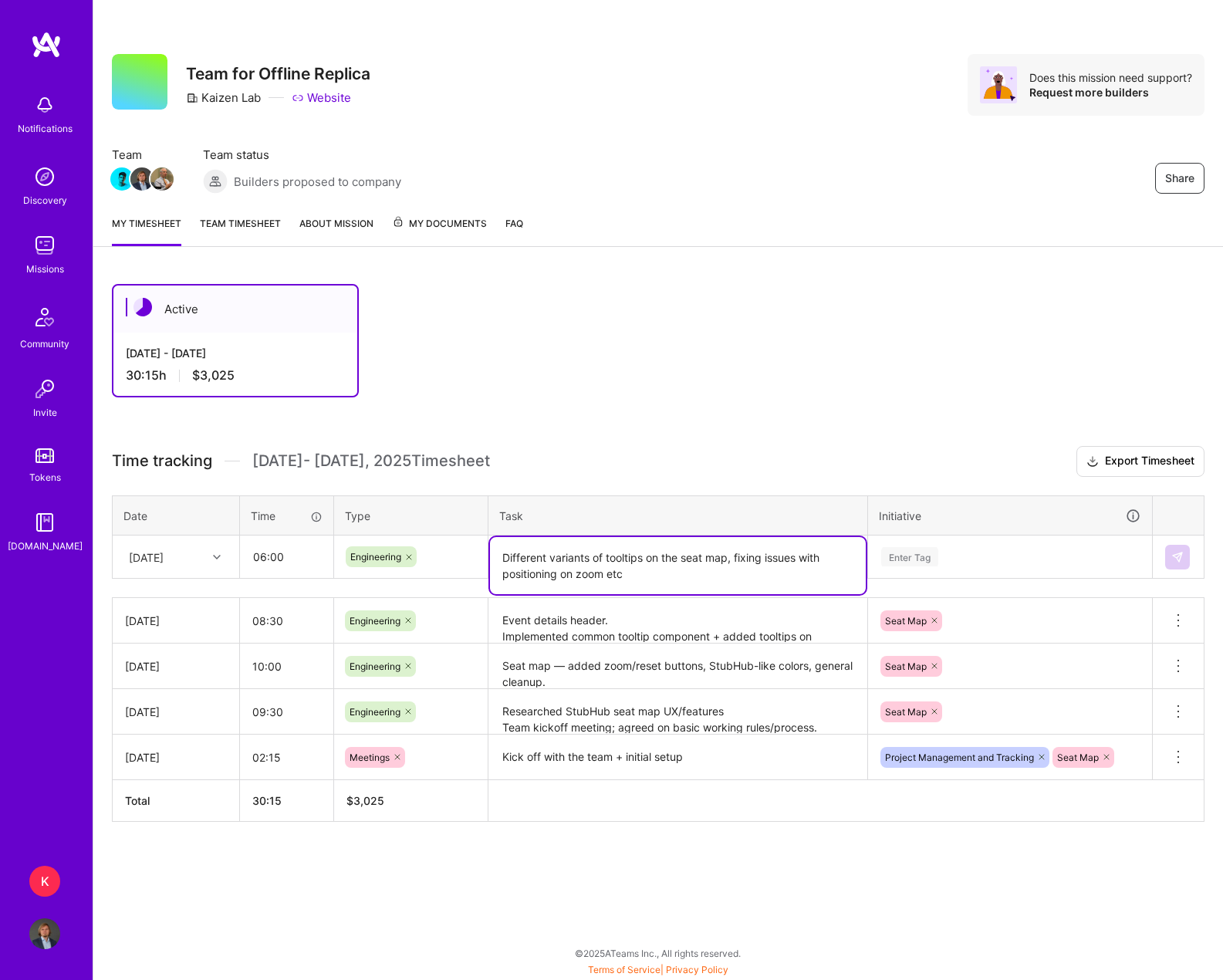
type textarea "Different variants of tooltips on the seat map, fixing issues with positioning …"
click at [900, 546] on div "Enter Tag" at bounding box center [1010, 557] width 283 height 40
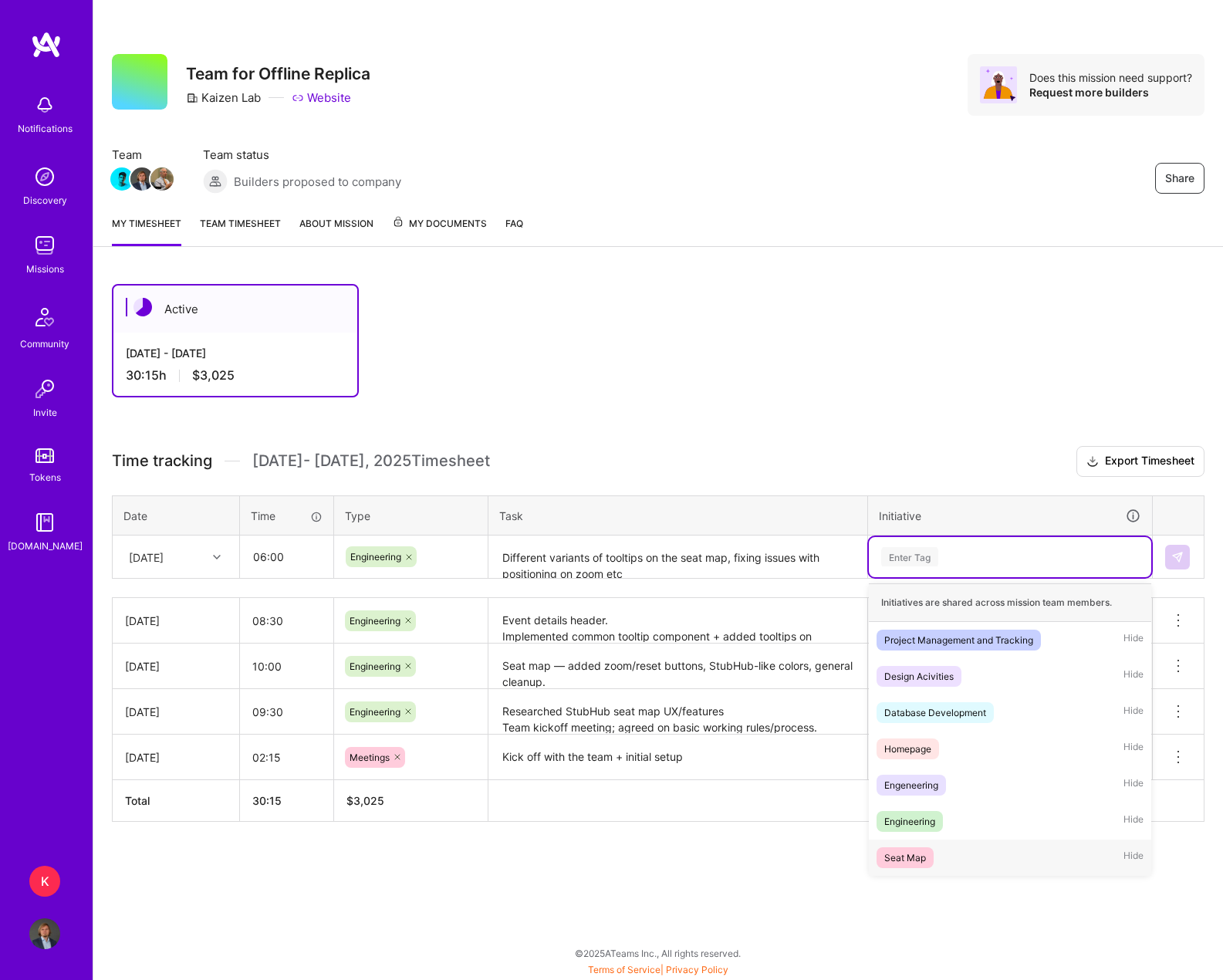
click at [916, 845] on div "Seat Map Hide" at bounding box center [1010, 858] width 283 height 36
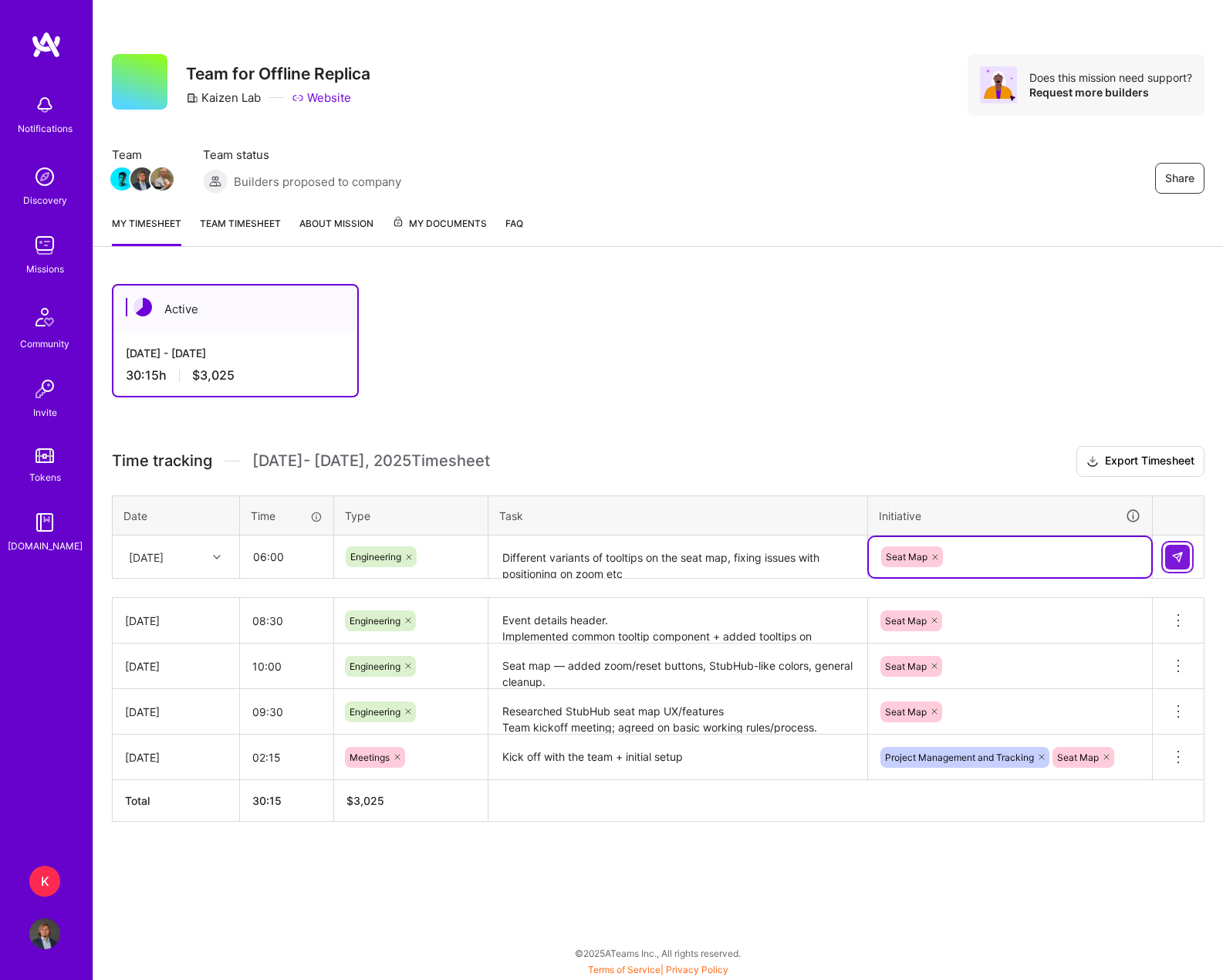
click at [974, 559] on button at bounding box center [1177, 557] width 25 height 25
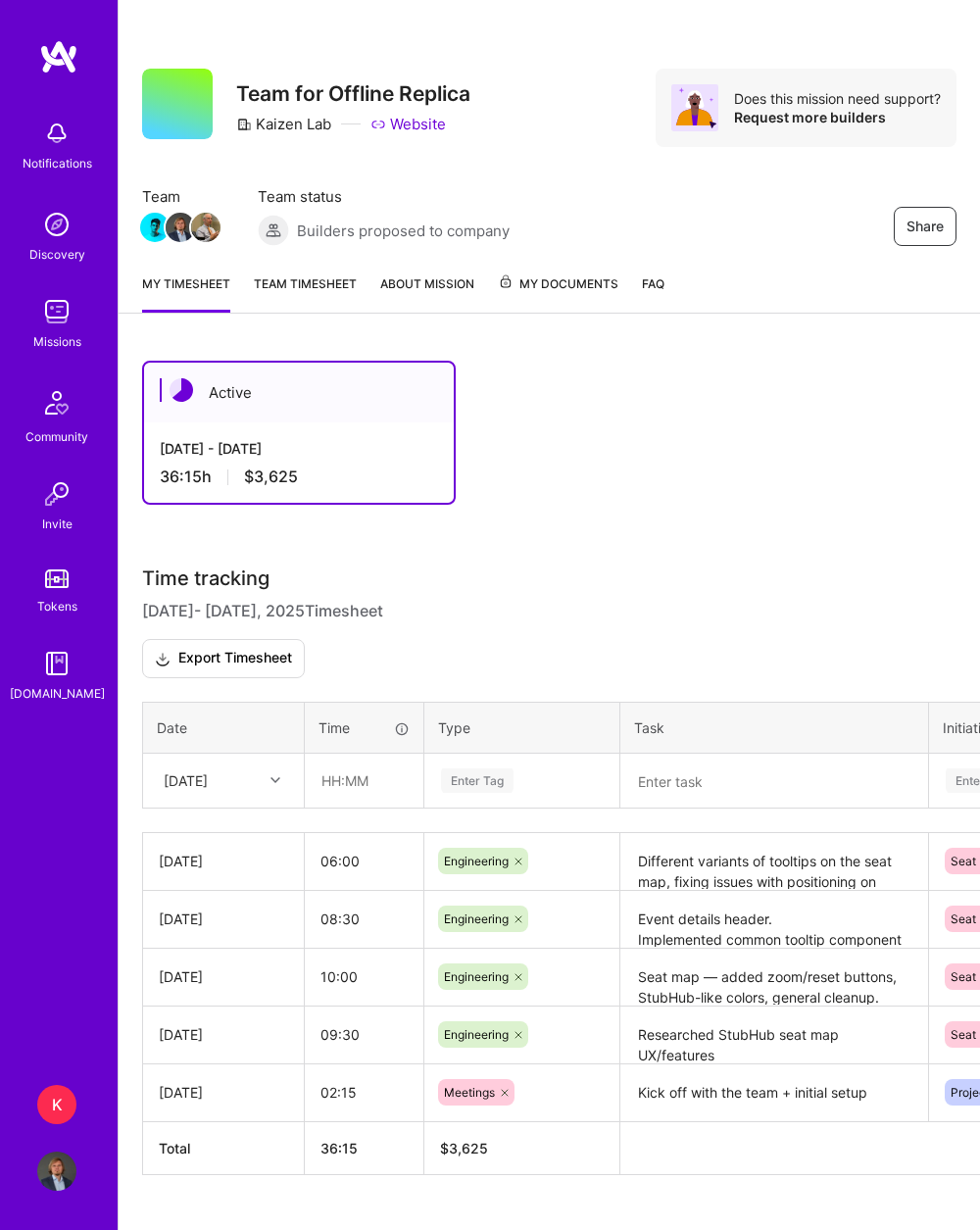
click at [82, 62] on link at bounding box center [59, 57] width 118 height 35
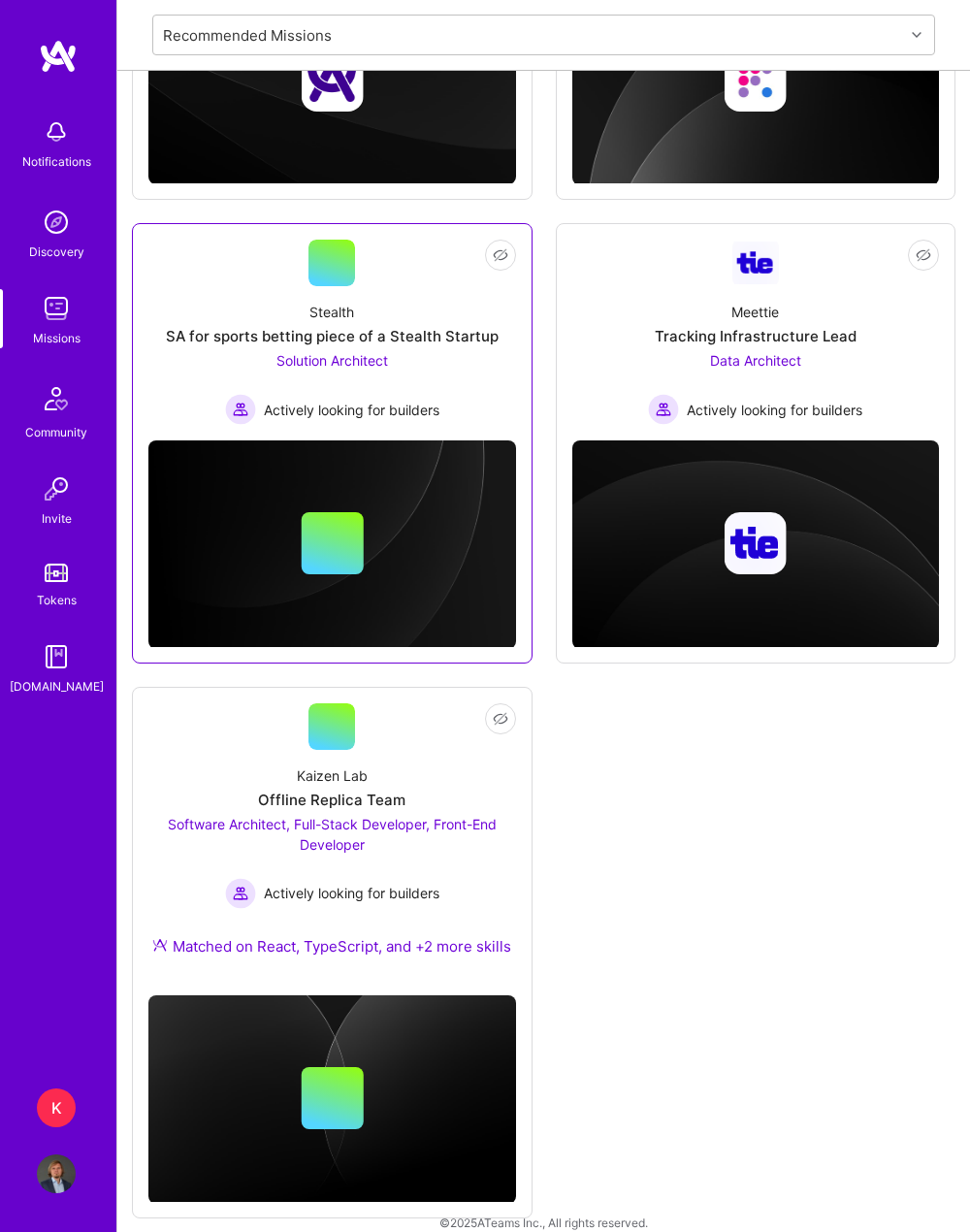
scroll to position [1236, 0]
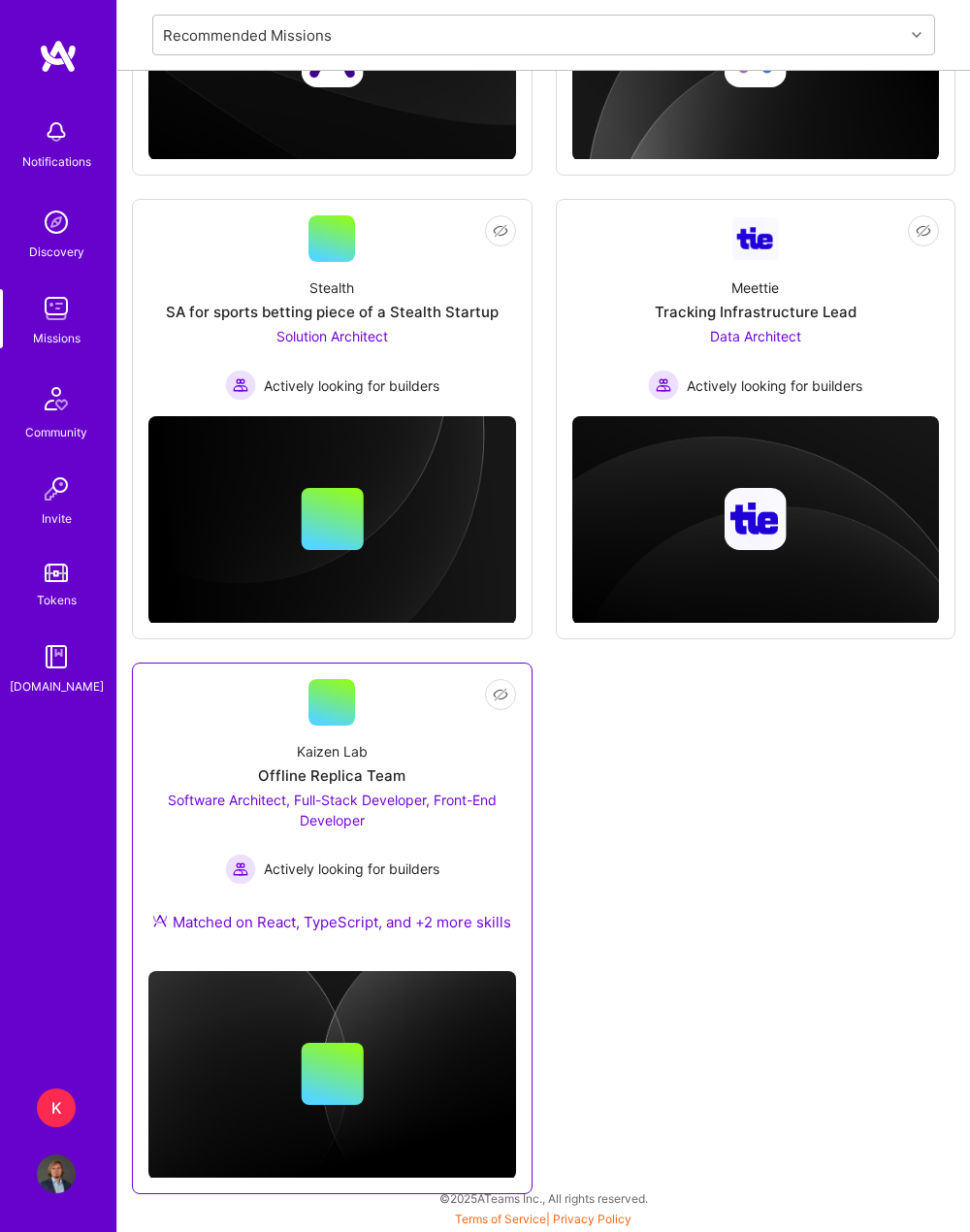
click at [421, 732] on div "Kaizen Lab Offline Replica Team Software Architect, Full-Stack Developer, Front…" at bounding box center [332, 840] width 368 height 230
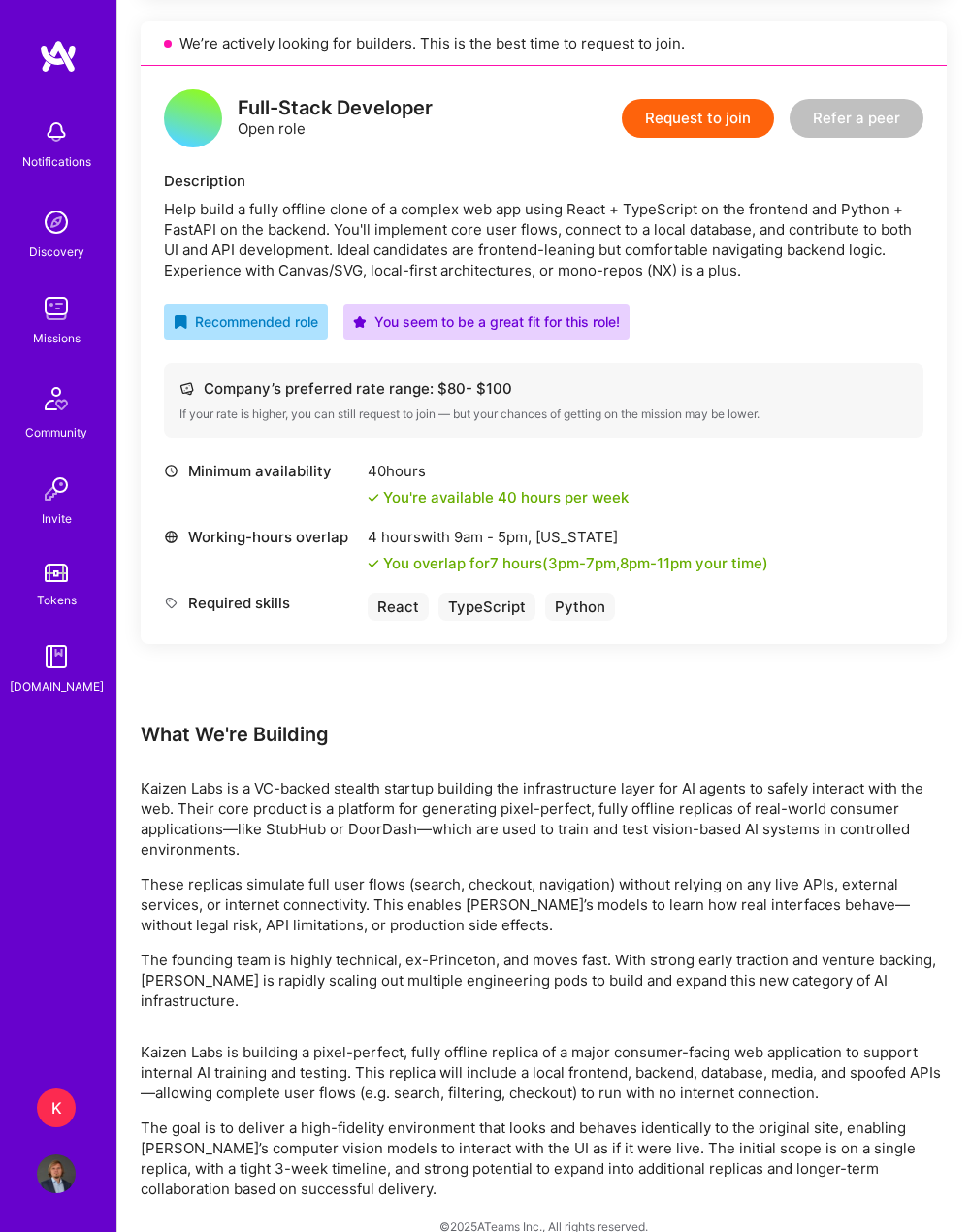
scroll to position [1878, 0]
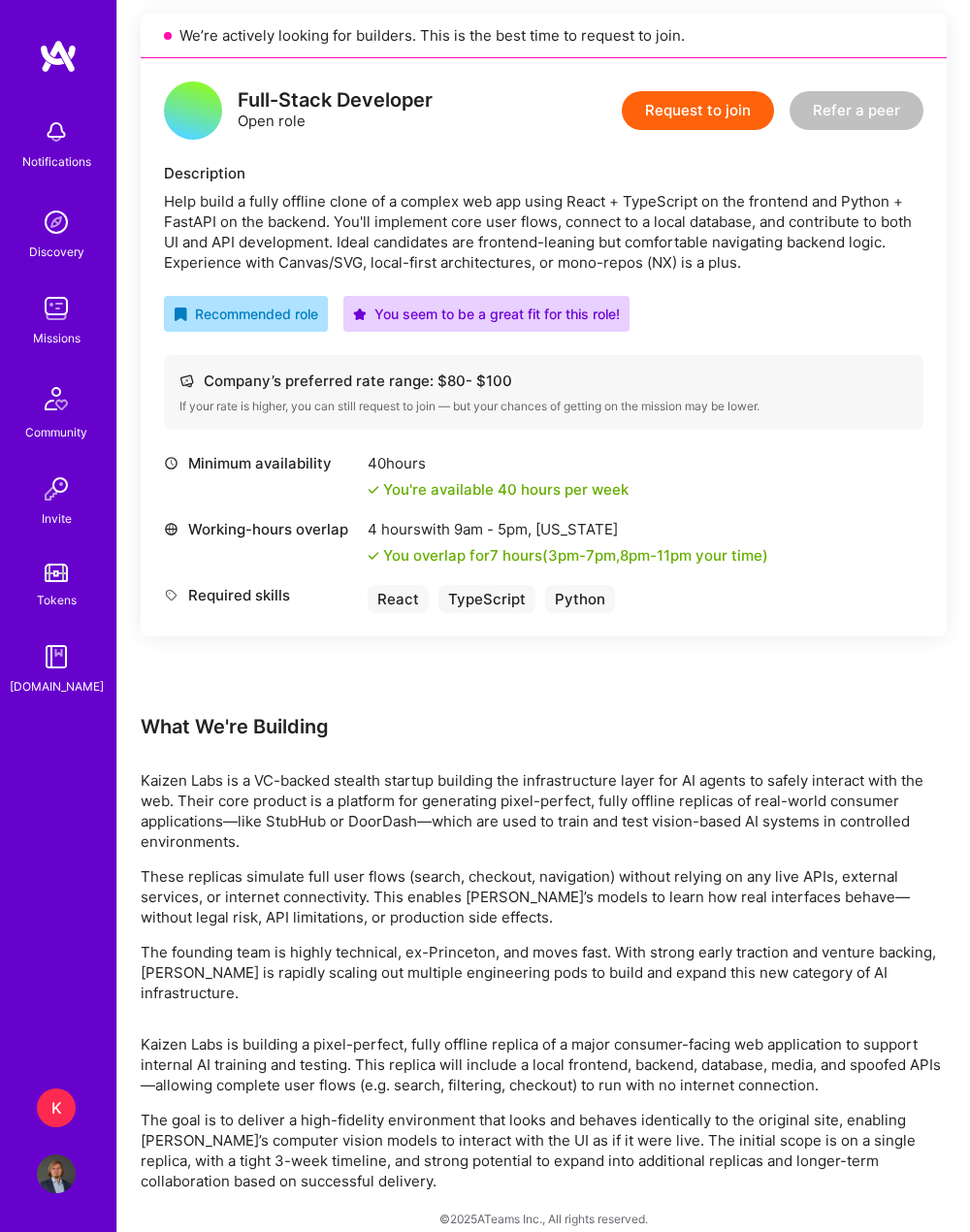
click at [57, 1100] on div "K" at bounding box center [56, 1108] width 39 height 39
